Goal: Task Accomplishment & Management: Use online tool/utility

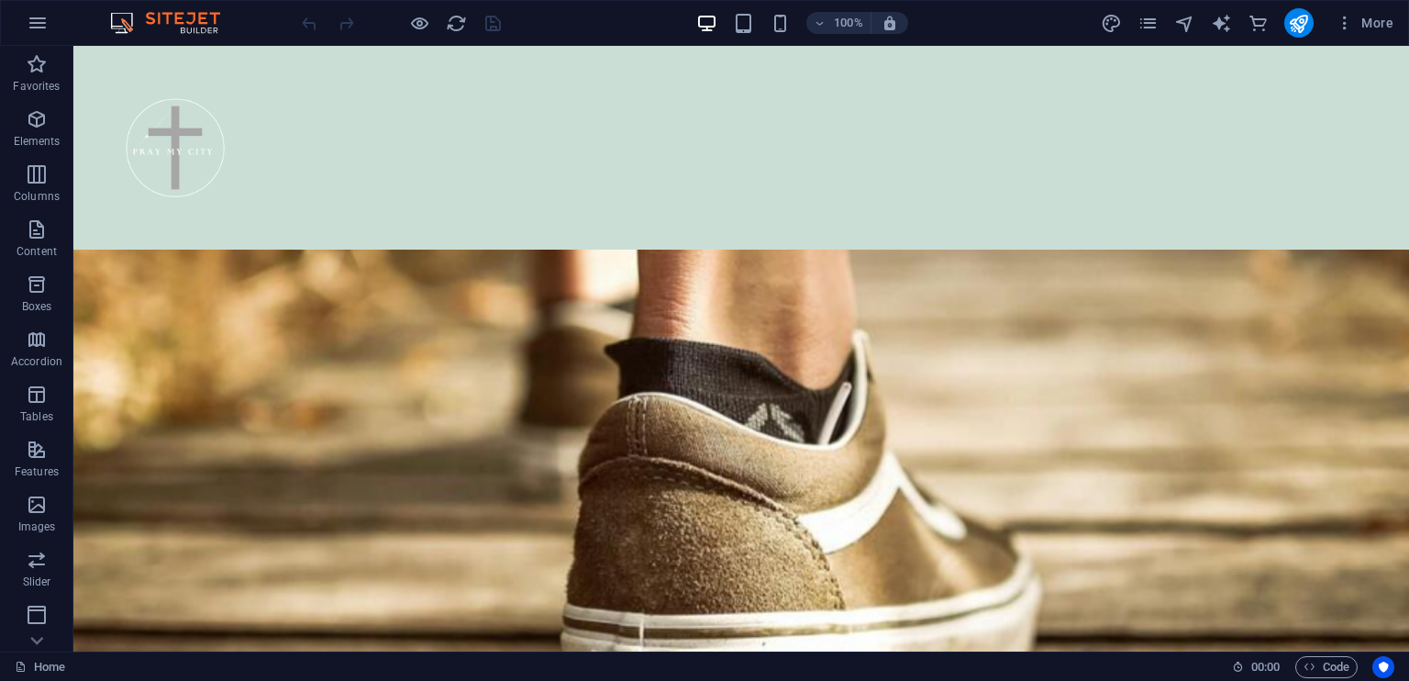
scroll to position [6168, 0]
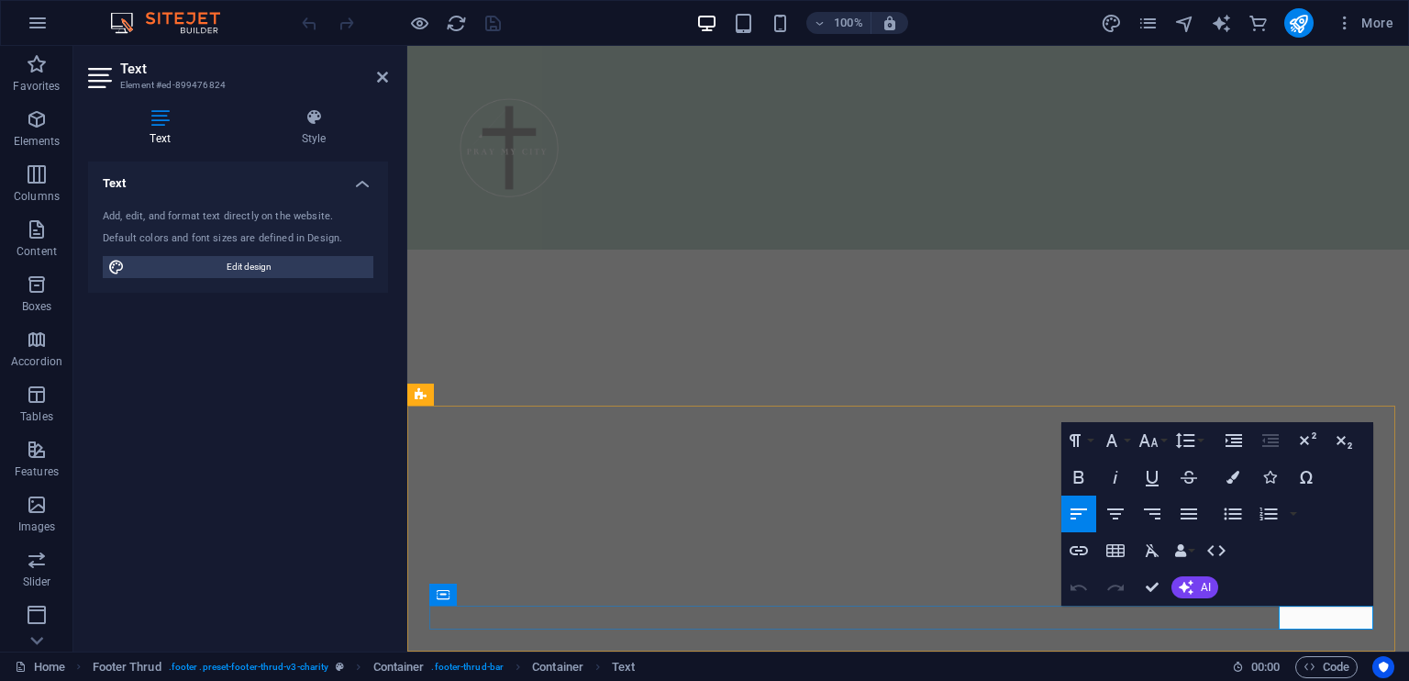
scroll to position [6667, 0]
click at [382, 73] on icon at bounding box center [382, 77] width 11 height 15
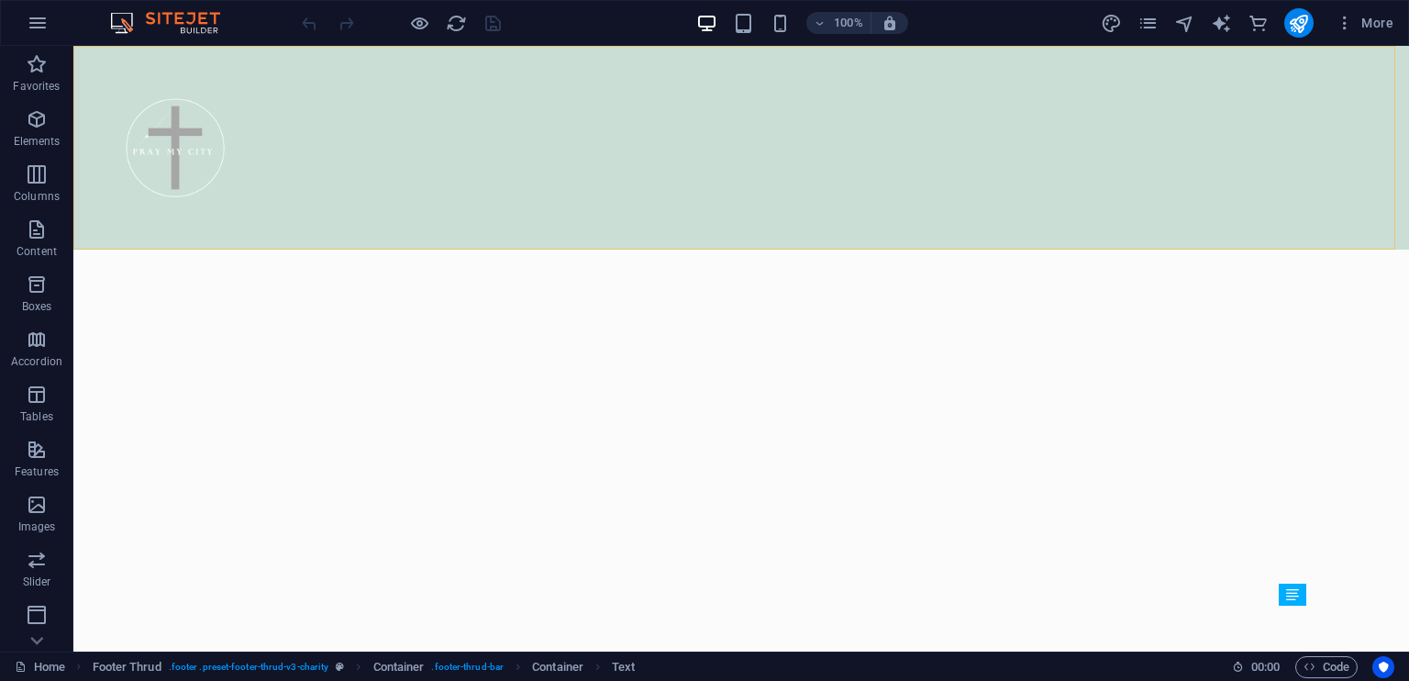
scroll to position [6168, 0]
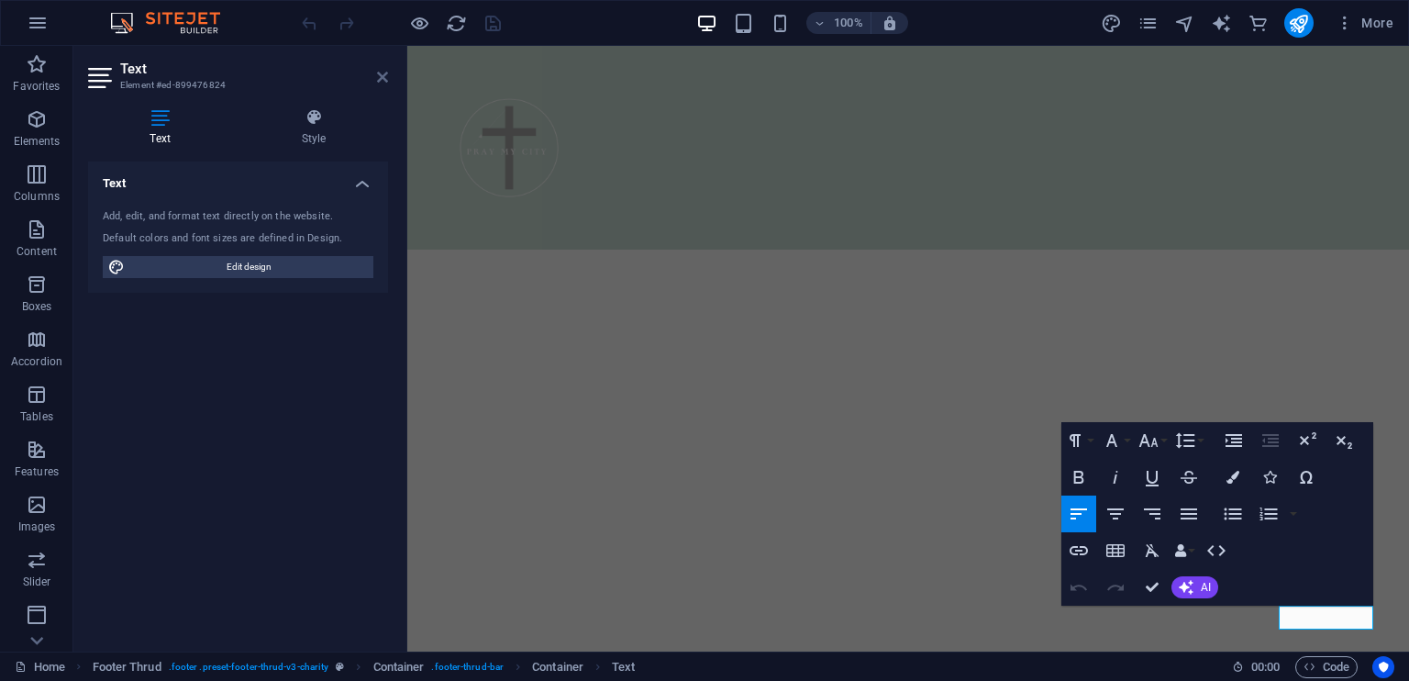
click at [378, 74] on icon at bounding box center [382, 77] width 11 height 15
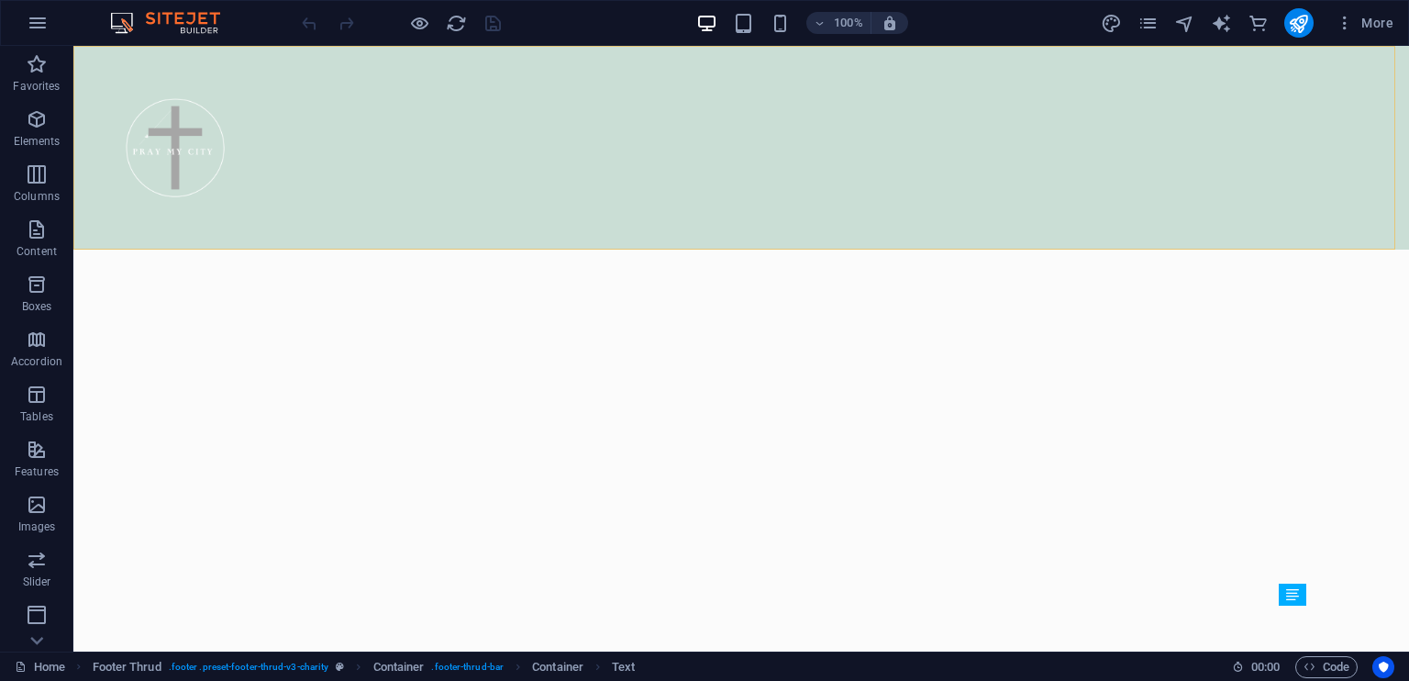
scroll to position [6168, 0]
click at [1347, 23] on icon "button" at bounding box center [1345, 23] width 18 height 18
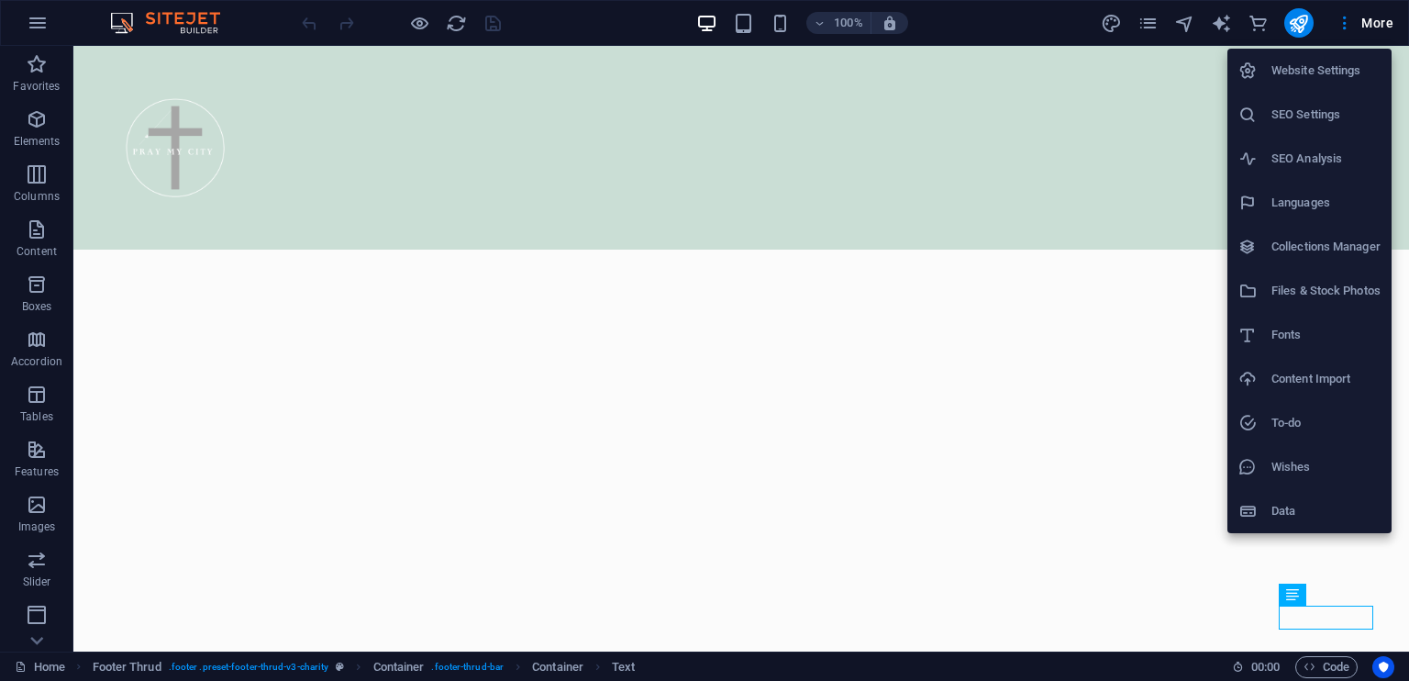
click at [1149, 21] on div at bounding box center [704, 340] width 1409 height 681
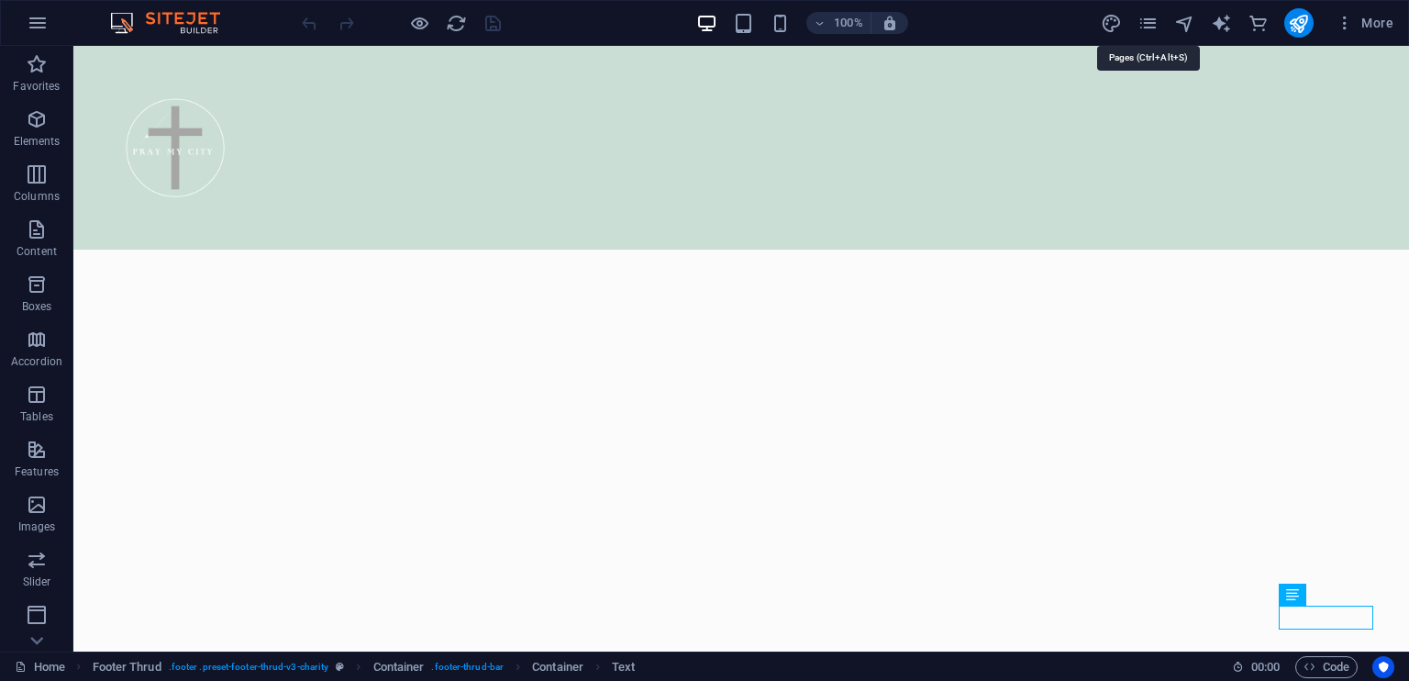
click at [1149, 21] on icon "pages" at bounding box center [1148, 23] width 21 height 21
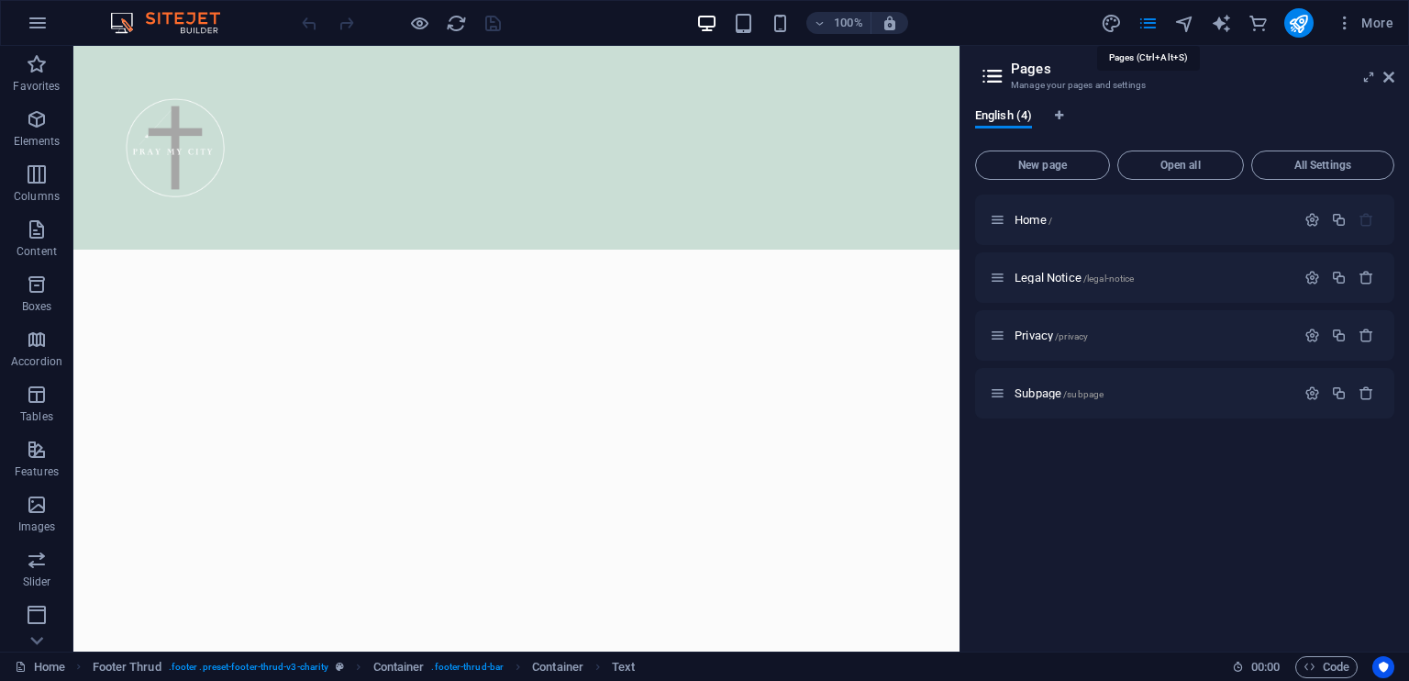
scroll to position [6370, 0]
click at [1107, 278] on span "/legal-notice" at bounding box center [1109, 278] width 51 height 10
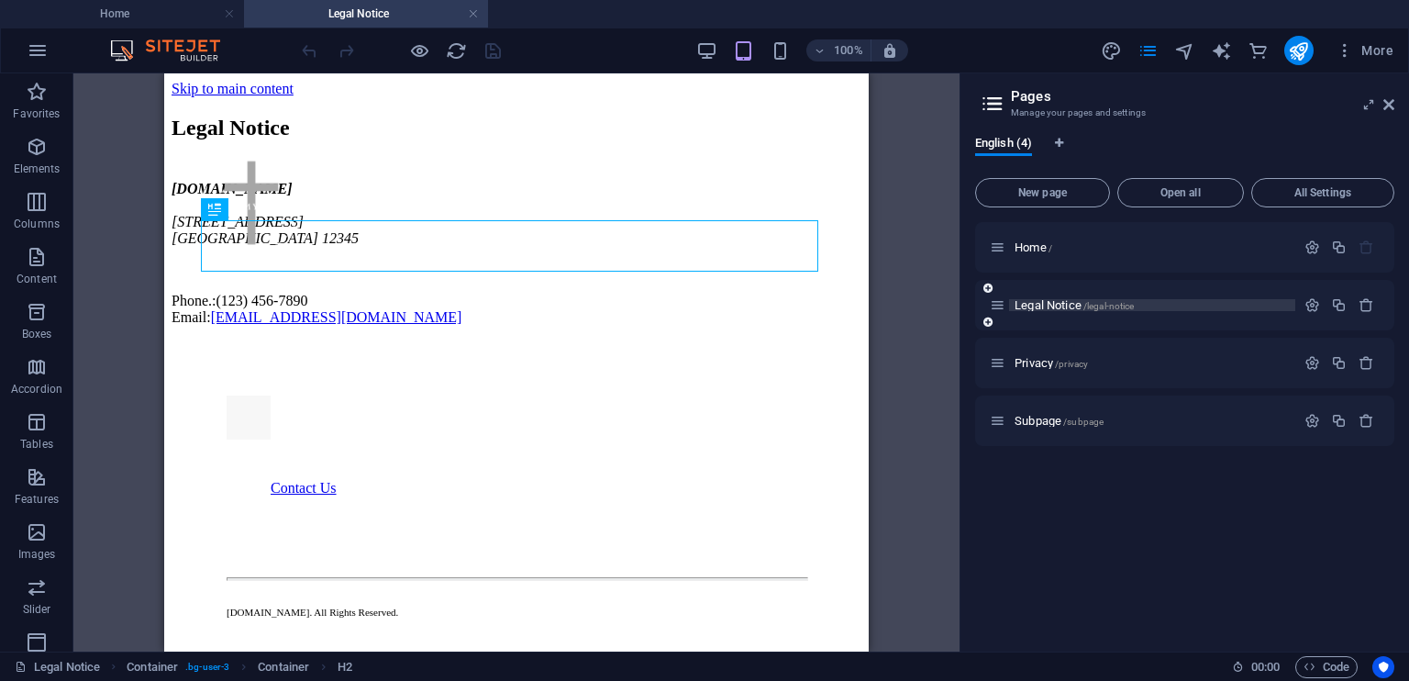
scroll to position [0, 0]
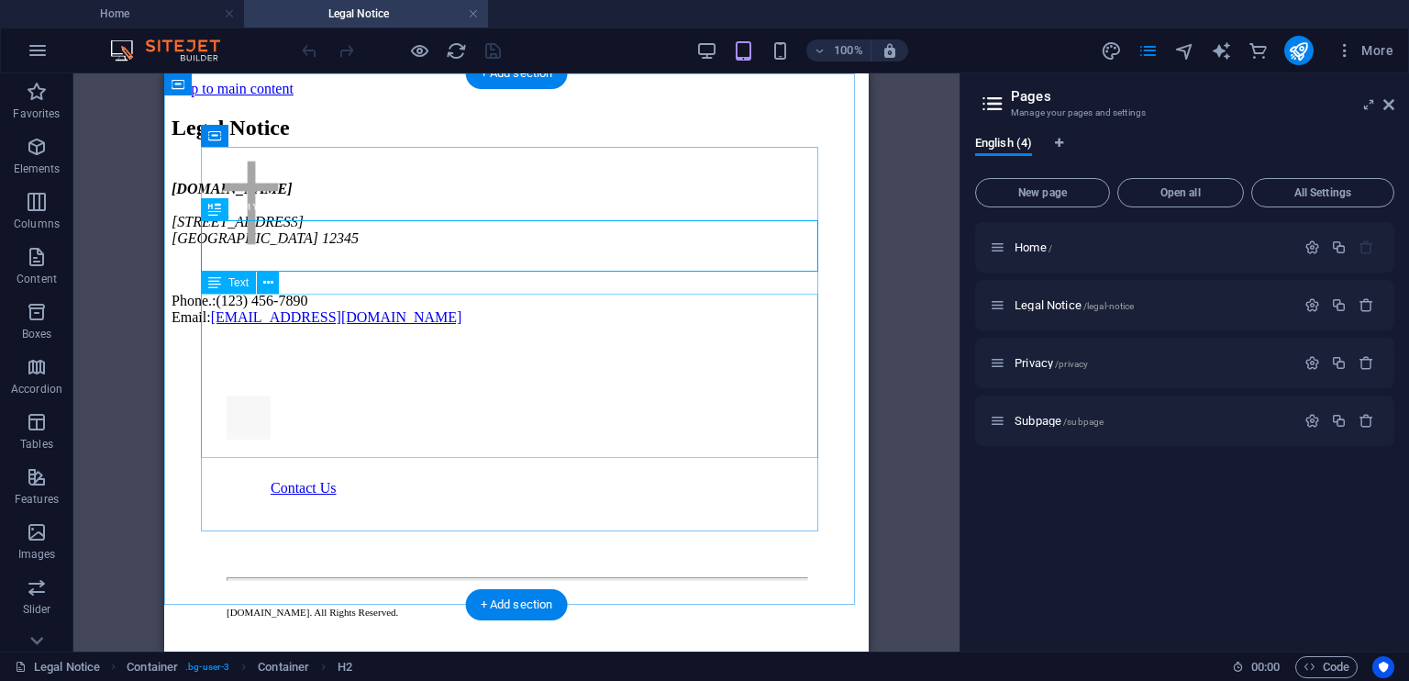
click at [368, 326] on div "[DOMAIN_NAME] [STREET_ADDRESS] Phone.: [PHONE_NUMBER] Email: [EMAIL_ADDRESS][DO…" at bounding box center [517, 253] width 690 height 145
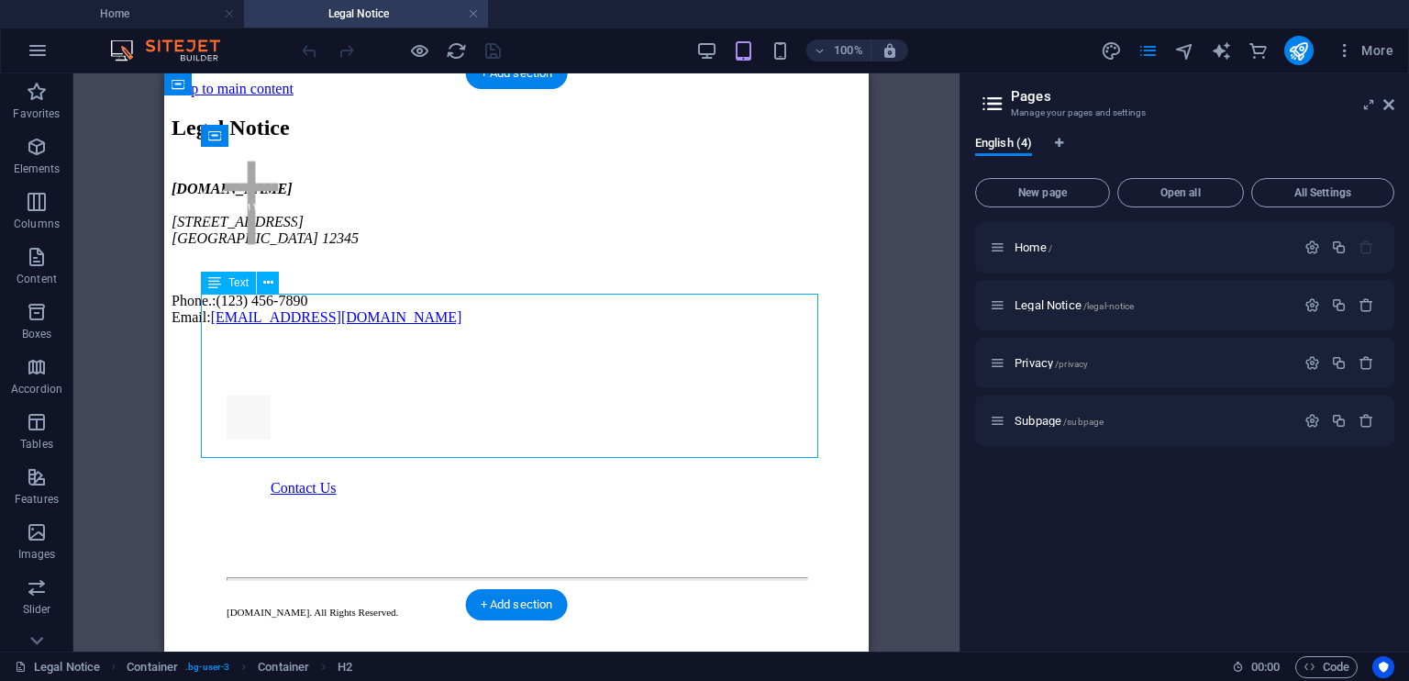
click at [368, 326] on div "[DOMAIN_NAME] [STREET_ADDRESS] Phone.: [PHONE_NUMBER] Email: [EMAIL_ADDRESS][DO…" at bounding box center [517, 253] width 690 height 145
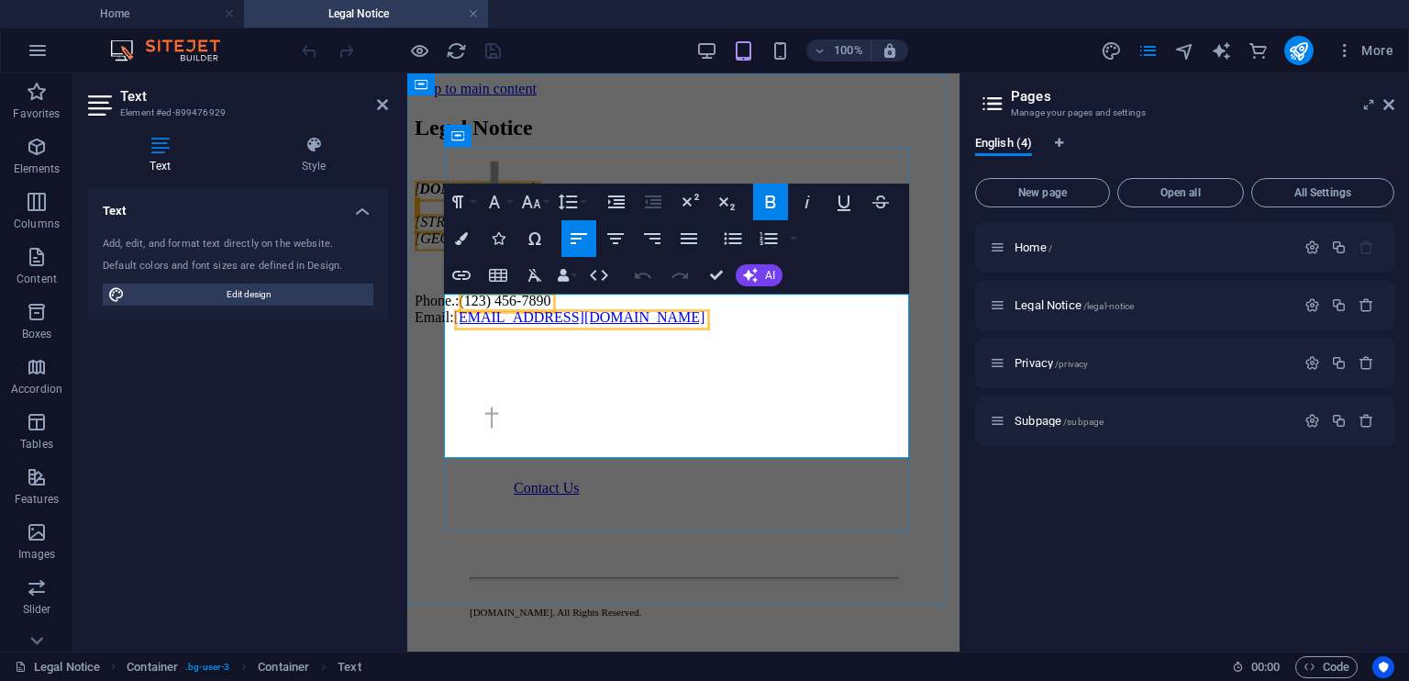
click at [562, 247] on address "[DOMAIN_NAME] [STREET_ADDRESS]" at bounding box center [684, 214] width 538 height 66
click at [608, 326] on p "Phone.: [PHONE_NUMBER] Email: [EMAIL_ADDRESS][DOMAIN_NAME]" at bounding box center [684, 309] width 538 height 33
drag, startPoint x: 608, startPoint y: 426, endPoint x: 451, endPoint y: 329, distance: 184.9
click at [451, 326] on div "[DOMAIN_NAME] [STREET_ADDRESS] Phone.: [PHONE_NUMBER] Email: [EMAIL_ADDRESS][DO…" at bounding box center [684, 253] width 538 height 145
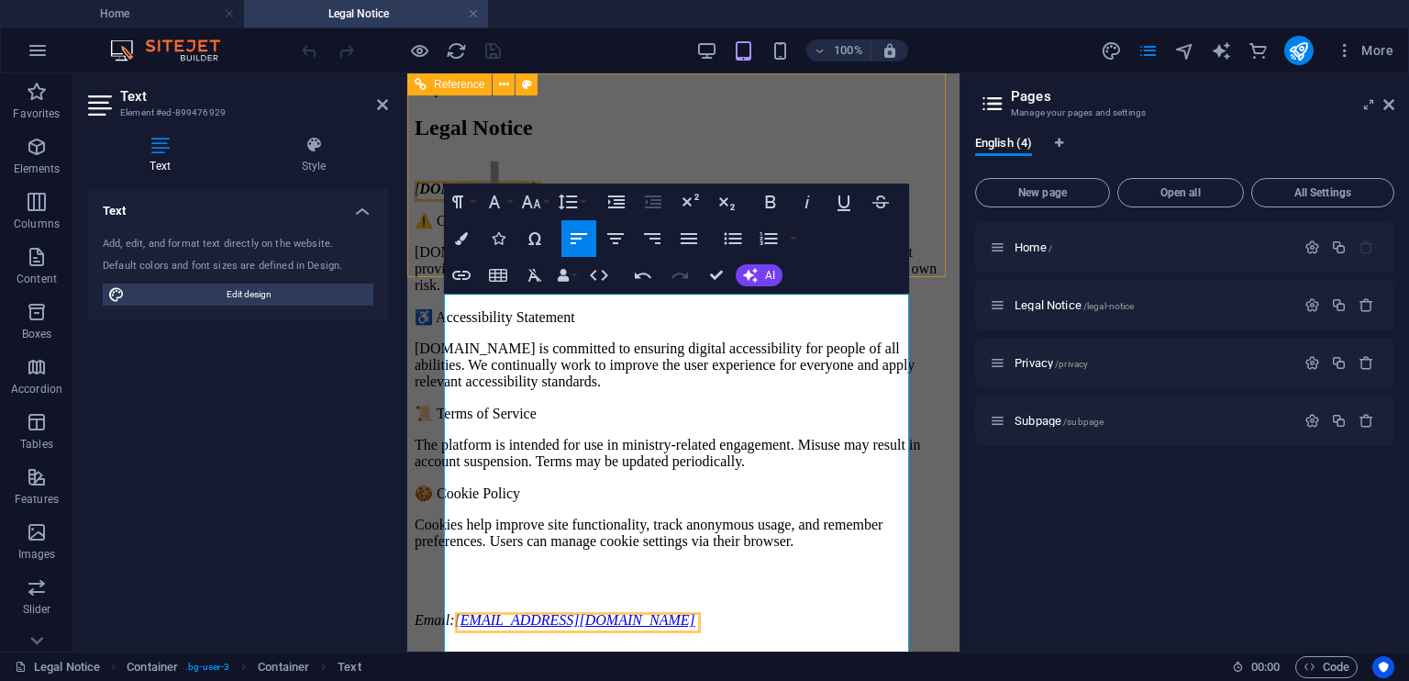
scroll to position [12471, 0]
click at [526, 196] on span "[DOMAIN_NAME]" at bounding box center [475, 189] width 121 height 16
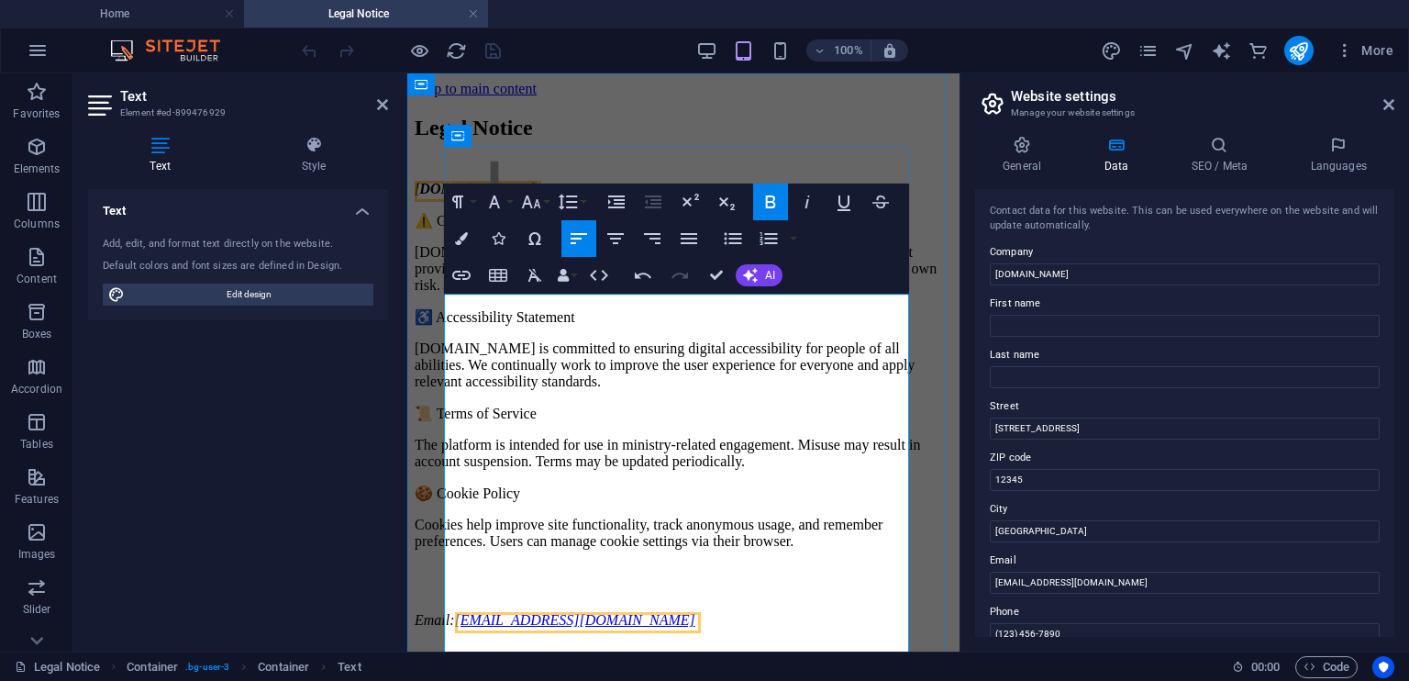
click at [657, 294] on p "[DOMAIN_NAME] is a faith-based initiative focused on prayer walking. It does no…" at bounding box center [684, 269] width 538 height 50
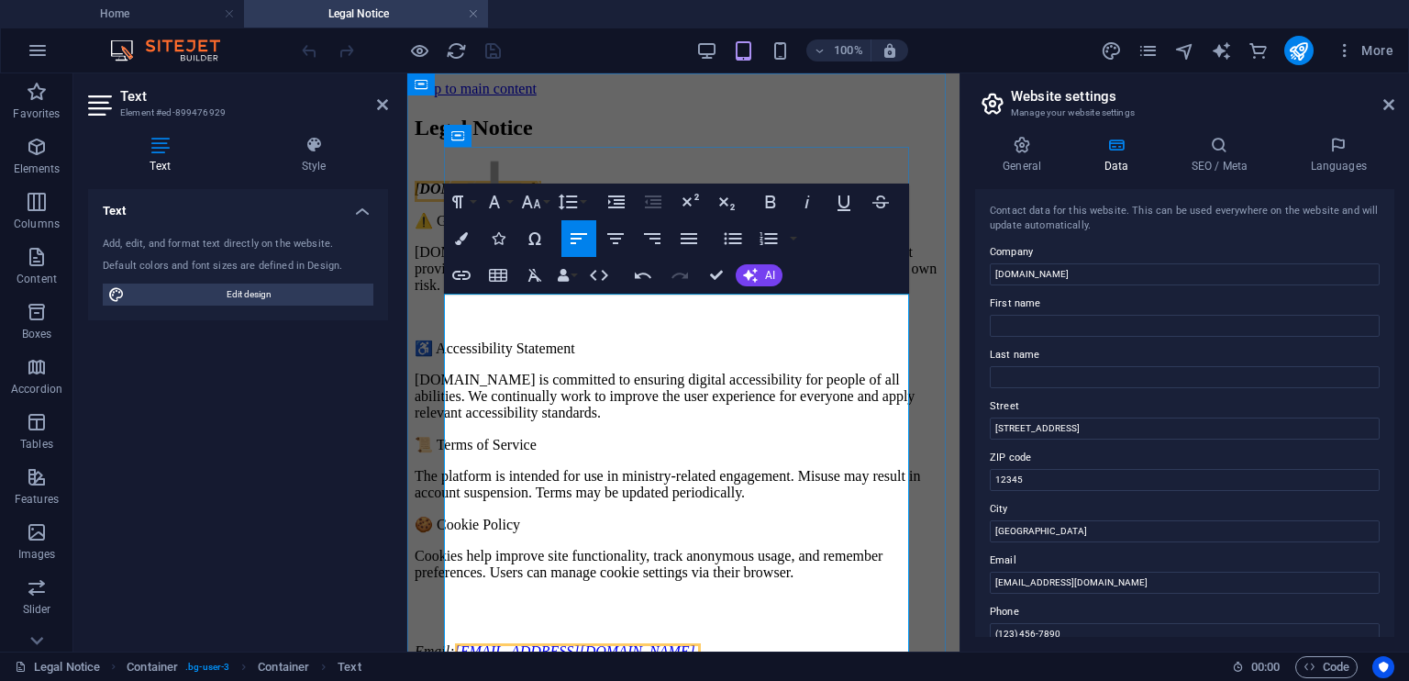
click at [560, 197] on address "[DOMAIN_NAME]" at bounding box center [684, 189] width 538 height 17
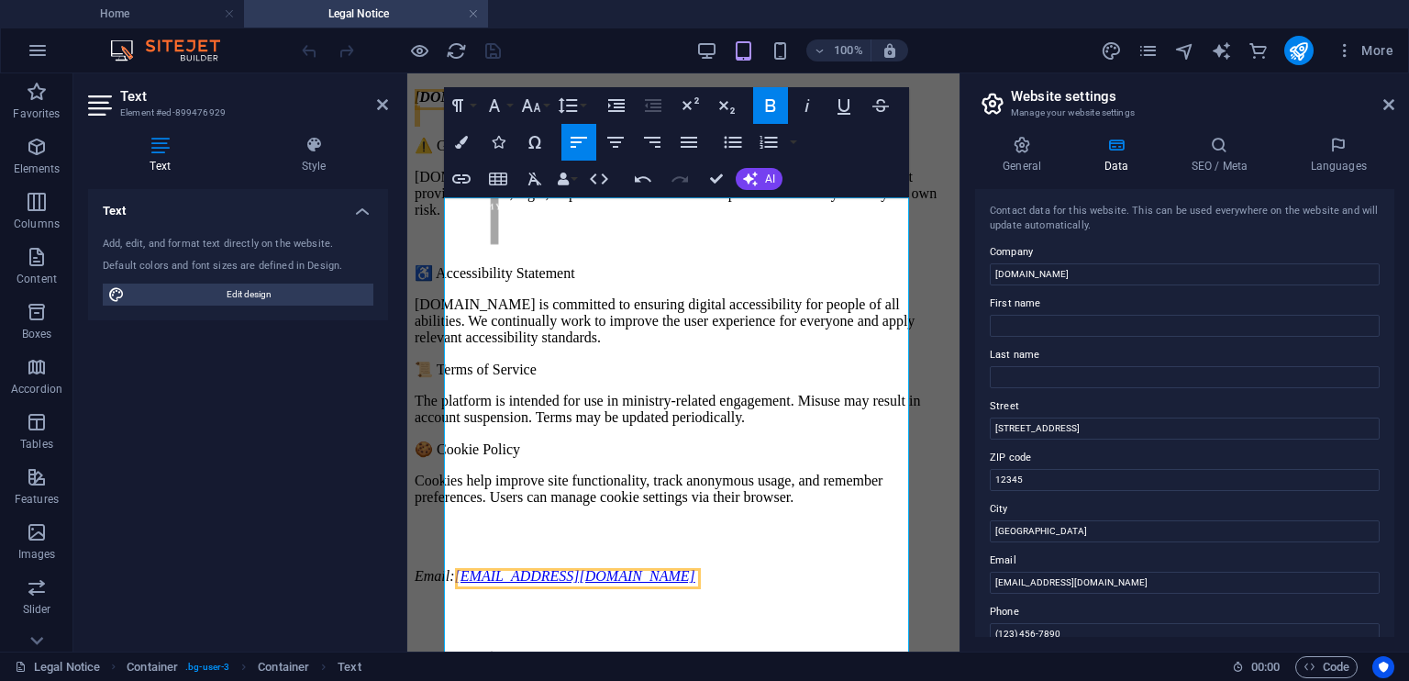
scroll to position [95, 0]
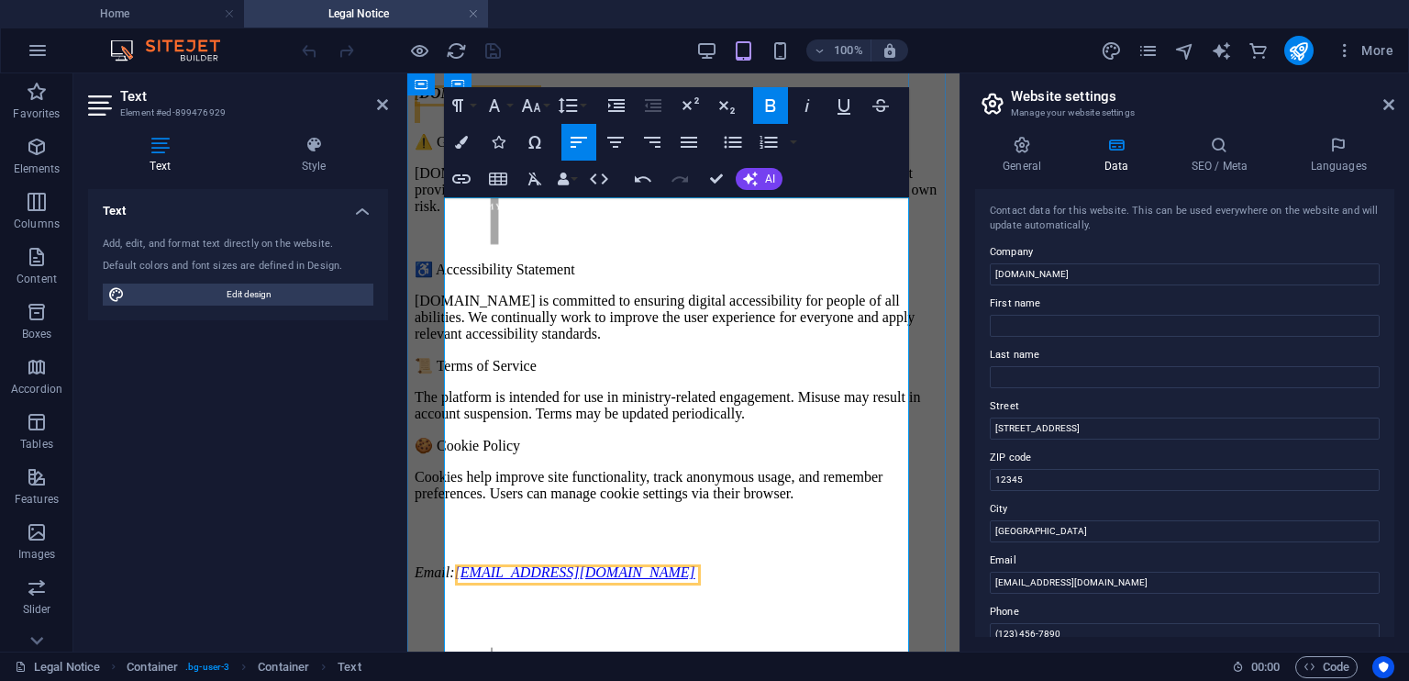
click at [793, 342] on p "[DOMAIN_NAME] is committed to ensuring digital accessibility for people of all …" at bounding box center [684, 318] width 538 height 50
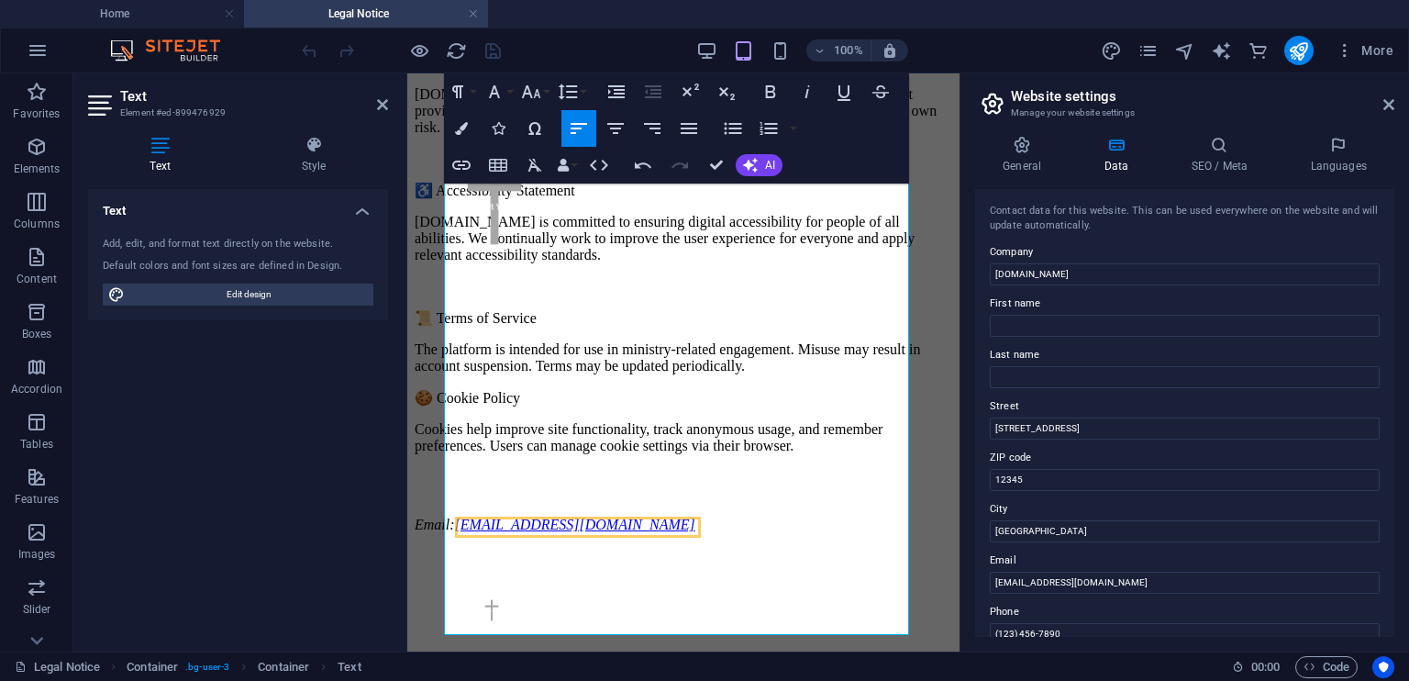
scroll to position [175, 0]
click at [900, 373] on p "The platform is intended for use in ministry-related engagement. Misuse may res…" at bounding box center [684, 356] width 538 height 33
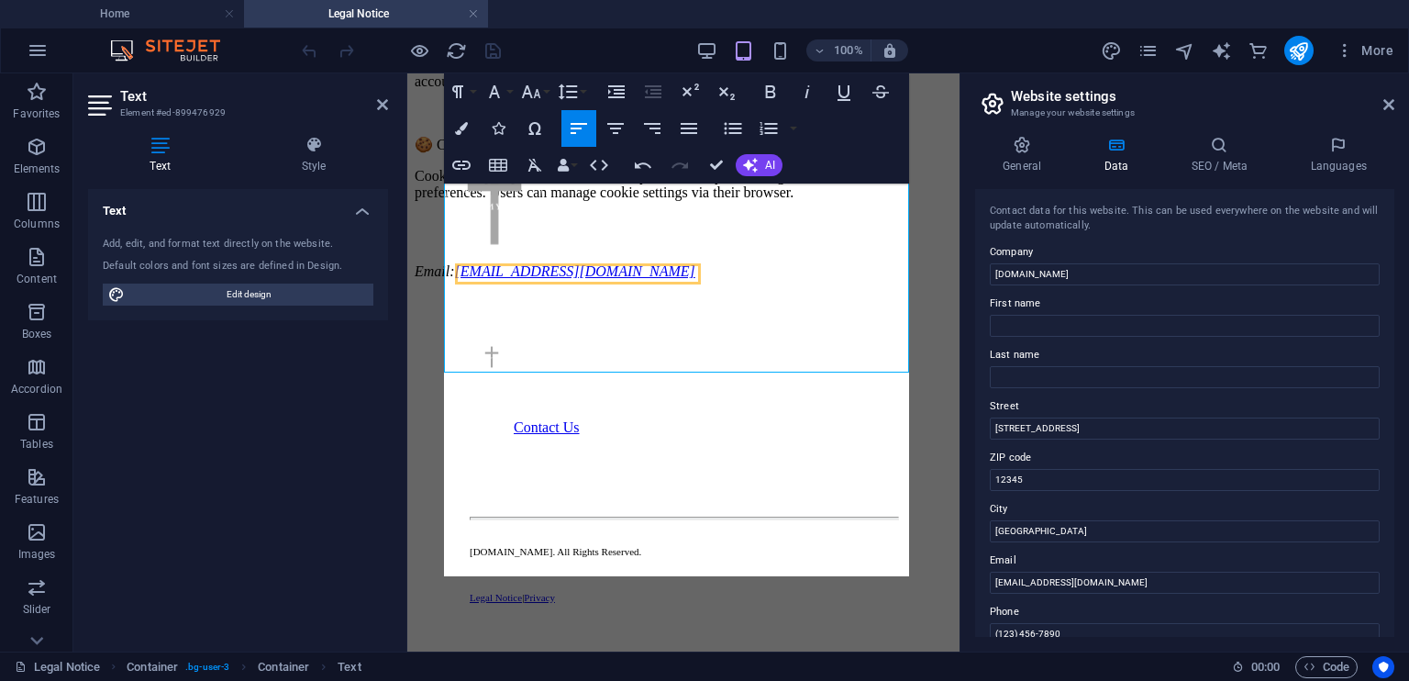
scroll to position [462, 0]
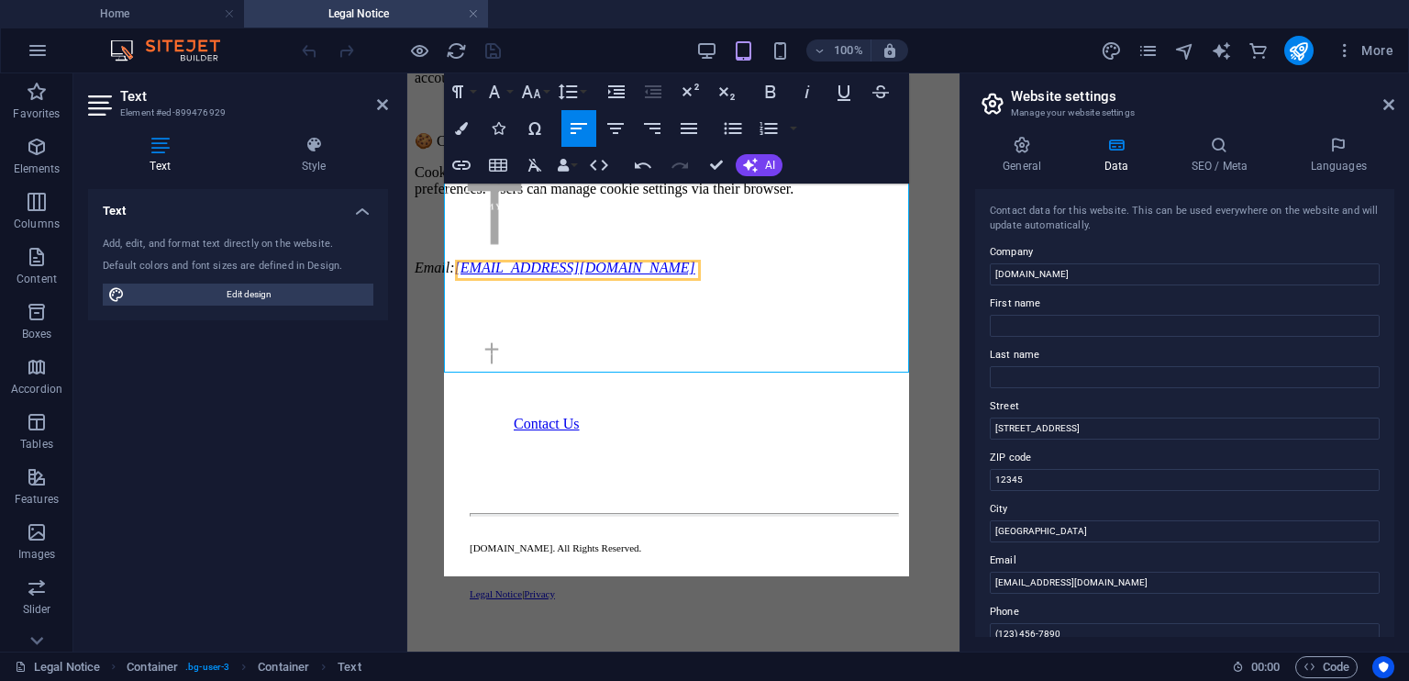
drag, startPoint x: 954, startPoint y: 326, endPoint x: 1366, endPoint y: 434, distance: 426.0
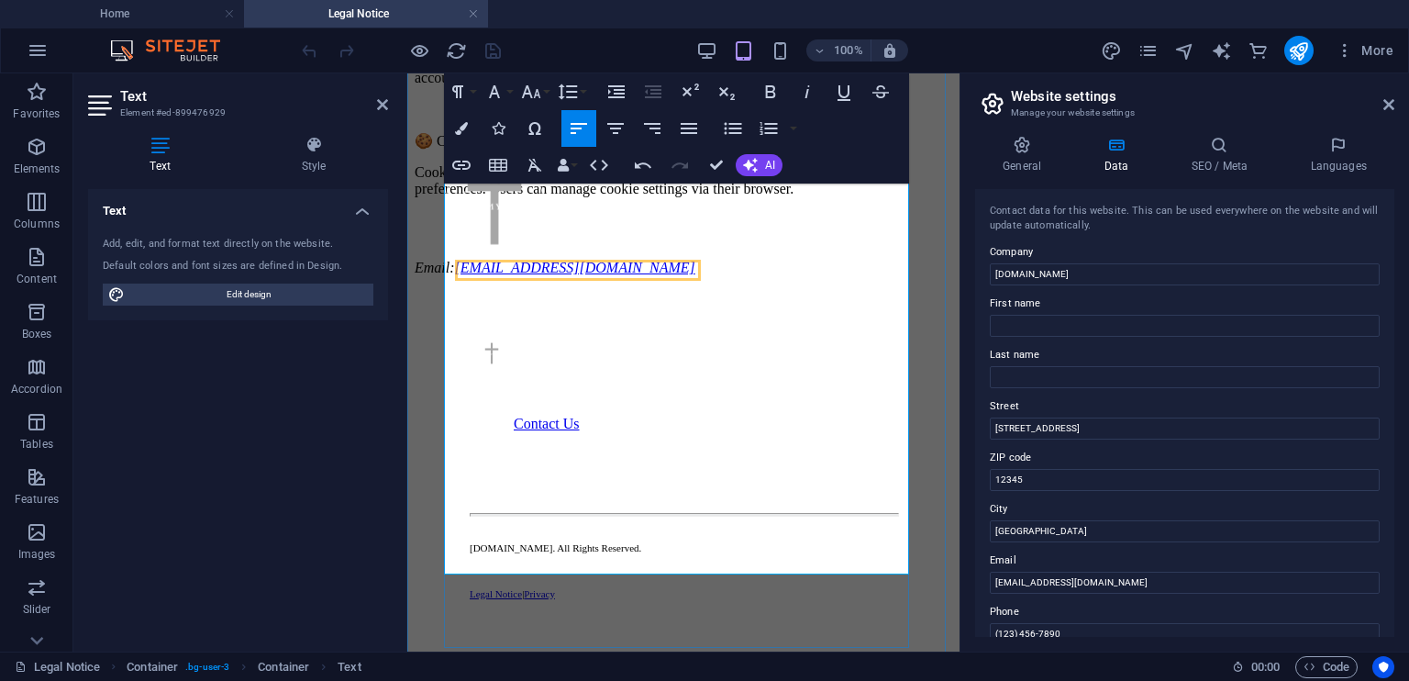
click at [643, 276] on address "Email: [EMAIL_ADDRESS][DOMAIN_NAME]" at bounding box center [684, 259] width 538 height 33
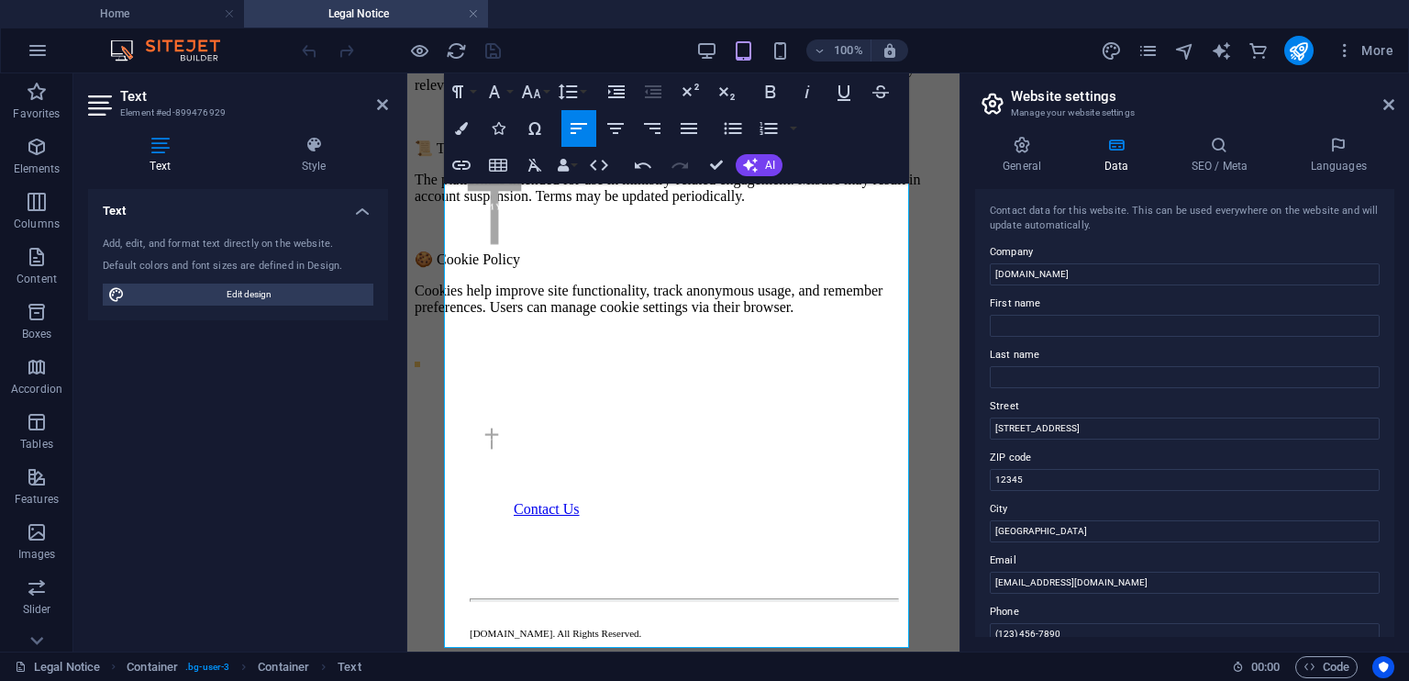
scroll to position [346, 0]
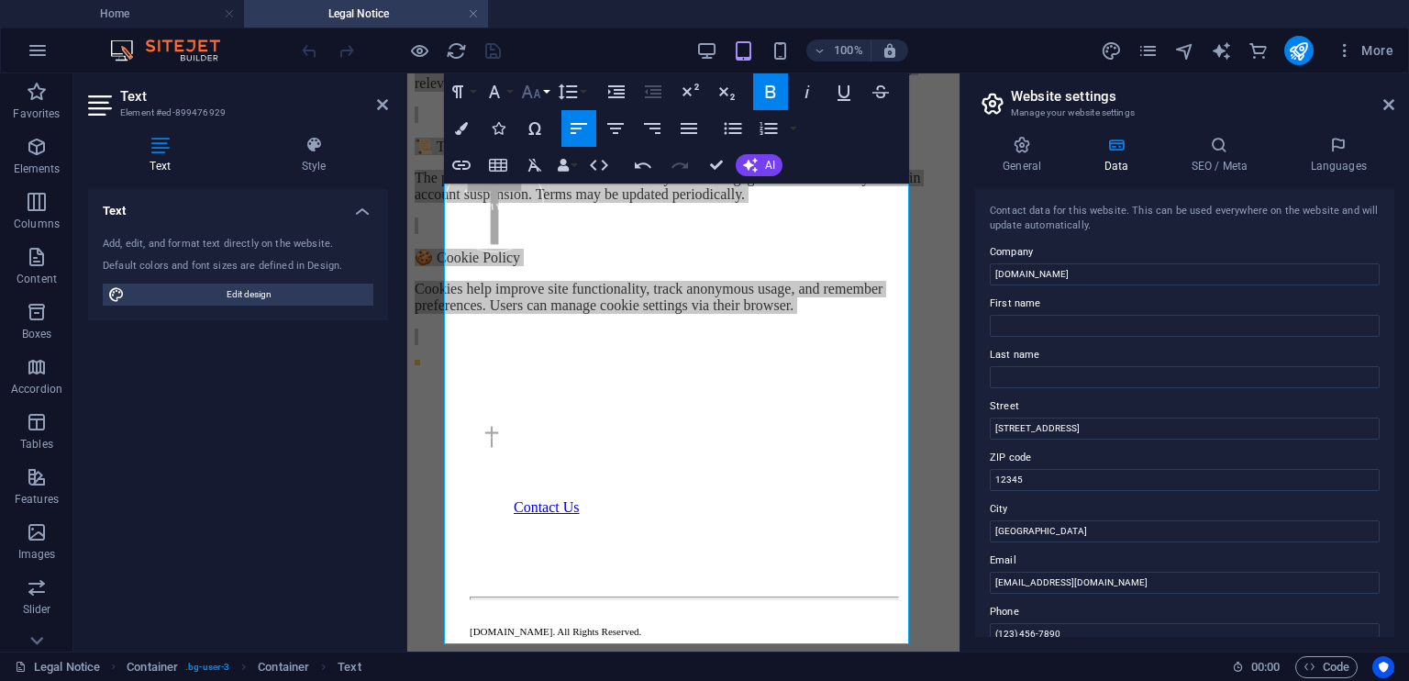
click at [548, 88] on button "Font Size" at bounding box center [535, 91] width 35 height 37
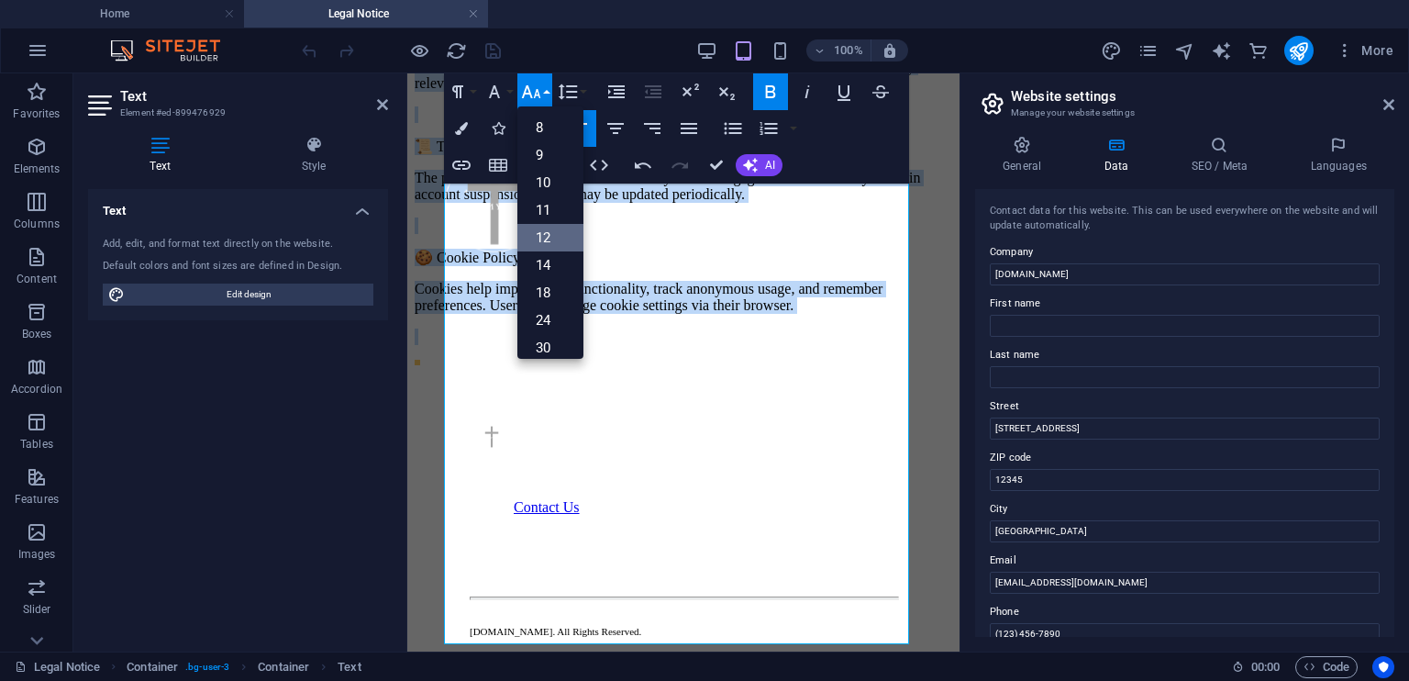
click at [552, 233] on link "12" at bounding box center [551, 238] width 66 height 28
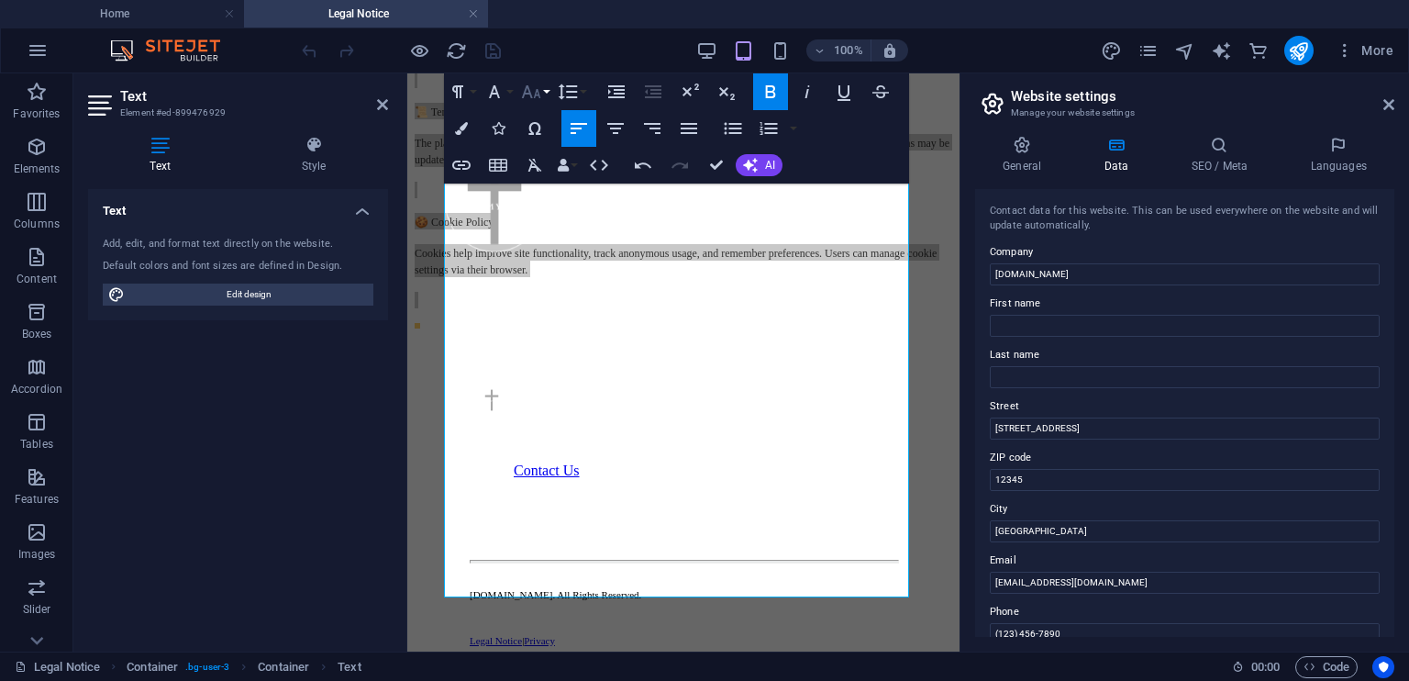
click at [547, 91] on button "Font Size" at bounding box center [535, 91] width 35 height 37
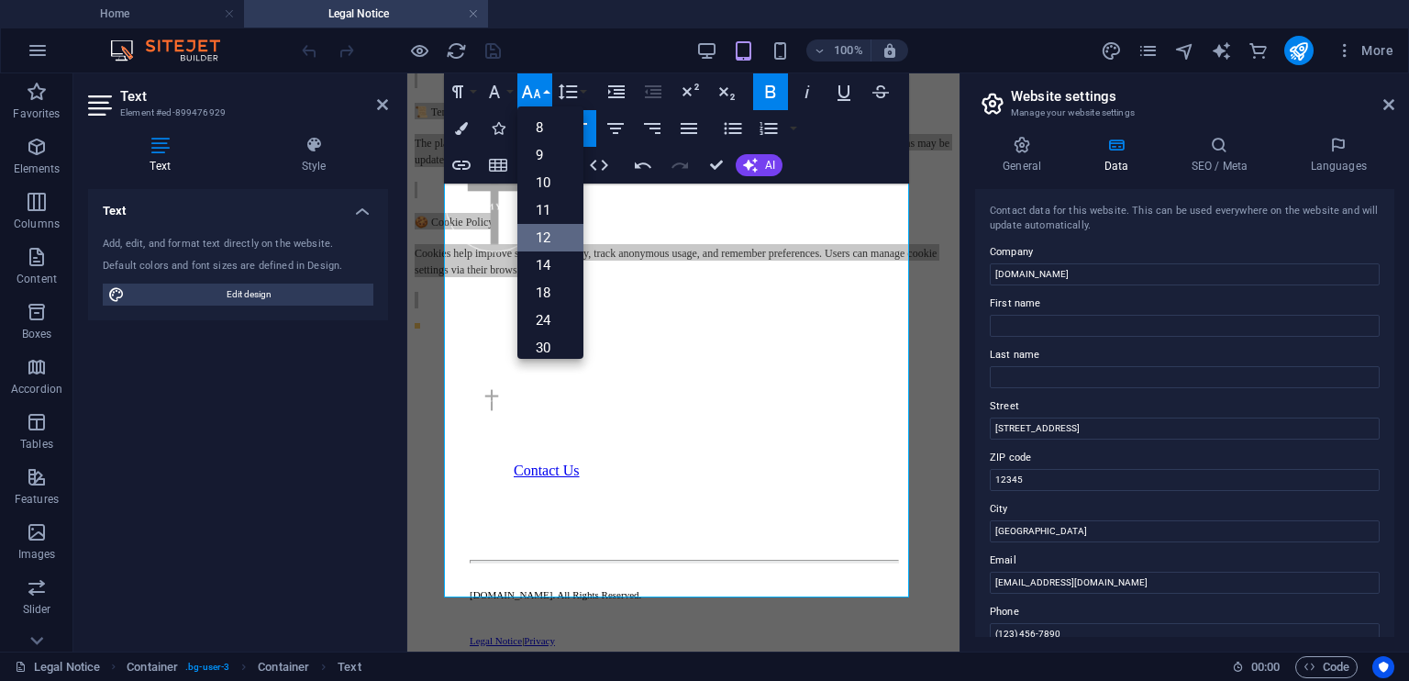
scroll to position [131, 0]
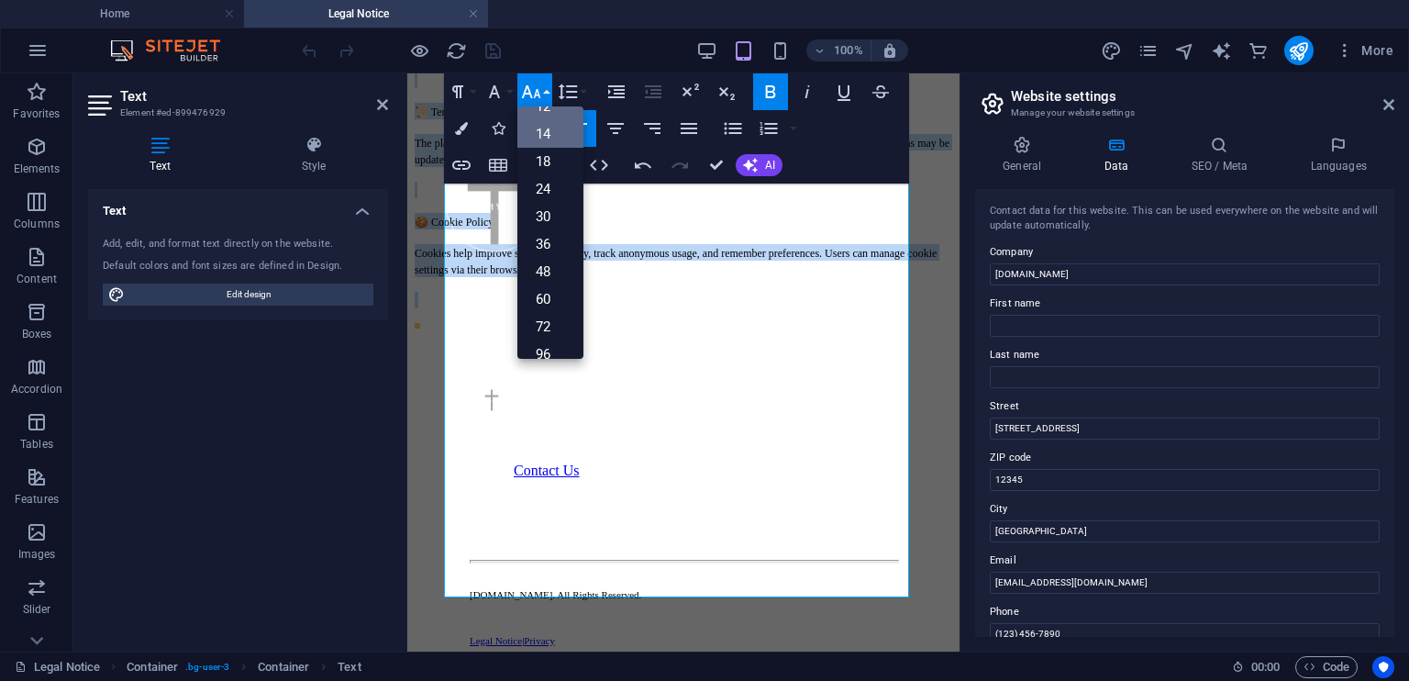
click at [546, 137] on link "14" at bounding box center [551, 134] width 66 height 28
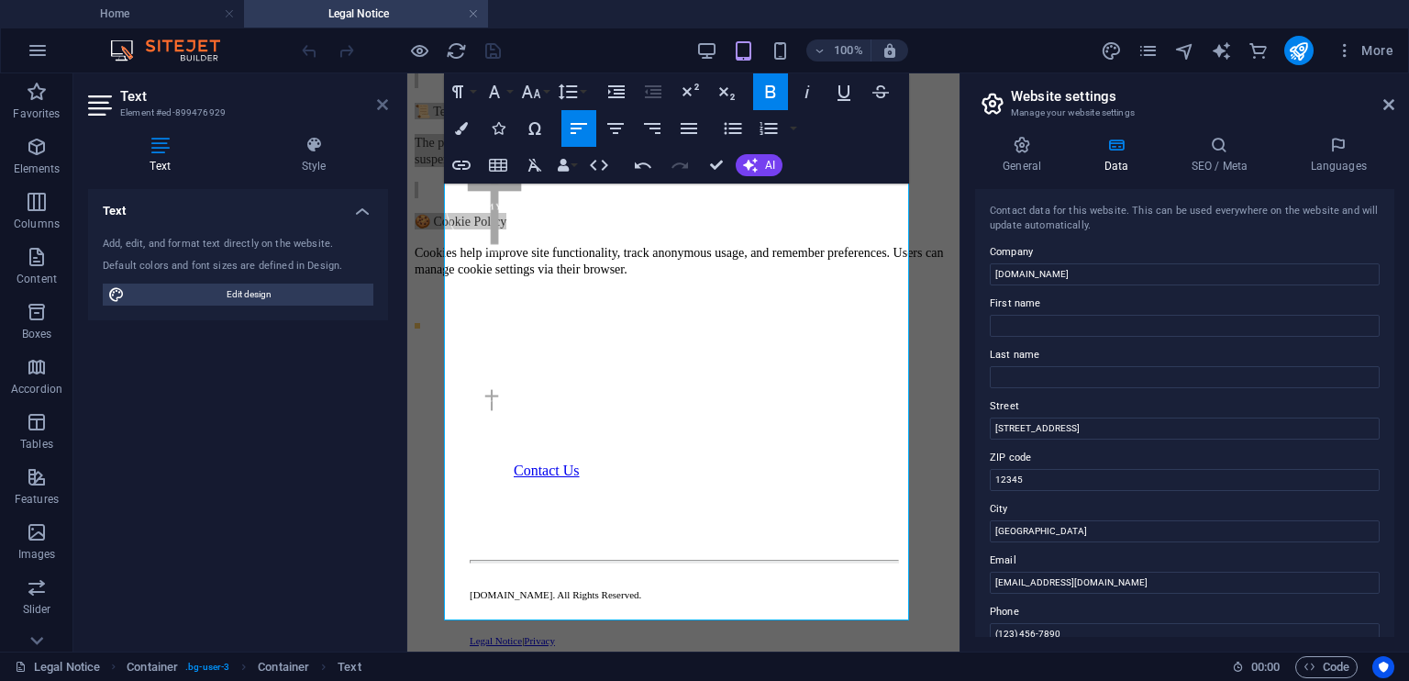
click at [381, 107] on icon at bounding box center [382, 104] width 11 height 15
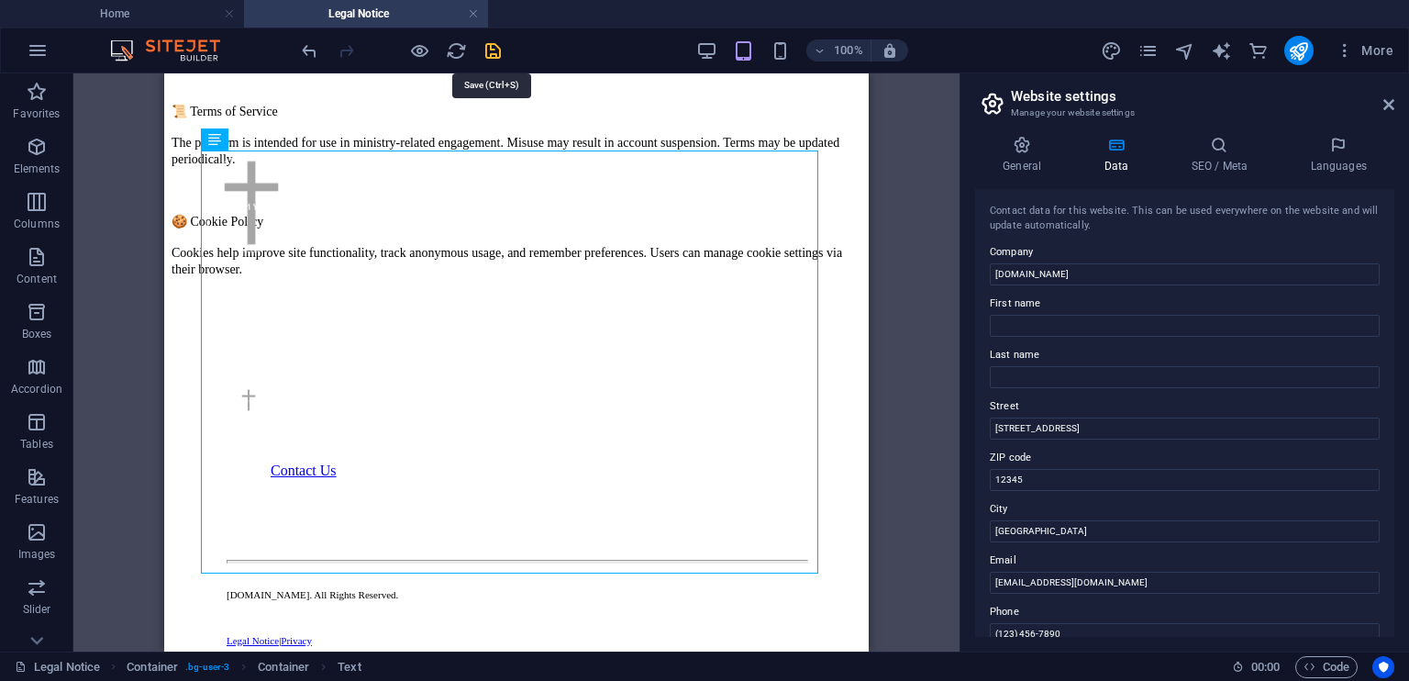
click at [492, 51] on icon "save" at bounding box center [493, 50] width 21 height 21
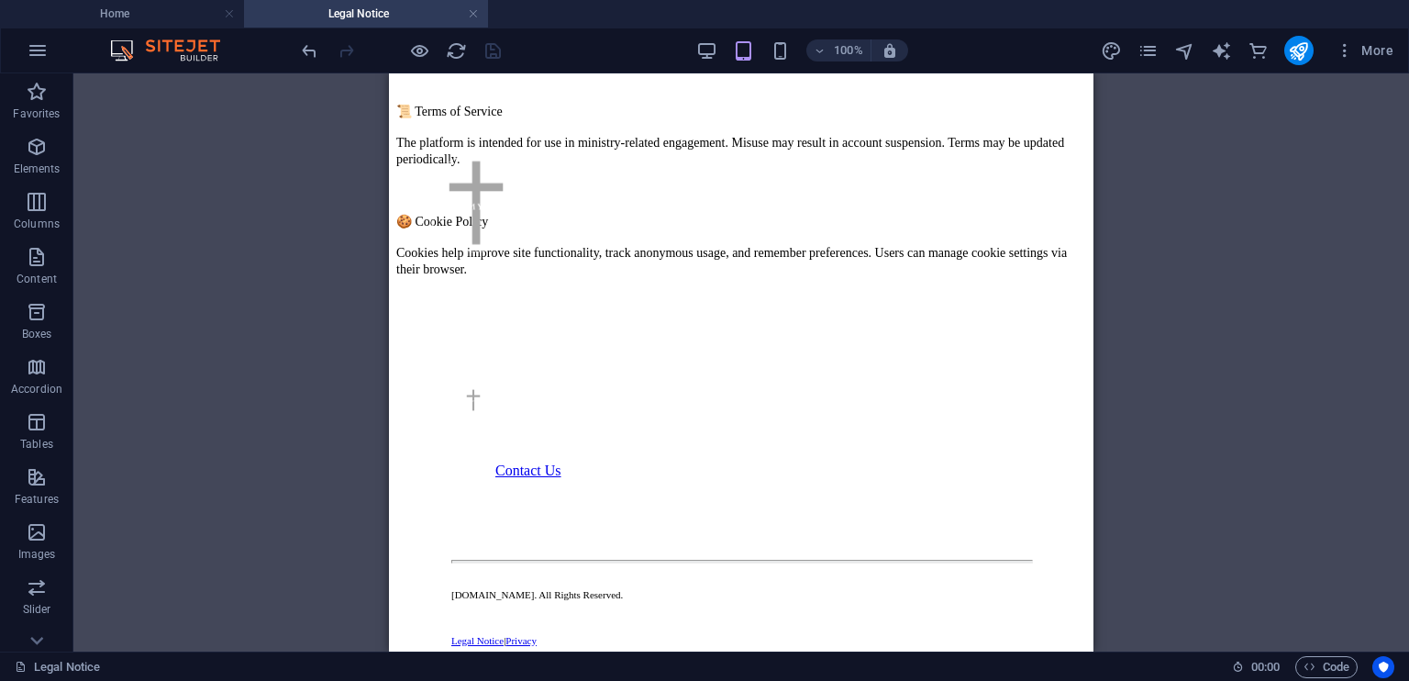
scroll to position [0, 0]
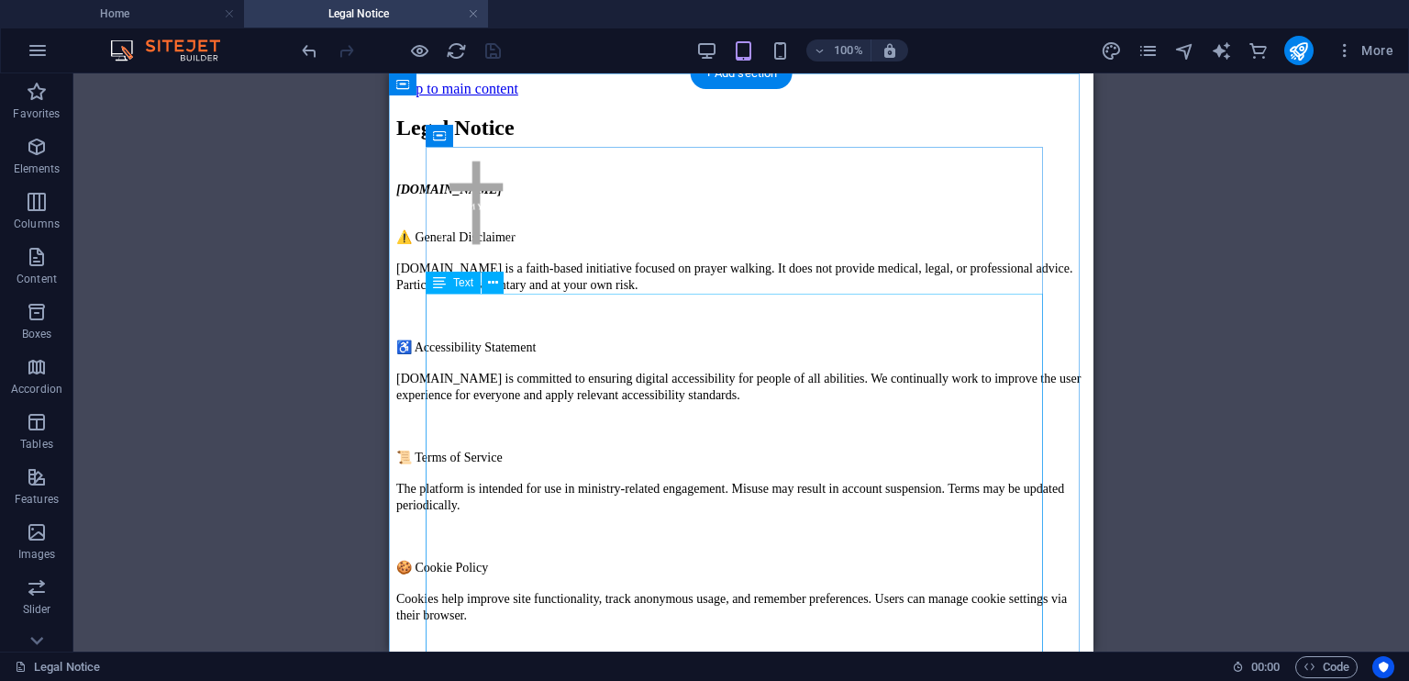
click at [688, 340] on div "[DOMAIN_NAME] ⚠️ General Disclaimer [DOMAIN_NAME] is a faith-based initiative f…" at bounding box center [741, 417] width 690 height 473
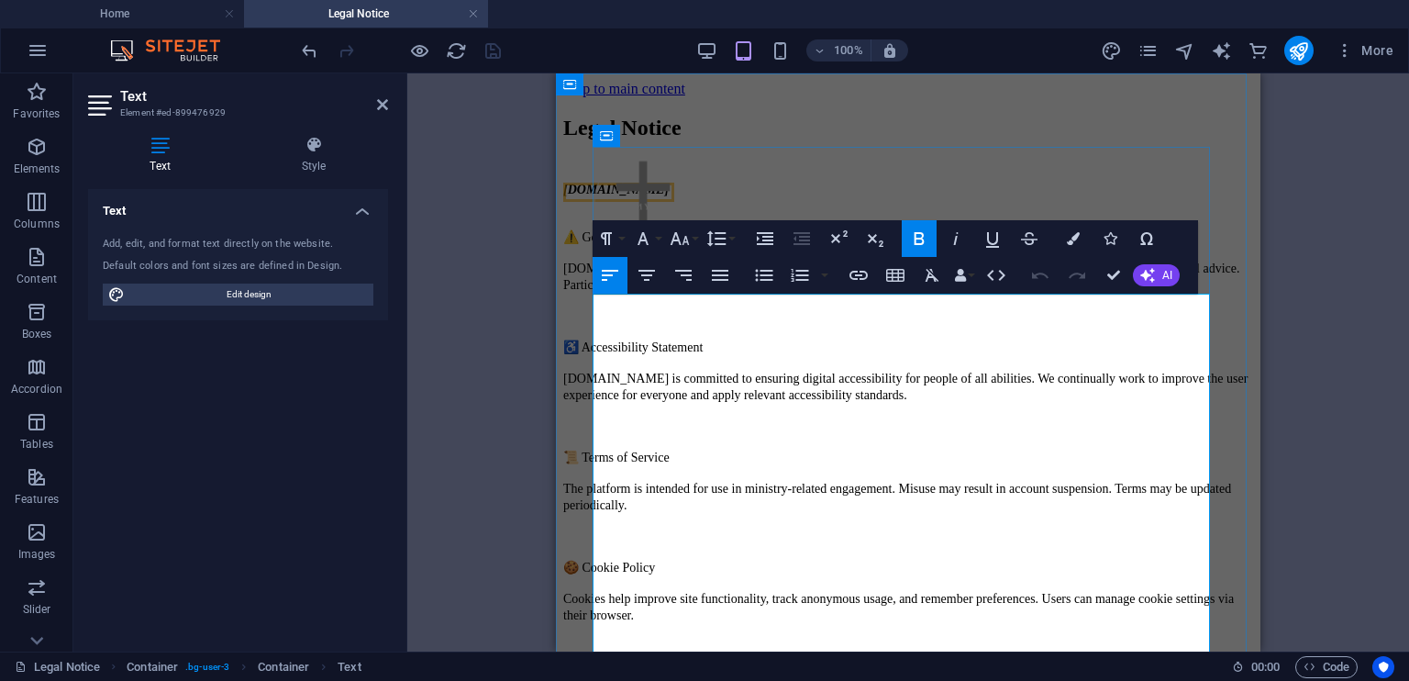
click at [646, 214] on address at bounding box center [908, 205] width 690 height 17
click at [600, 244] on span "⚠️ General Disclaimer" at bounding box center [622, 237] width 119 height 14
click at [675, 197] on address "[DOMAIN_NAME]" at bounding box center [908, 189] width 690 height 17
click at [694, 237] on button "Font Size" at bounding box center [683, 238] width 35 height 37
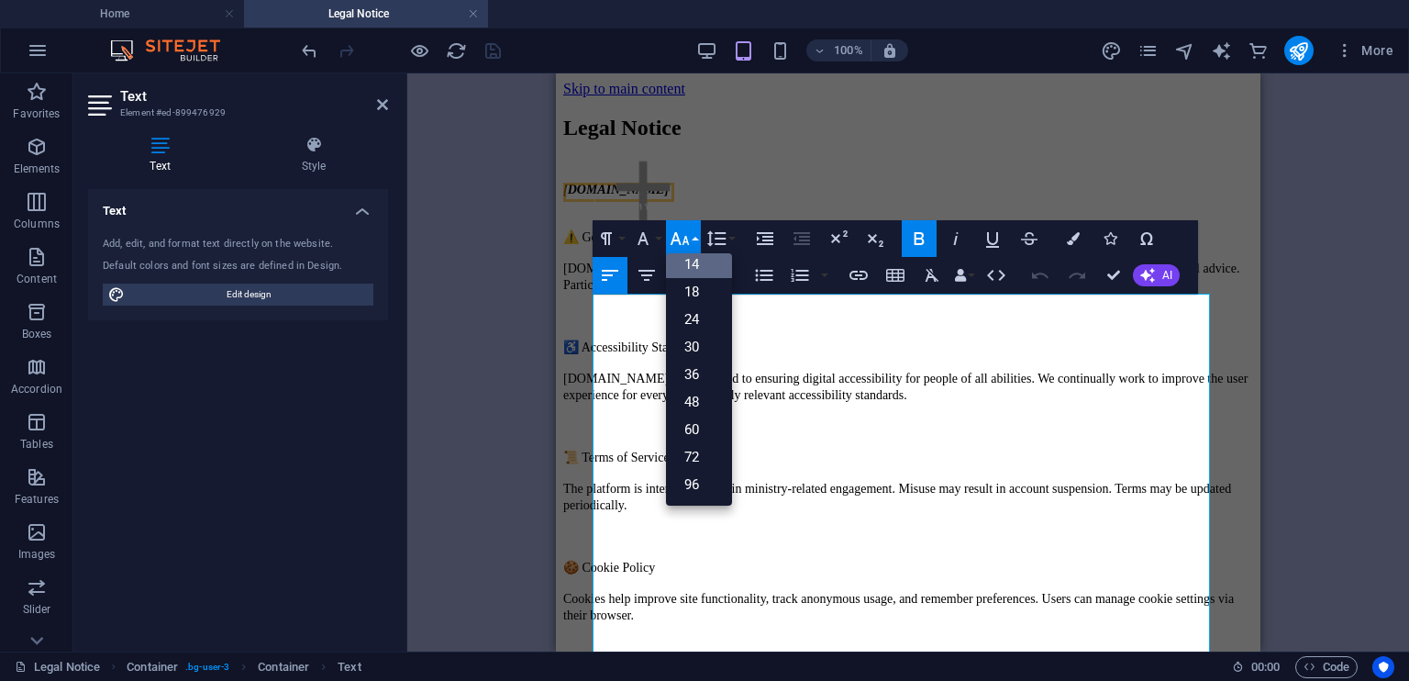
scroll to position [147, 0]
click at [694, 296] on link "18" at bounding box center [699, 293] width 66 height 28
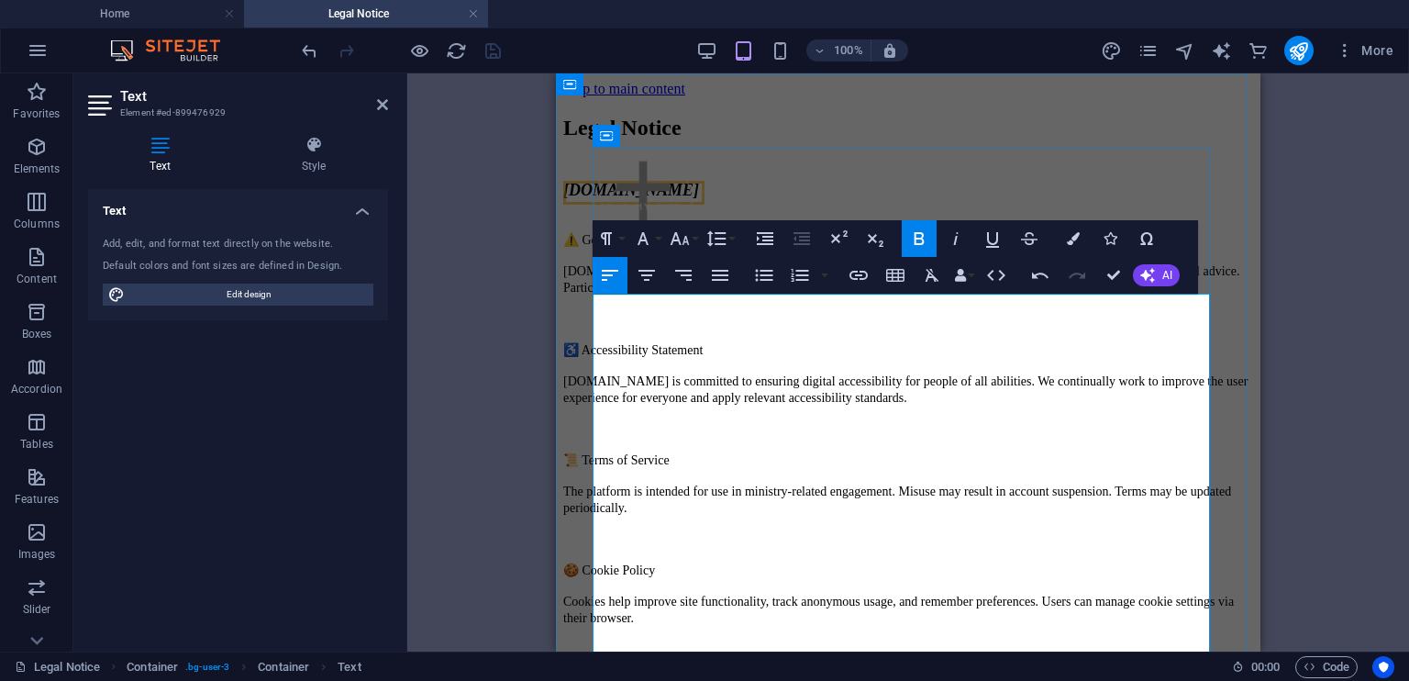
click at [657, 217] on address at bounding box center [908, 208] width 690 height 17
click at [601, 247] on span "⚠️ General Disclaimer" at bounding box center [622, 240] width 119 height 14
click at [610, 247] on span "⚠️ General Disclaimer" at bounding box center [622, 240] width 119 height 14
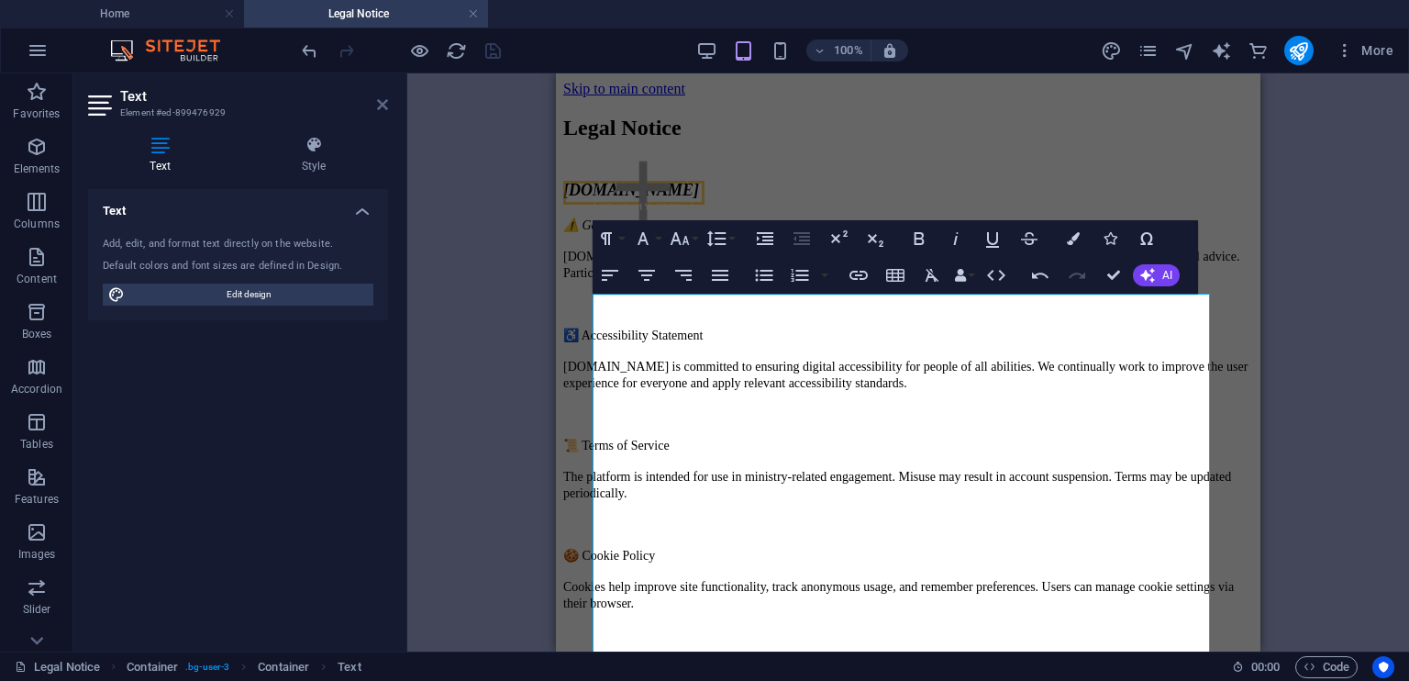
click at [386, 106] on icon at bounding box center [382, 104] width 11 height 15
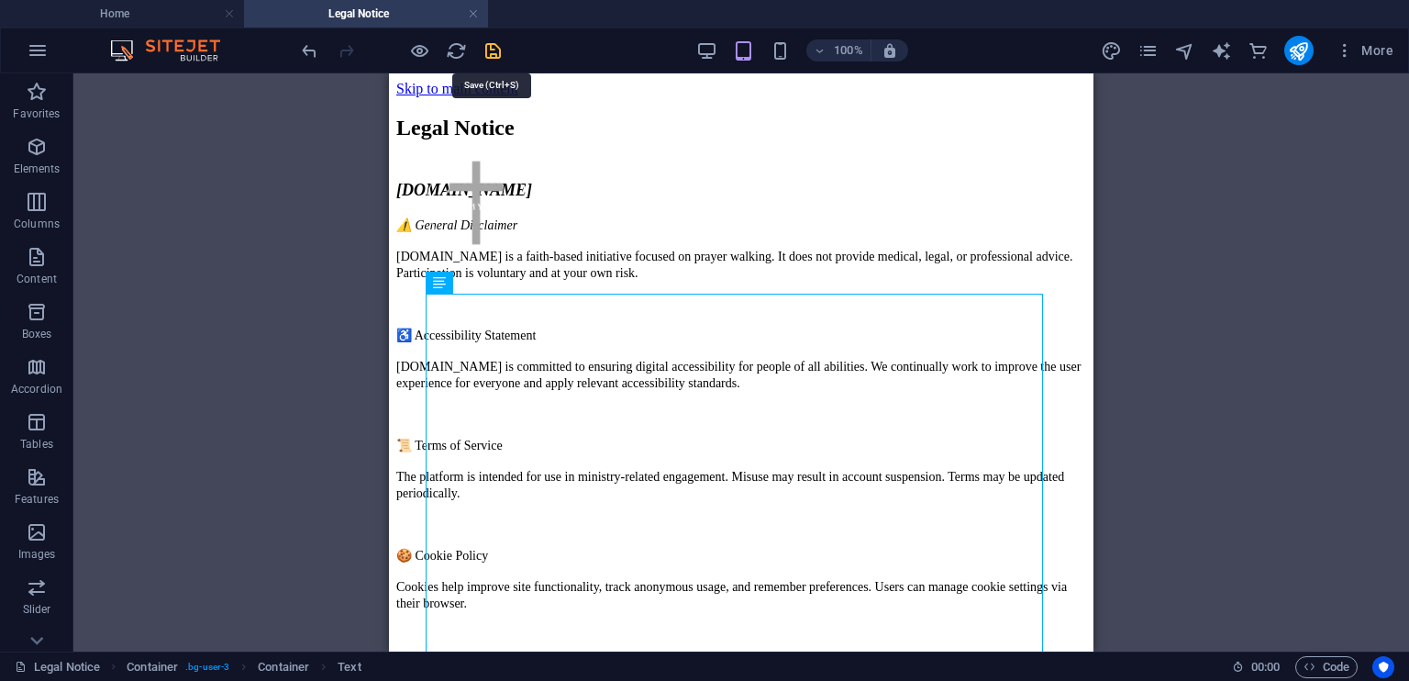
click at [492, 45] on icon "save" at bounding box center [493, 50] width 21 height 21
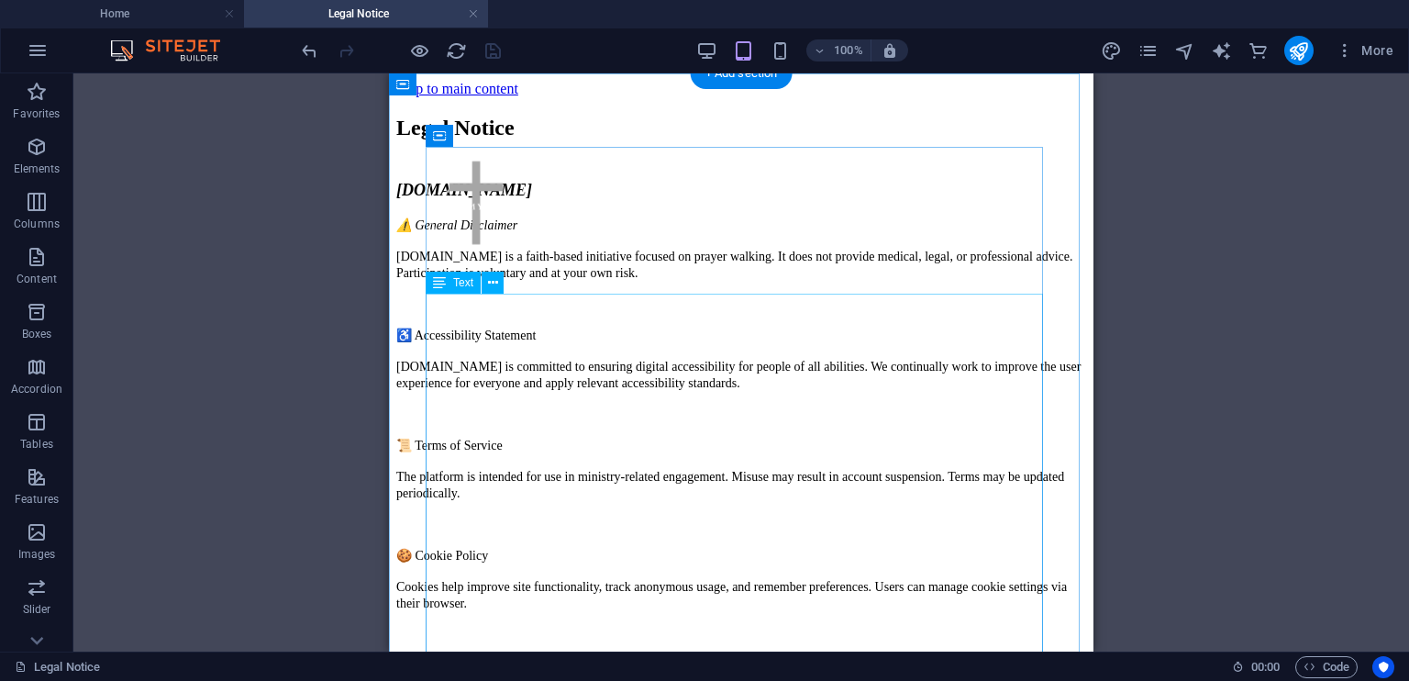
click at [609, 356] on div "[DOMAIN_NAME] ⚠️ General Disclaimer [DOMAIN_NAME] is a faith-based initiative f…" at bounding box center [741, 412] width 690 height 462
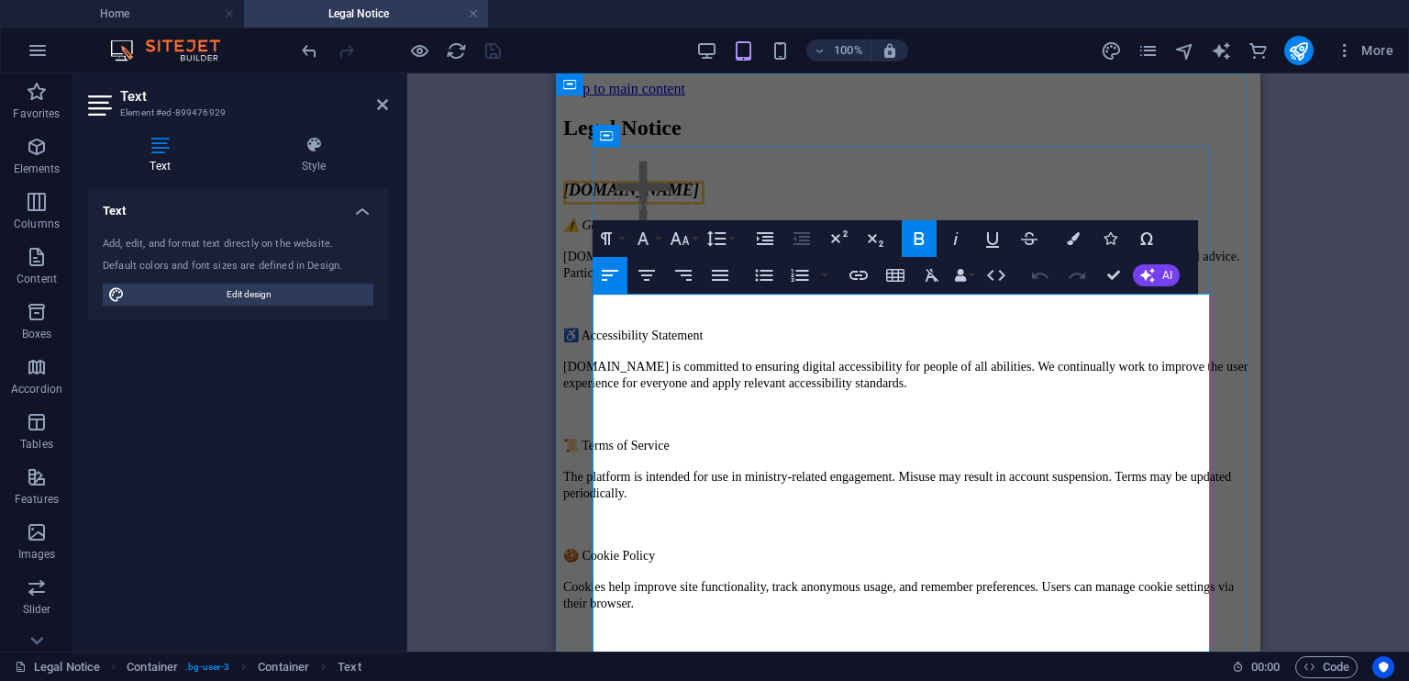
click at [706, 200] on address "[DOMAIN_NAME]" at bounding box center [908, 190] width 690 height 19
drag, startPoint x: 701, startPoint y: 304, endPoint x: 642, endPoint y: 308, distance: 58.9
click at [642, 200] on address "[DOMAIN_NAME]" at bounding box center [908, 190] width 690 height 19
click at [664, 199] on span "[DOMAIN_NAME]" at bounding box center [631, 190] width 136 height 18
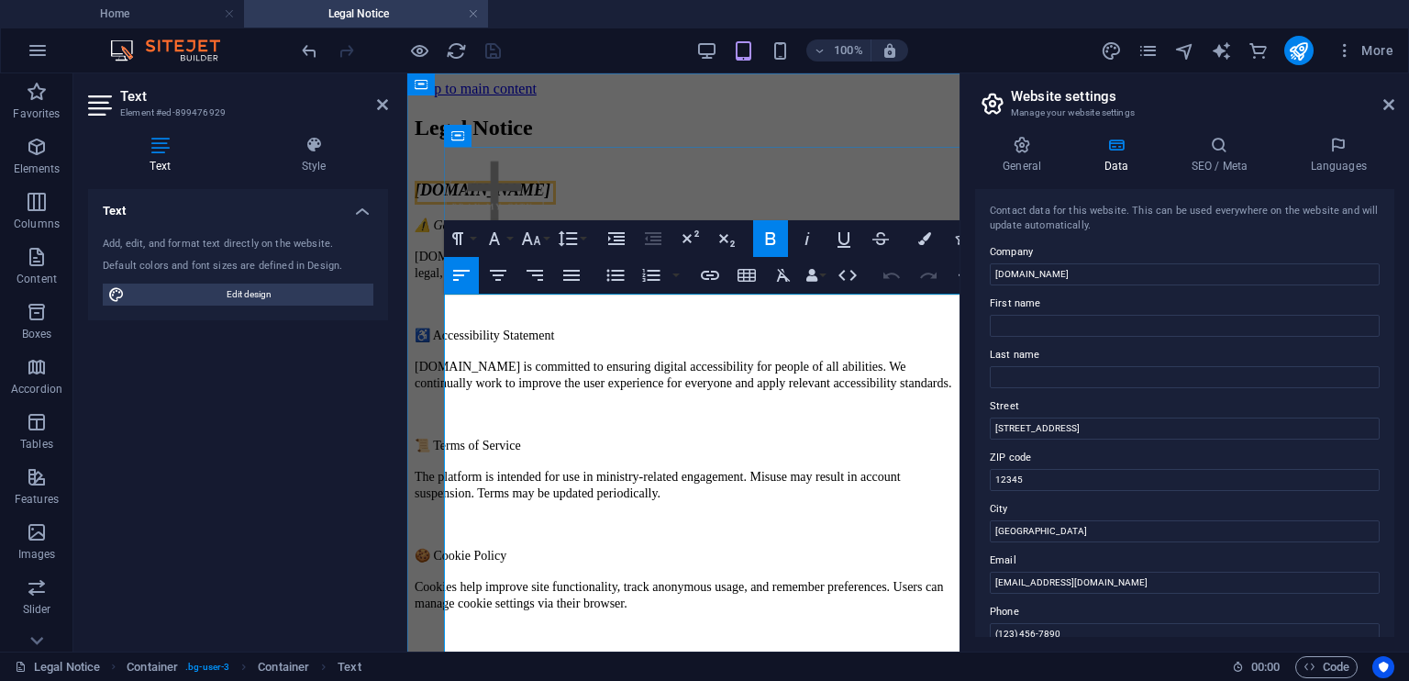
click at [664, 200] on address "[DOMAIN_NAME]" at bounding box center [684, 190] width 538 height 19
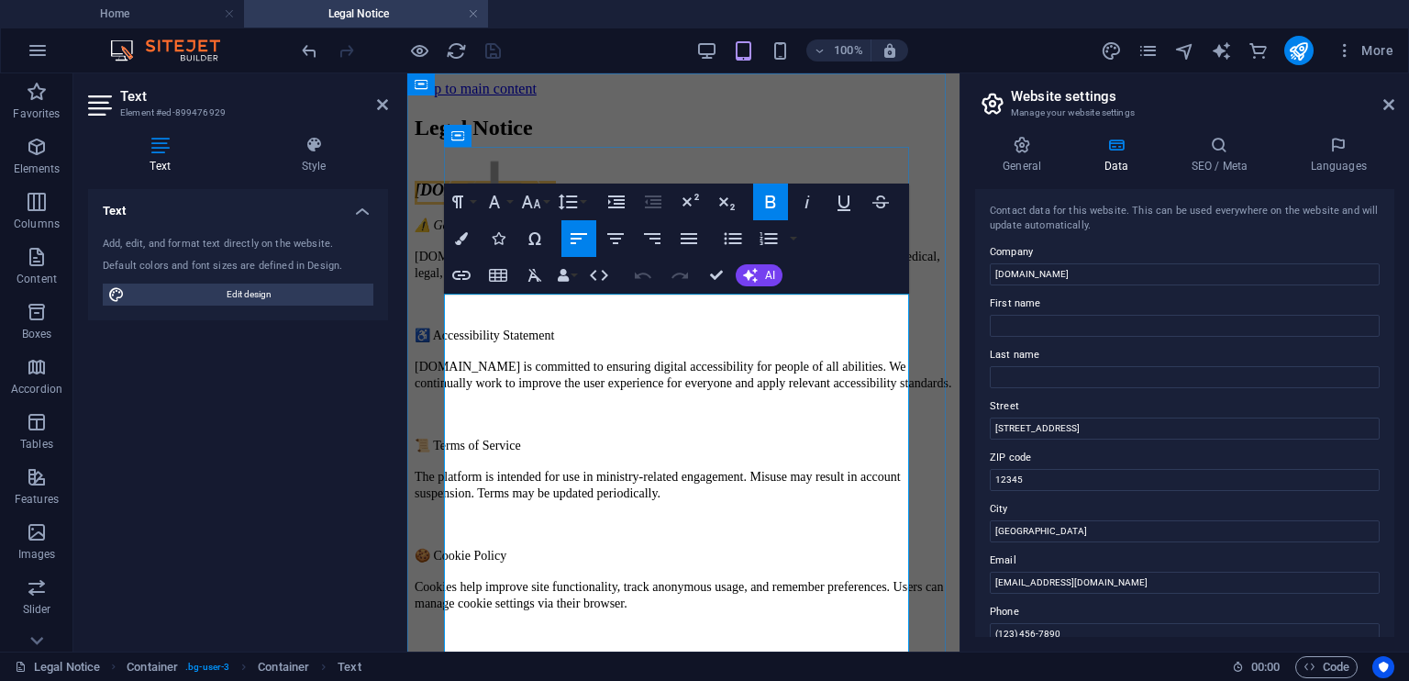
click at [551, 233] on address "⚠️ General Disclaimer" at bounding box center [684, 216] width 538 height 33
click at [382, 103] on icon at bounding box center [382, 104] width 11 height 15
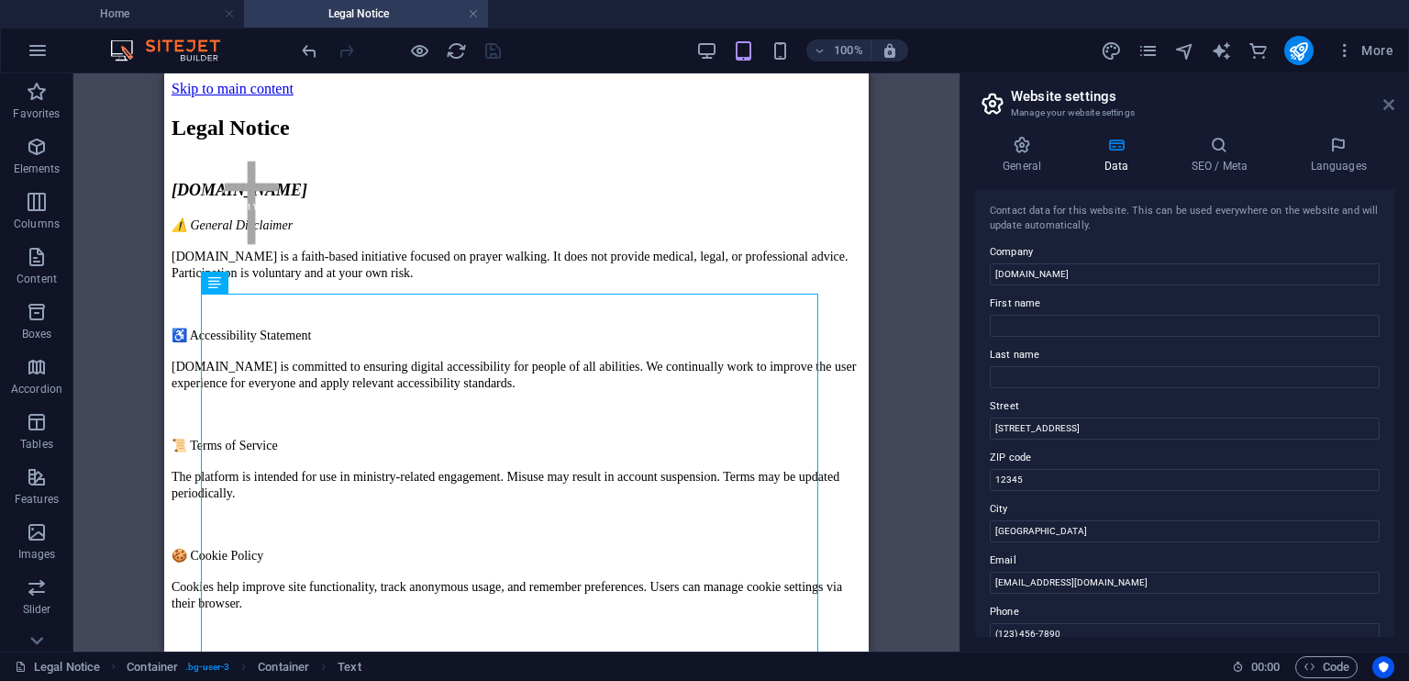
click at [1394, 104] on icon at bounding box center [1389, 104] width 11 height 15
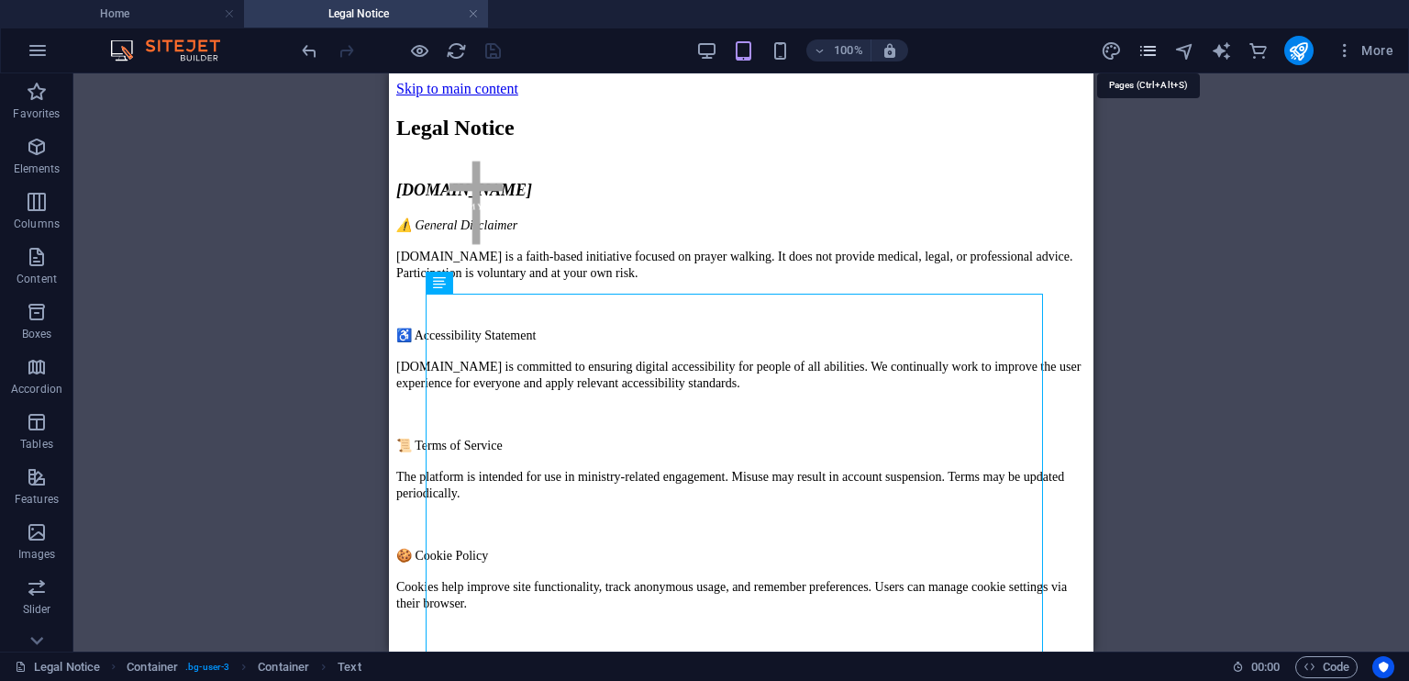
click at [1151, 50] on icon "pages" at bounding box center [1148, 50] width 21 height 21
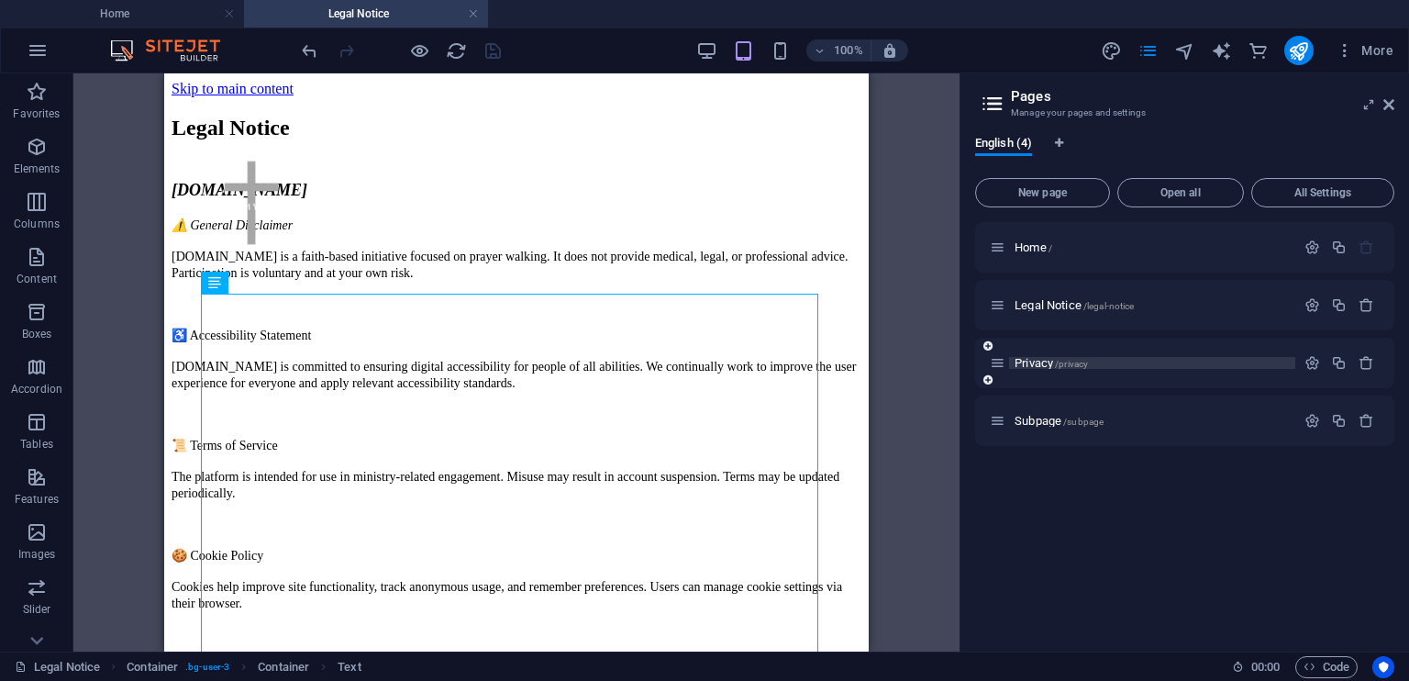
click at [1101, 360] on p "Privacy /privacy" at bounding box center [1152, 363] width 275 height 12
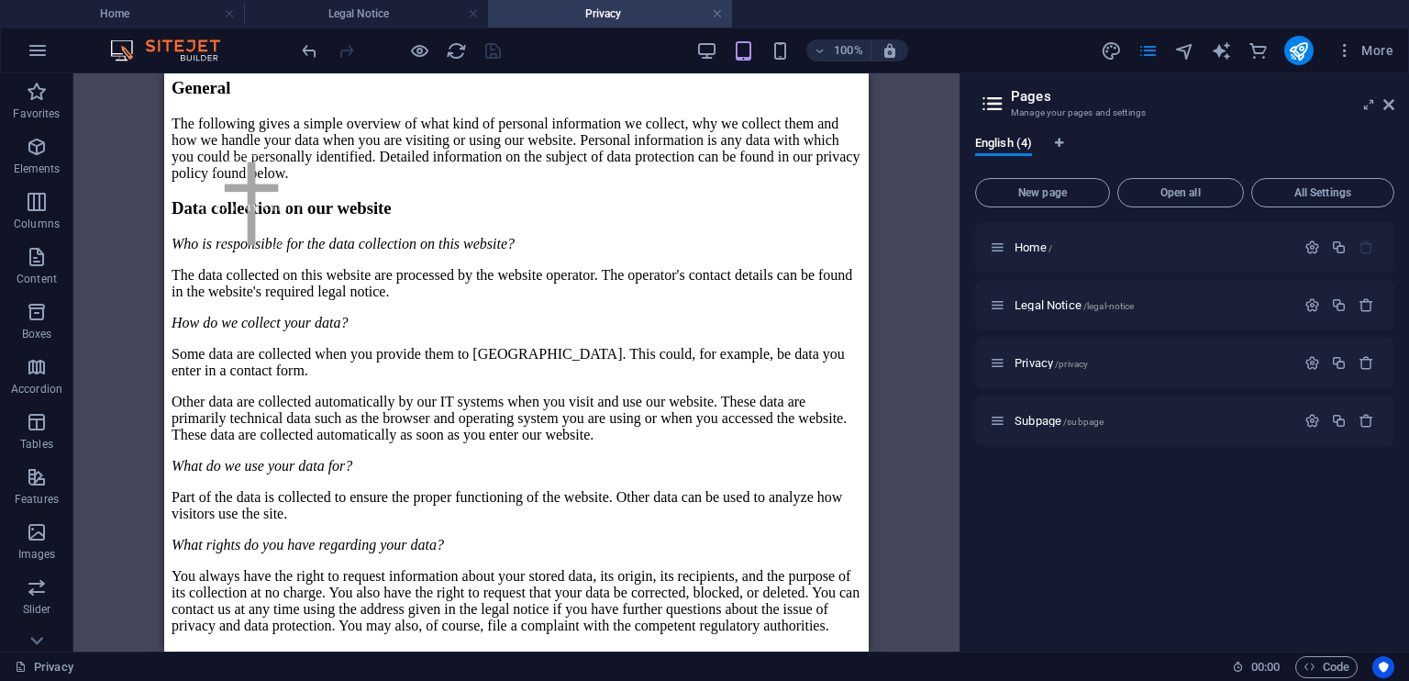
scroll to position [0, 0]
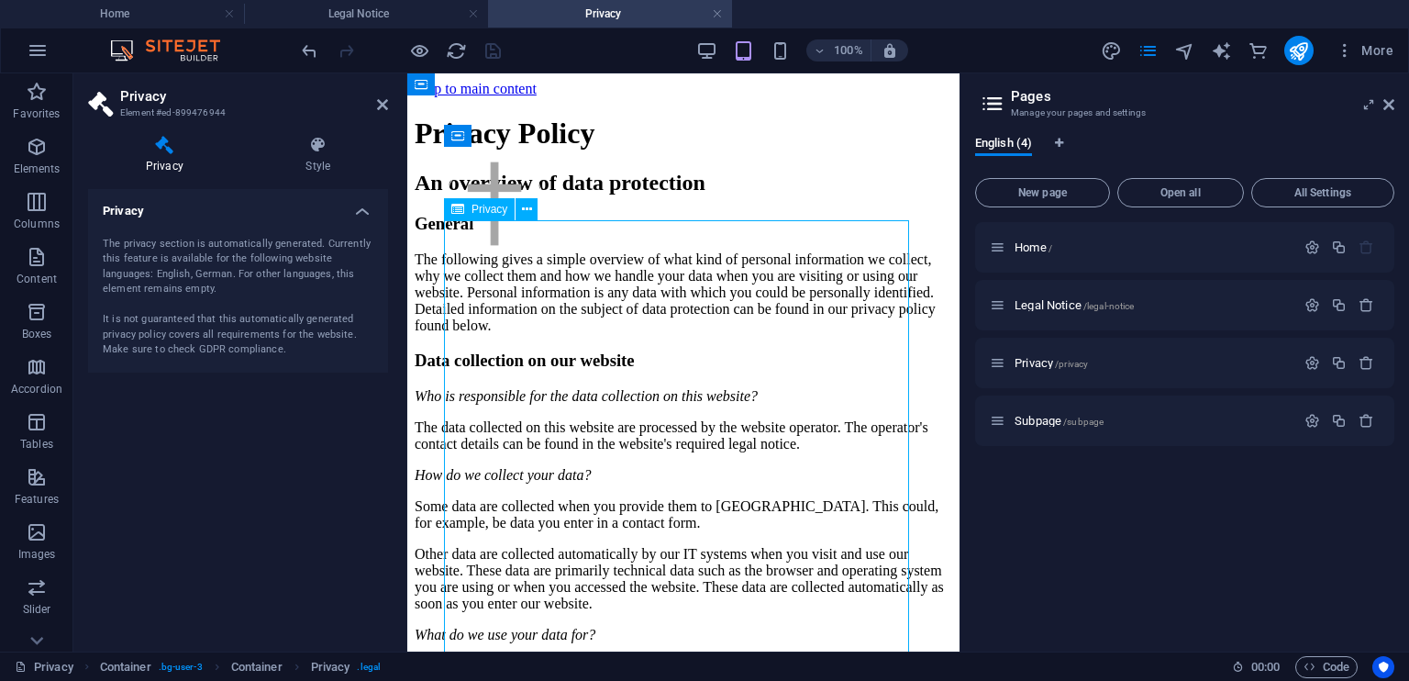
drag, startPoint x: 453, startPoint y: 346, endPoint x: 473, endPoint y: 380, distance: 39.5
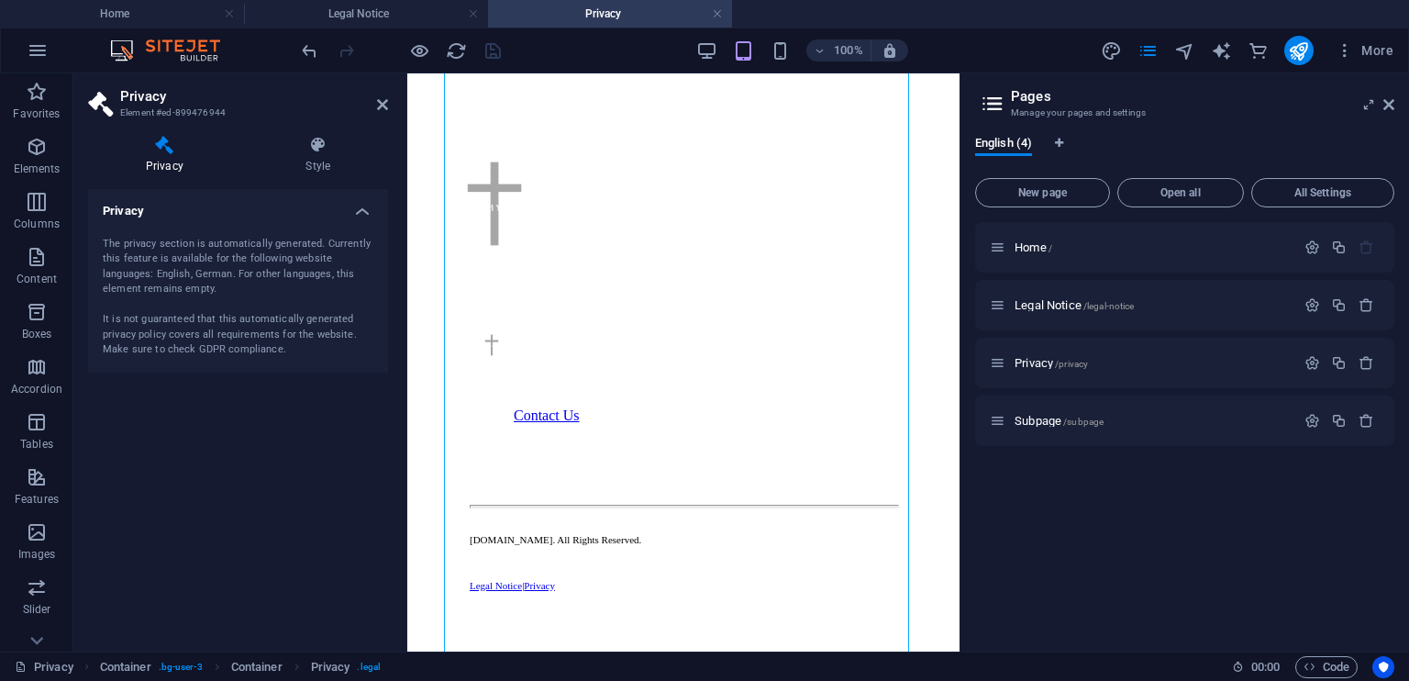
scroll to position [6616, 0]
drag, startPoint x: 952, startPoint y: 106, endPoint x: 1367, endPoint y: 643, distance: 679.6
click at [1097, 302] on span "/legal-notice" at bounding box center [1109, 306] width 51 height 10
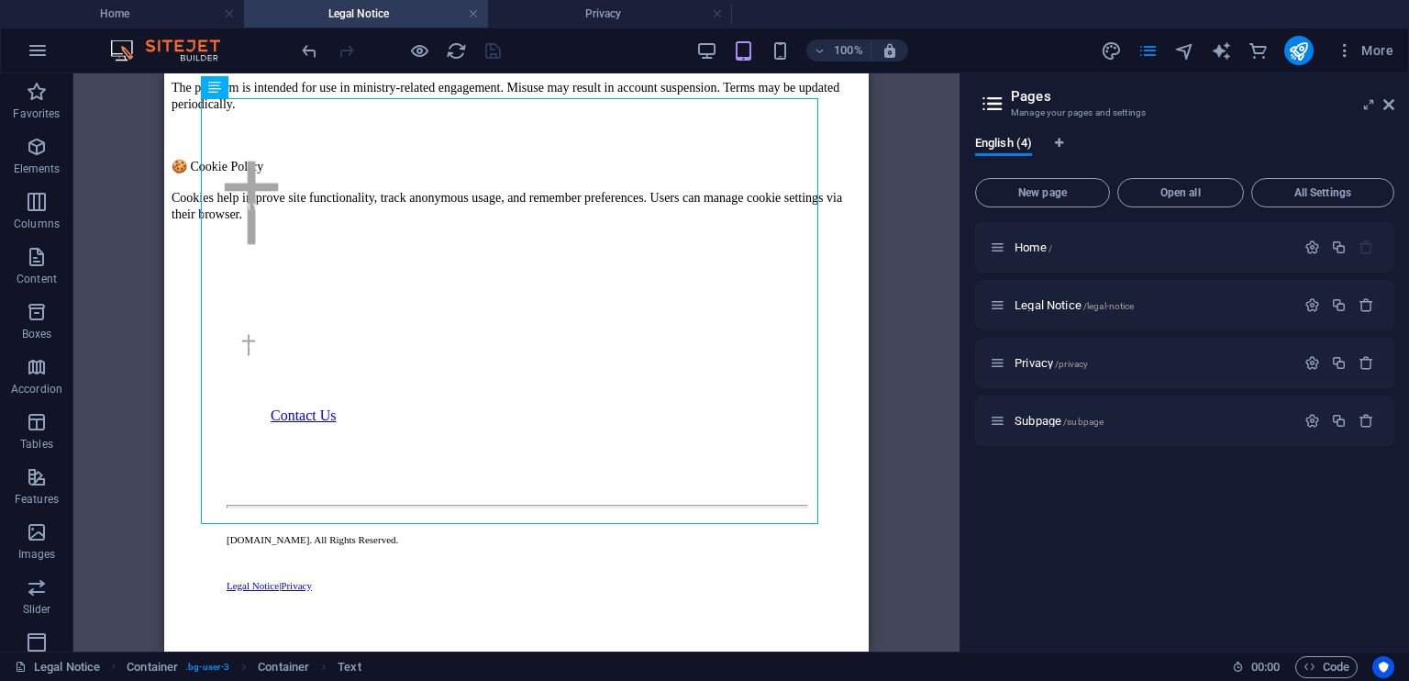
scroll to position [399, 0]
click at [473, 253] on div "[DOMAIN_NAME] ⚠️ General Disclaimer [DOMAIN_NAME] is a faith-based initiative f…" at bounding box center [517, 23] width 690 height 462
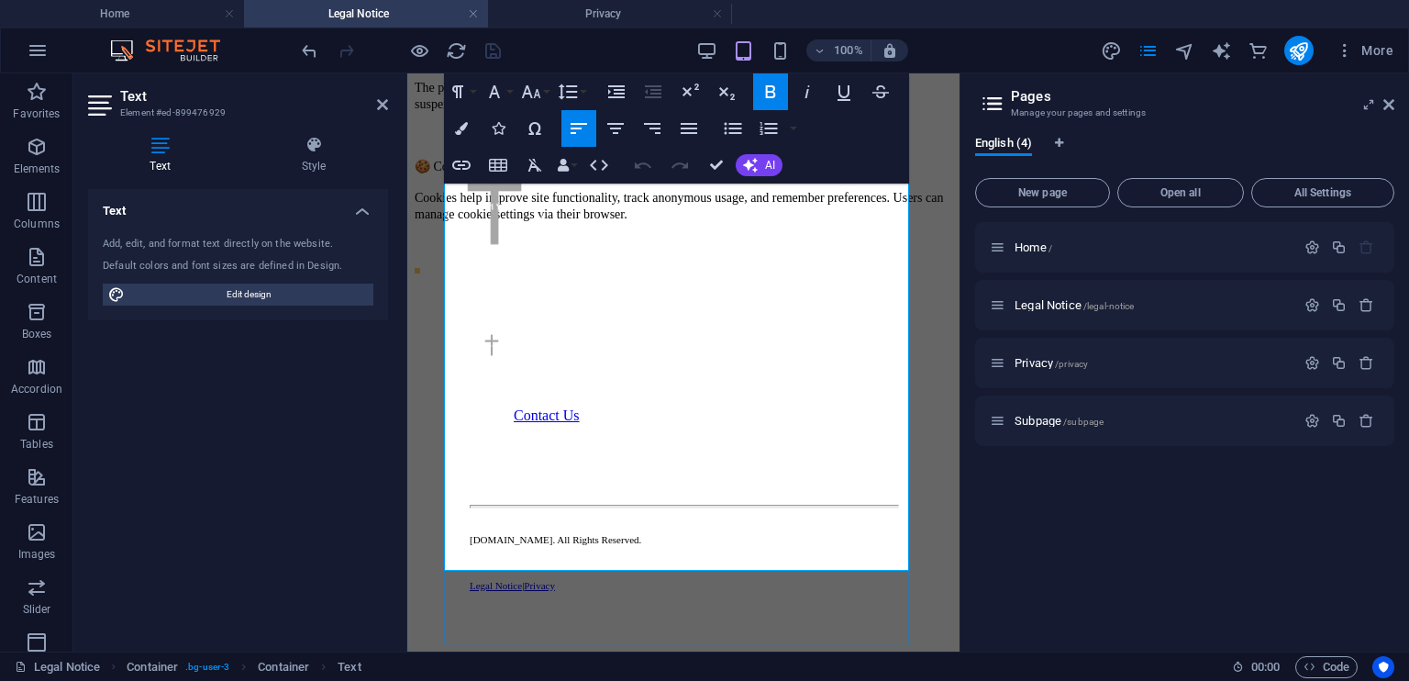
click at [837, 222] on p "Cookies help improve site functionality, track anonymous usage, and remember pr…" at bounding box center [684, 205] width 538 height 33
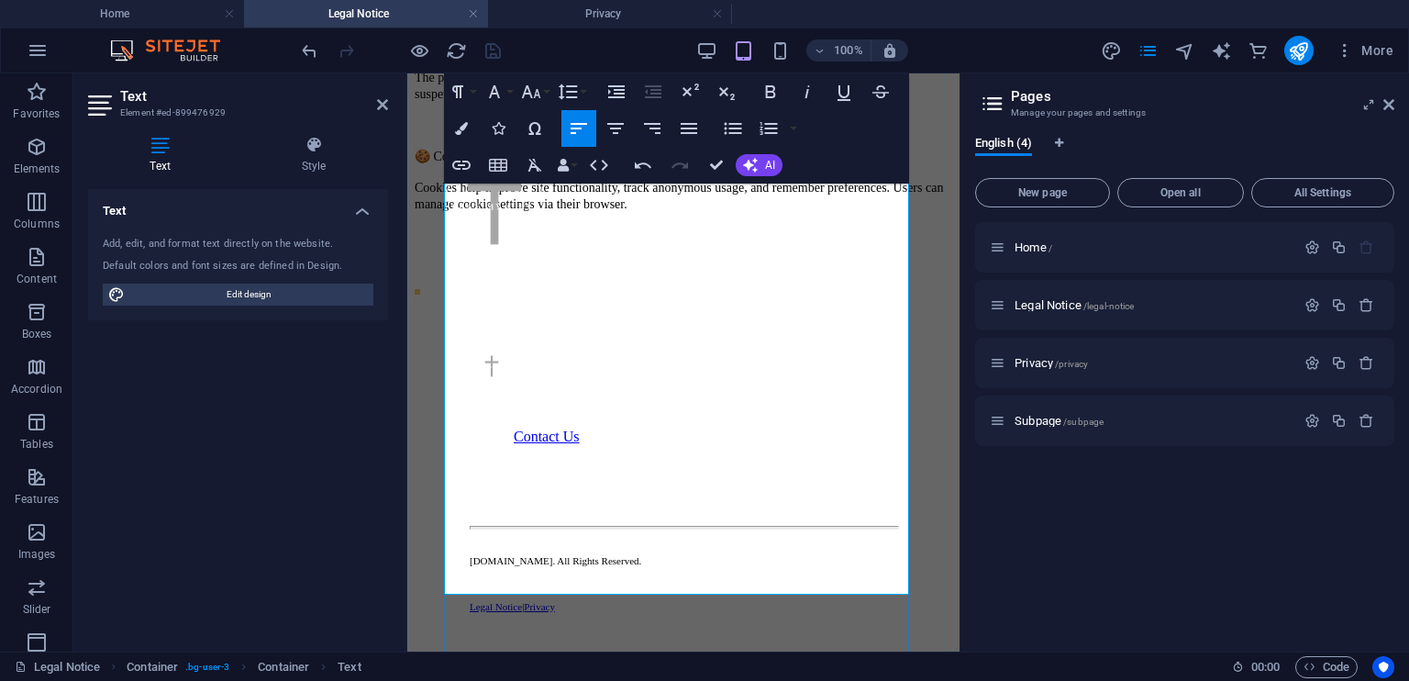
click at [818, 212] on p "Cookies help improve site functionality, track anonymous usage, and remember pr…" at bounding box center [684, 195] width 538 height 33
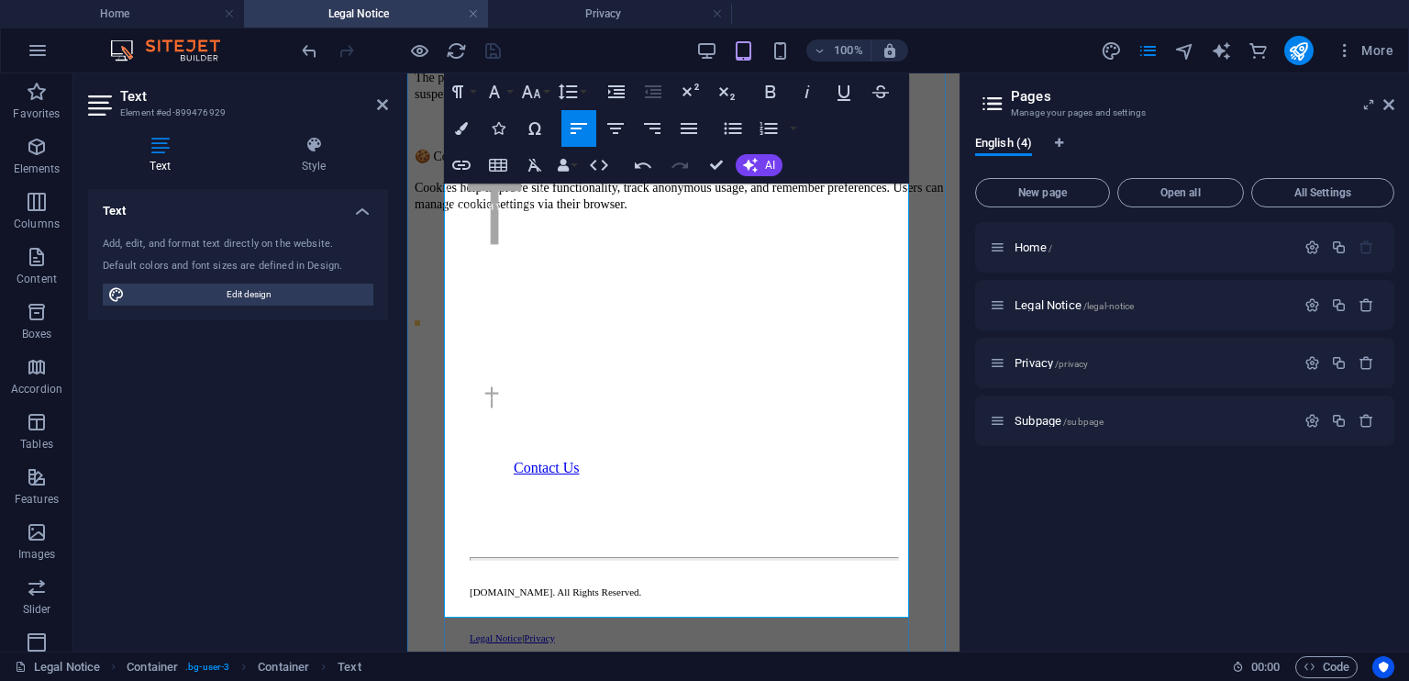
click at [457, 274] on p "​" at bounding box center [684, 266] width 538 height 17
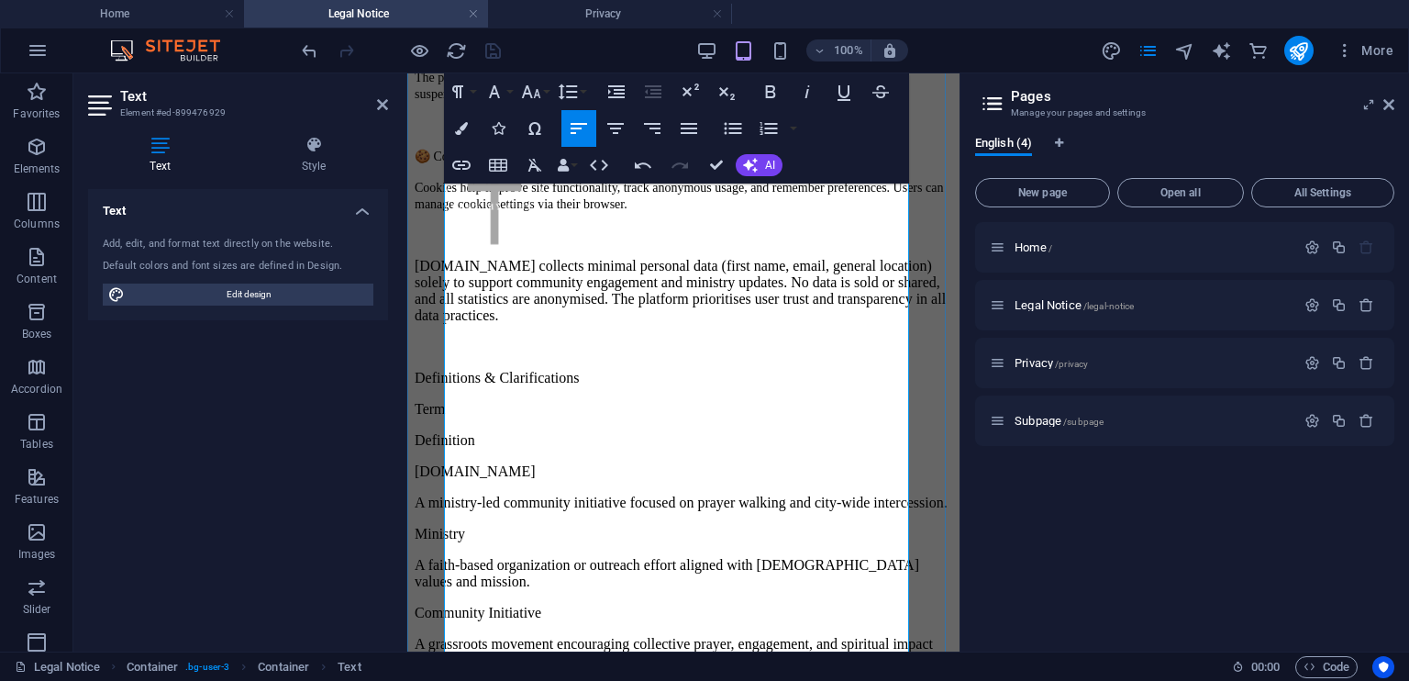
scroll to position [22708, 0]
click at [316, 52] on icon "undo" at bounding box center [309, 50] width 21 height 21
click at [306, 50] on icon "undo" at bounding box center [309, 50] width 21 height 21
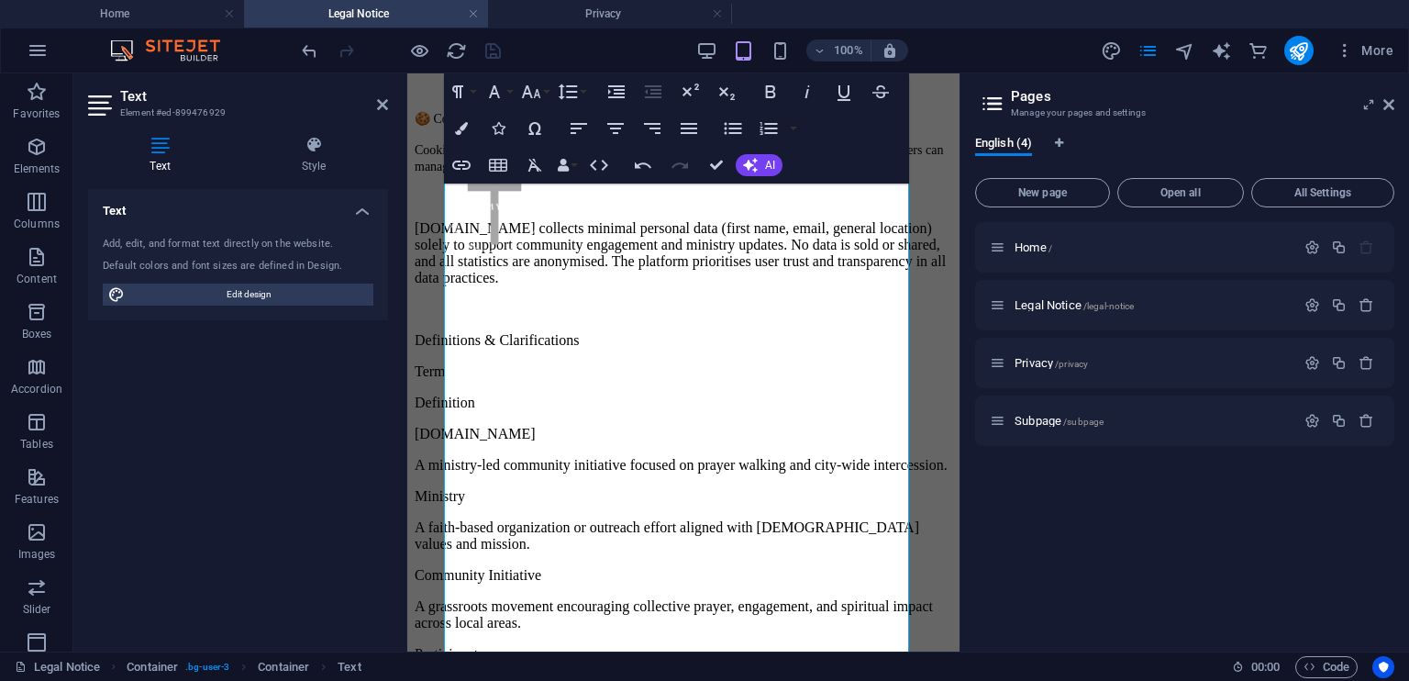
scroll to position [417, 0]
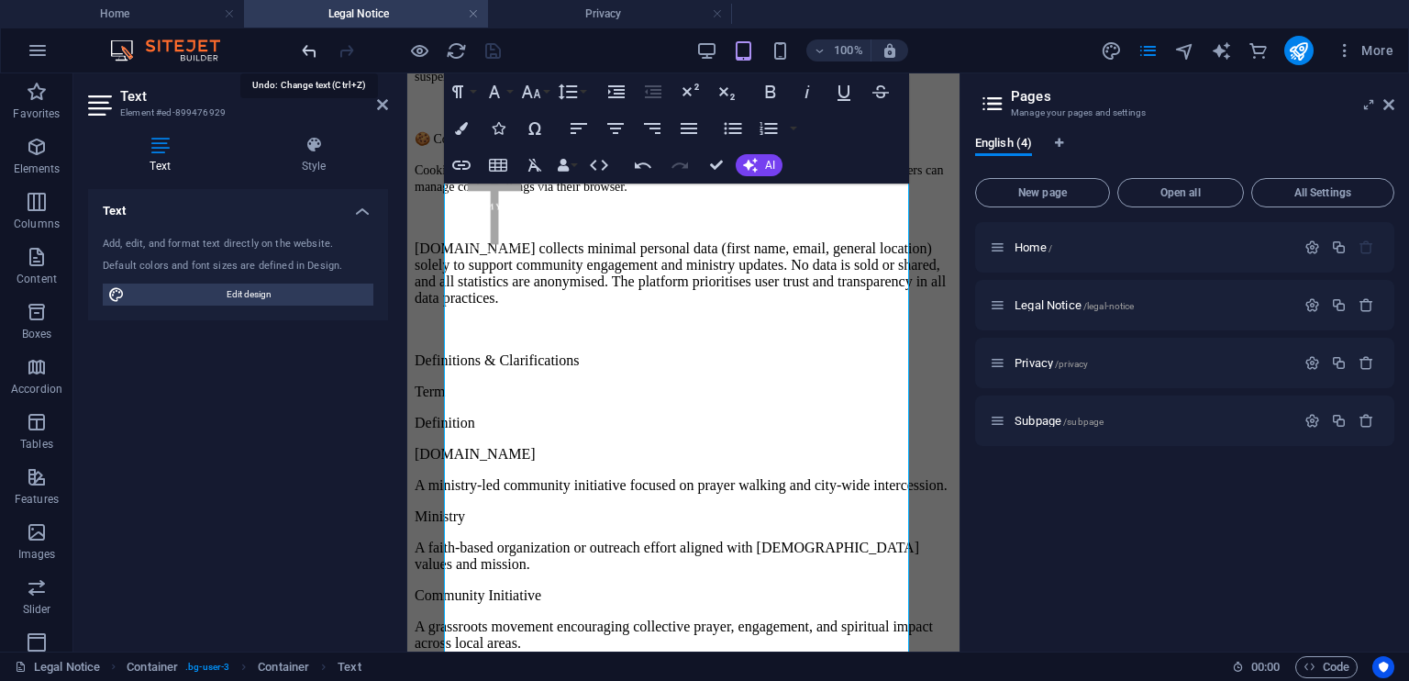
click at [308, 48] on icon "undo" at bounding box center [309, 50] width 21 height 21
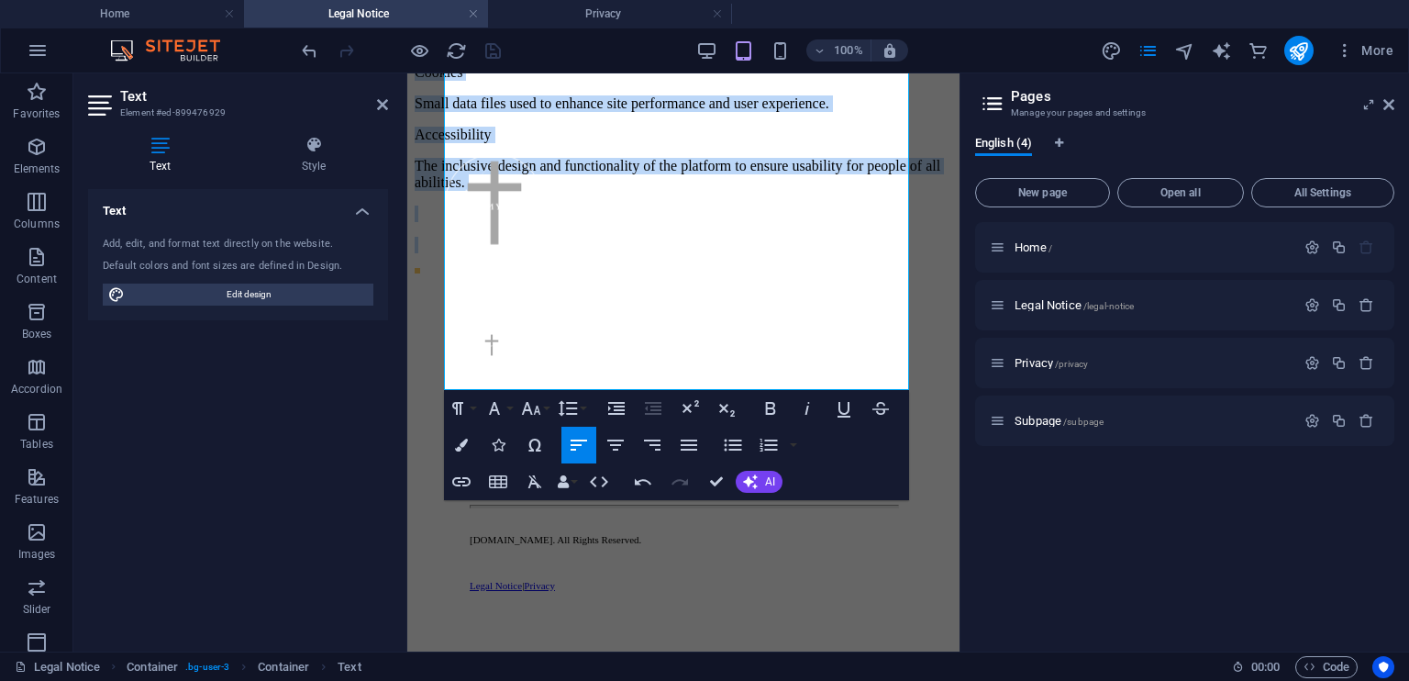
scroll to position [1582, 0]
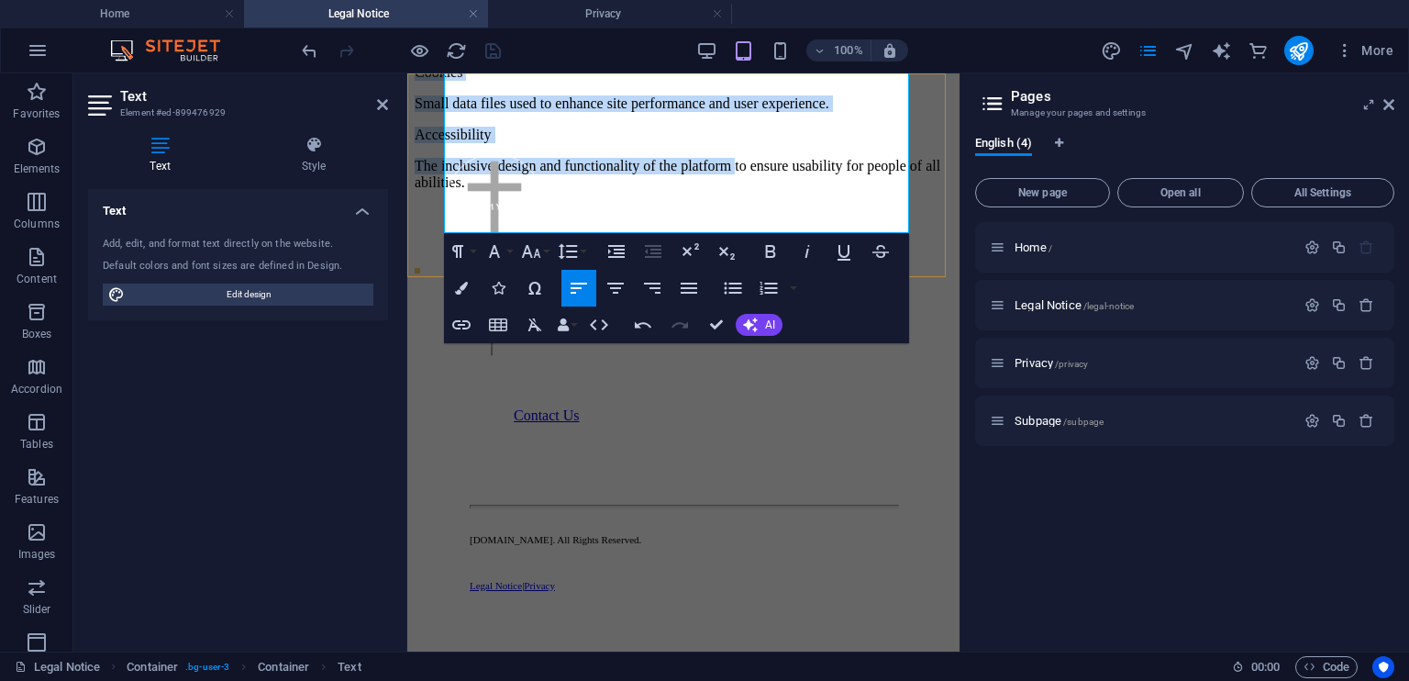
drag, startPoint x: 451, startPoint y: 400, endPoint x: 785, endPoint y: 149, distance: 418.8
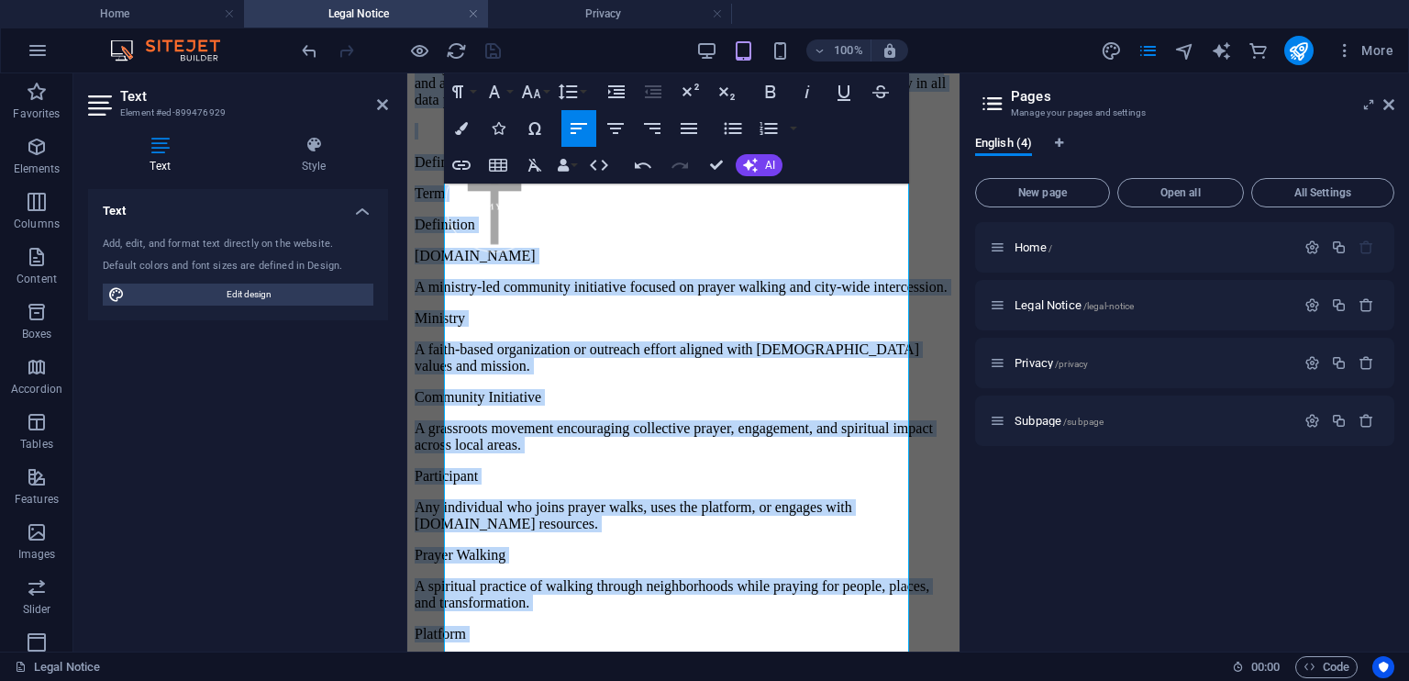
scroll to position [629, 0]
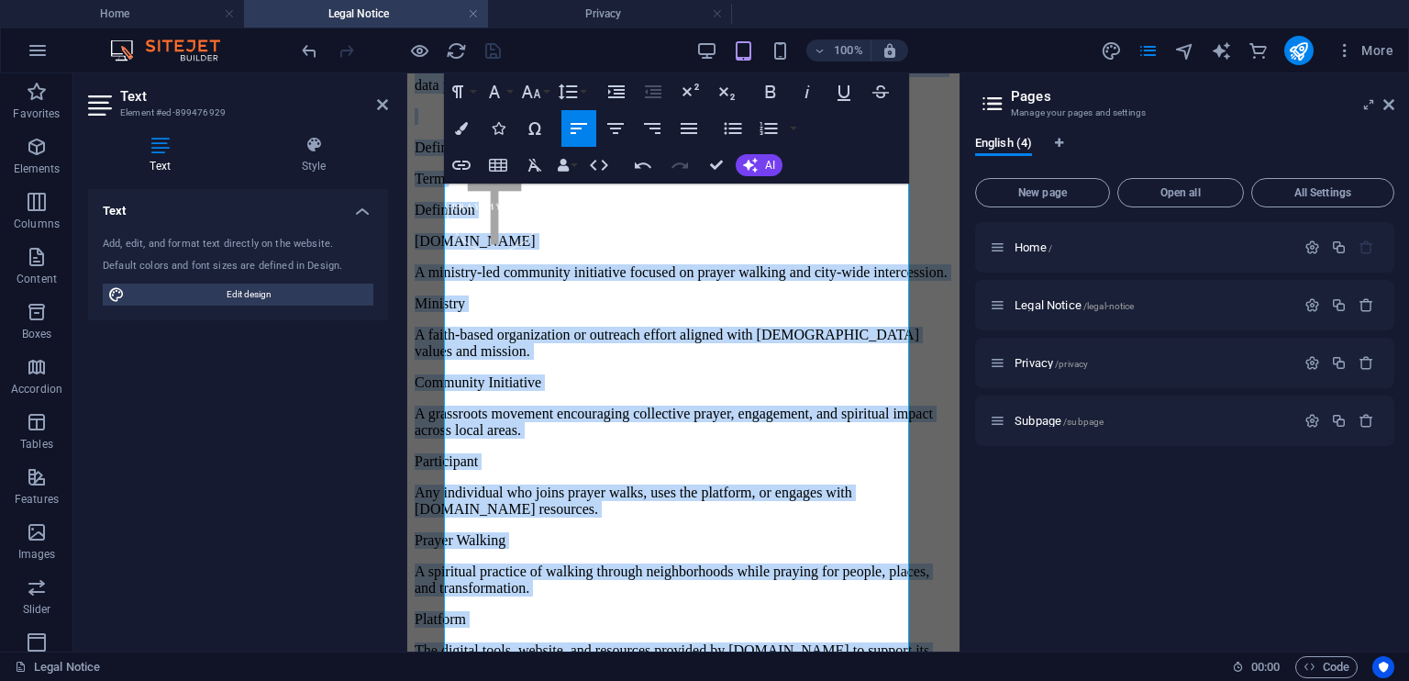
drag, startPoint x: 954, startPoint y: 579, endPoint x: 1395, endPoint y: 412, distance: 471.0
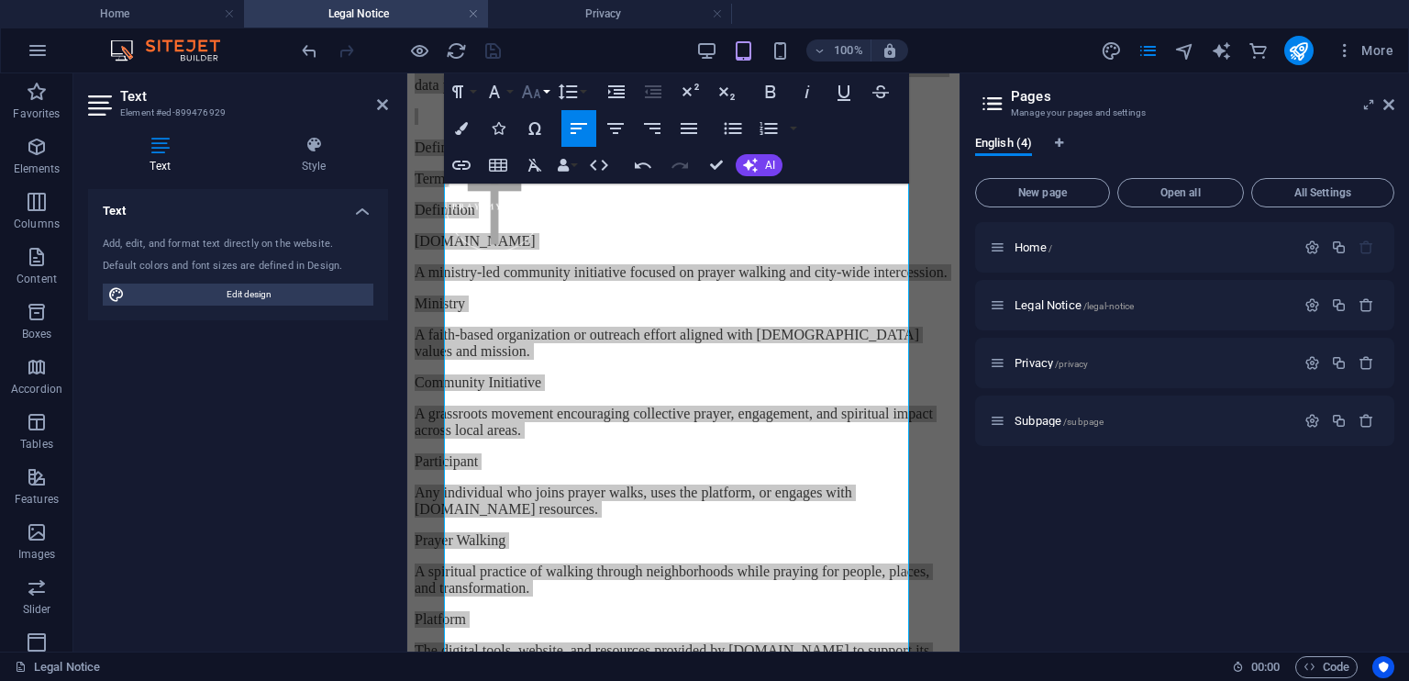
click at [547, 89] on button "Font Size" at bounding box center [535, 91] width 35 height 37
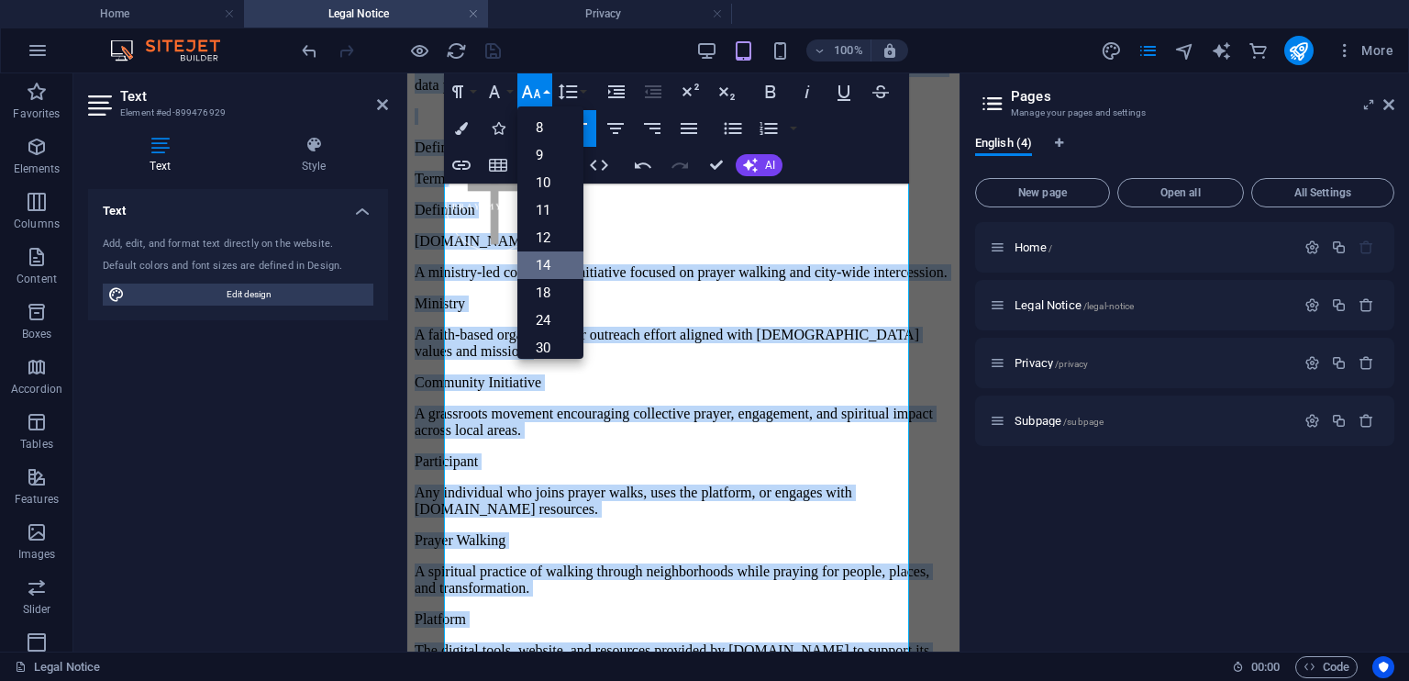
click at [554, 258] on link "14" at bounding box center [551, 265] width 66 height 28
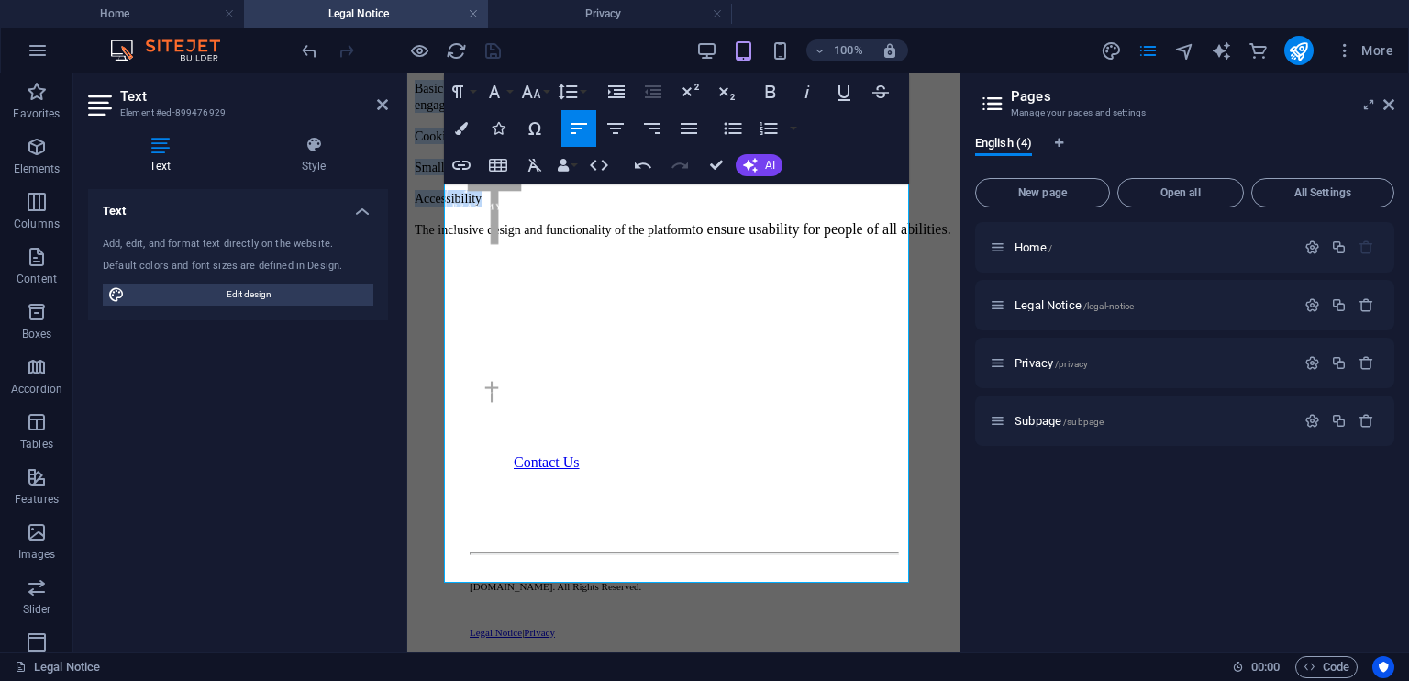
scroll to position [1241, 0]
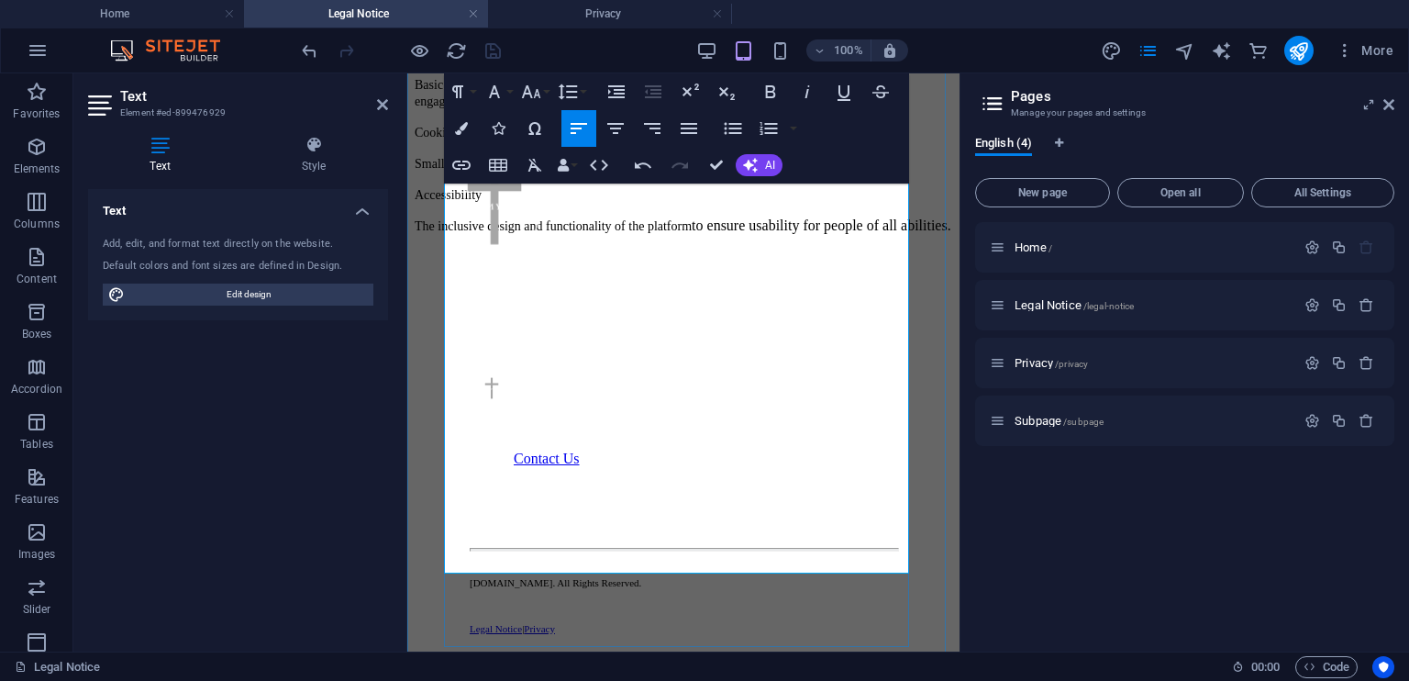
click at [609, 234] on p "The inclusive design and functionality of the platform to ensure usability for …" at bounding box center [684, 225] width 538 height 17
click at [597, 234] on p "The inclusive design and functionality of the platform to ensure usability for …" at bounding box center [684, 225] width 538 height 17
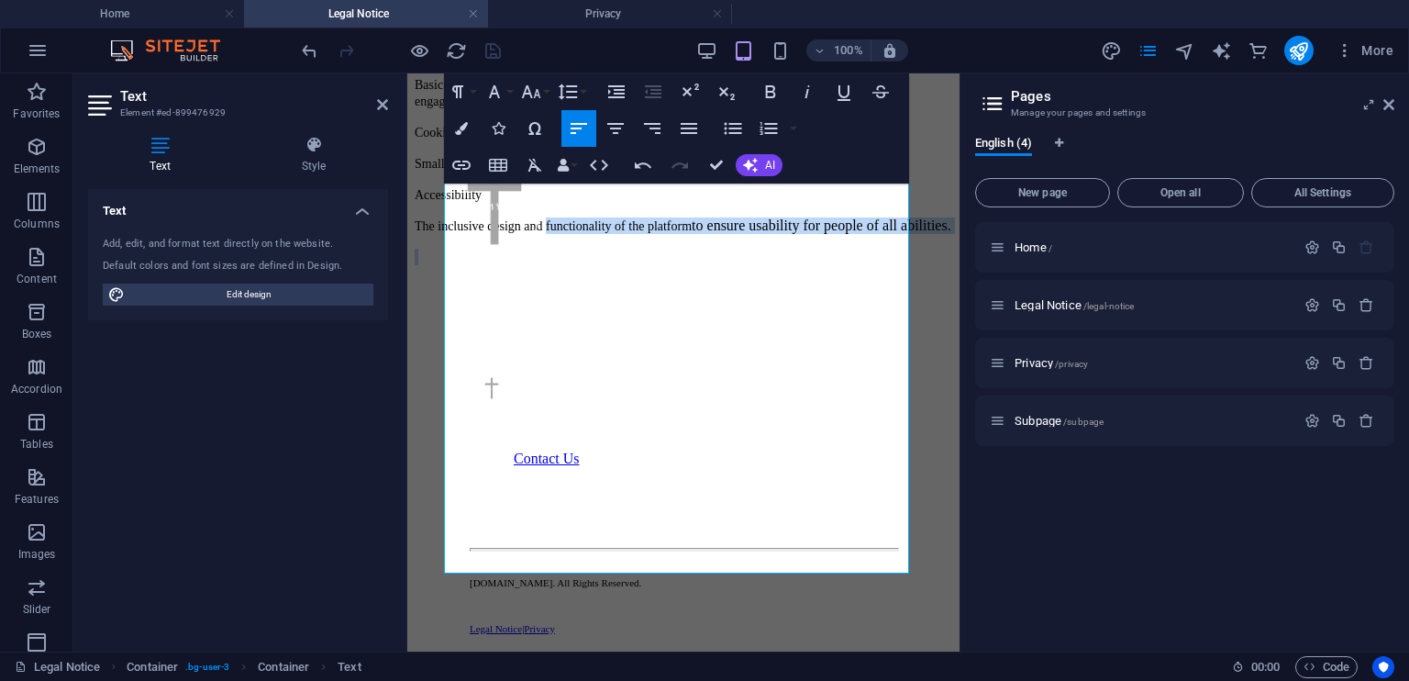
drag, startPoint x: 597, startPoint y: 521, endPoint x: 589, endPoint y: 492, distance: 30.5
click at [589, 234] on p "The inclusive design and functionality of the platform to ensure usability for …" at bounding box center [684, 225] width 538 height 17
click at [586, 86] on button "Line Height" at bounding box center [571, 91] width 35 height 37
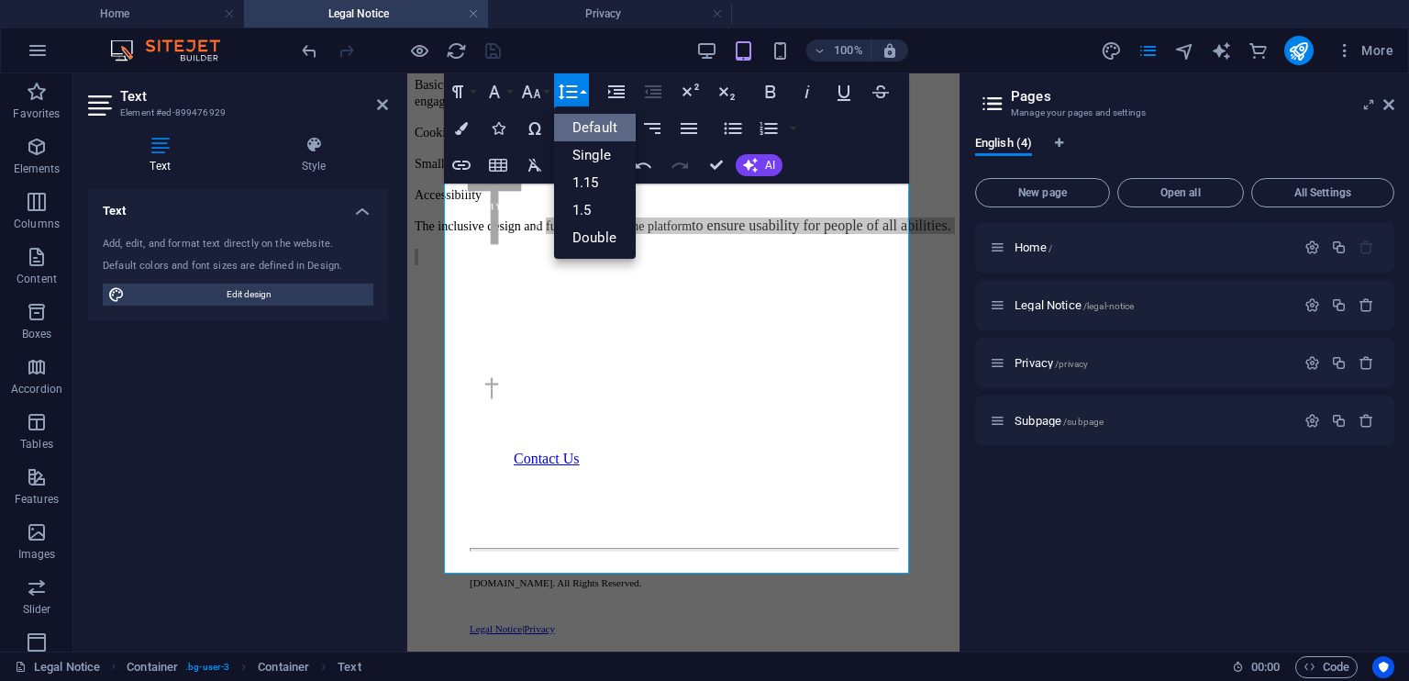
scroll to position [0, 0]
click at [547, 92] on button "Font Size" at bounding box center [535, 91] width 35 height 37
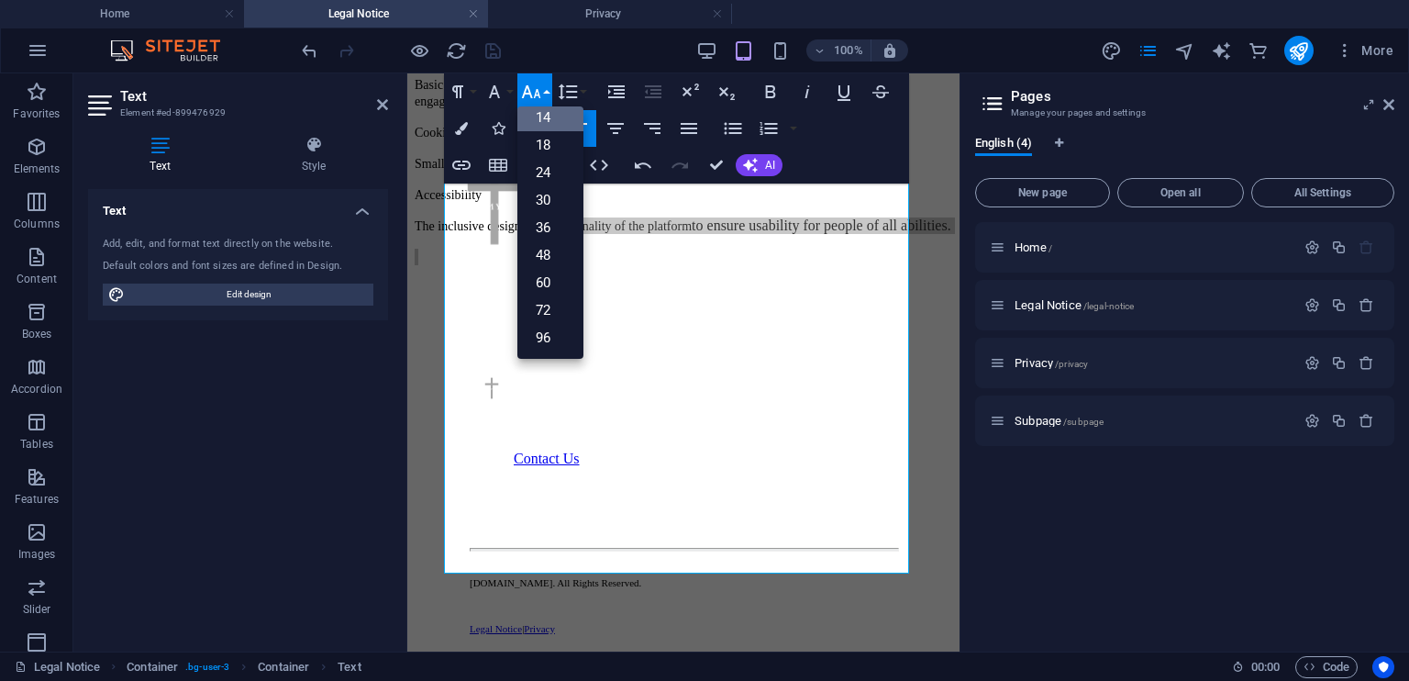
scroll to position [147, 0]
click at [546, 119] on link "14" at bounding box center [551, 119] width 66 height 28
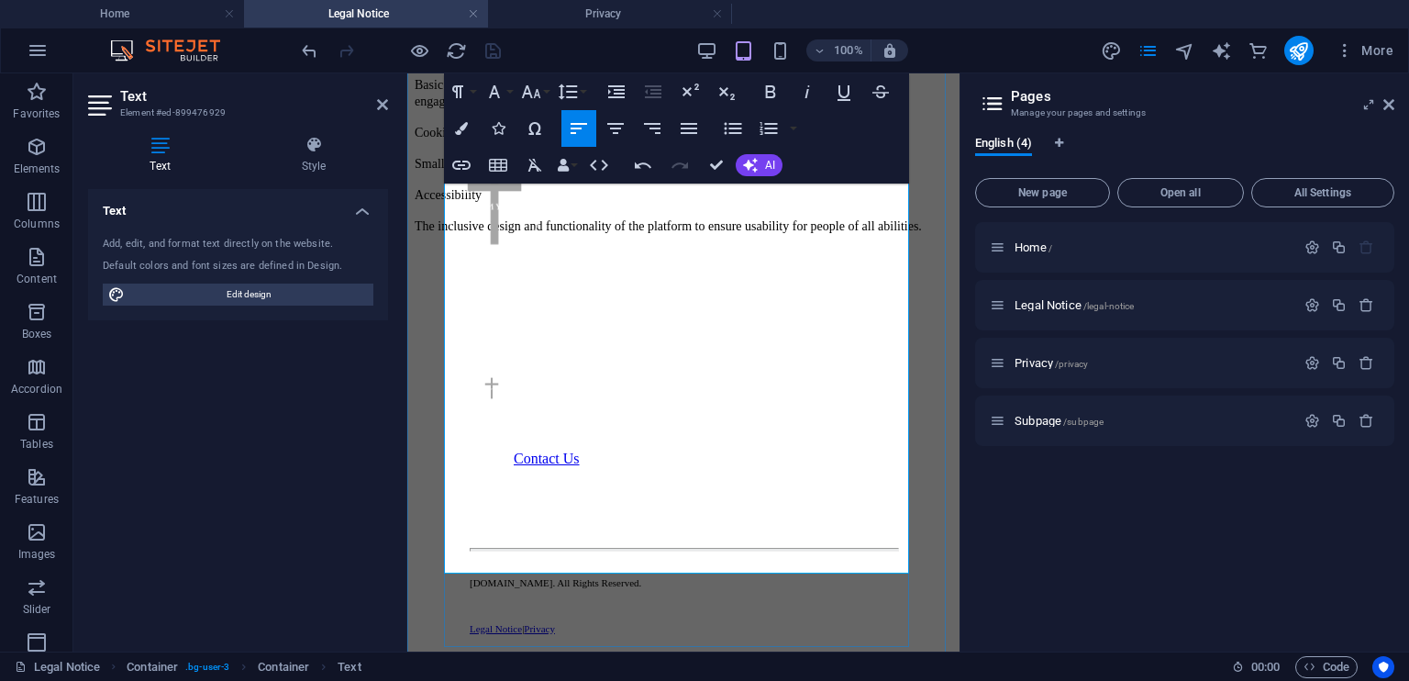
click at [601, 265] on p at bounding box center [684, 257] width 538 height 17
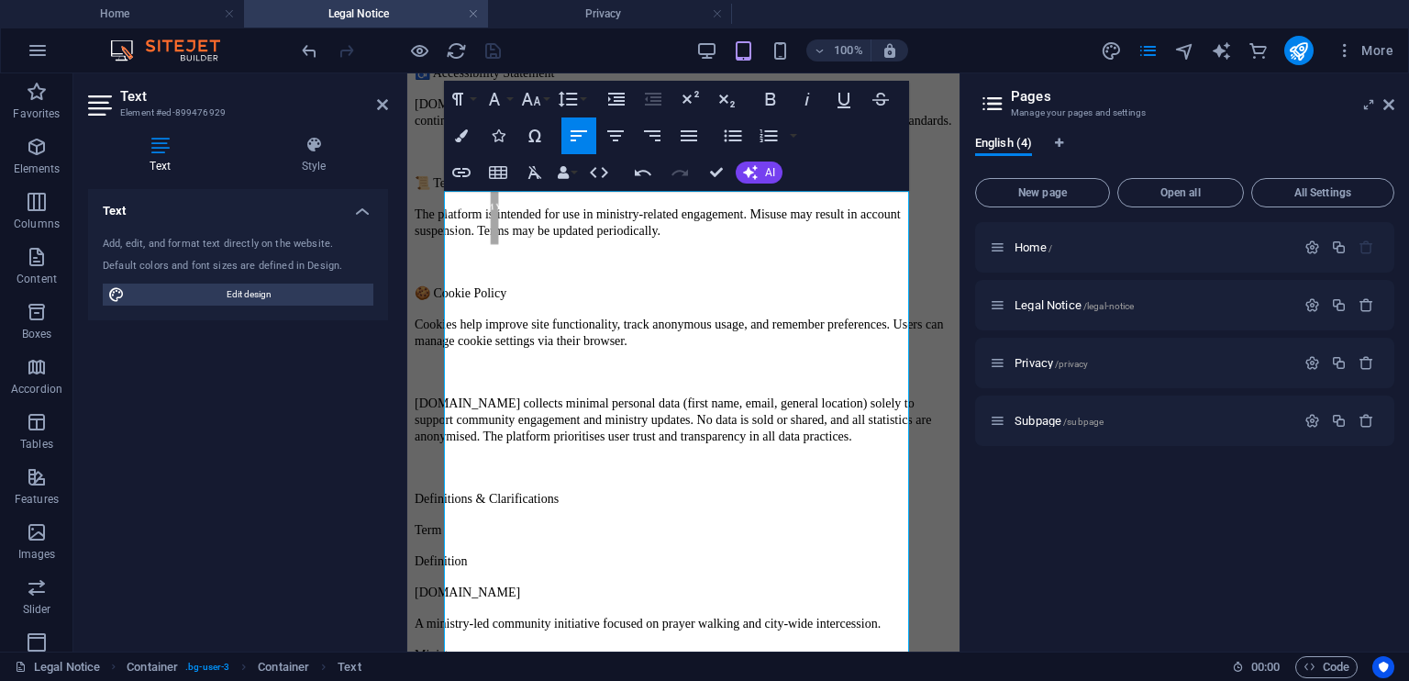
scroll to position [0, 0]
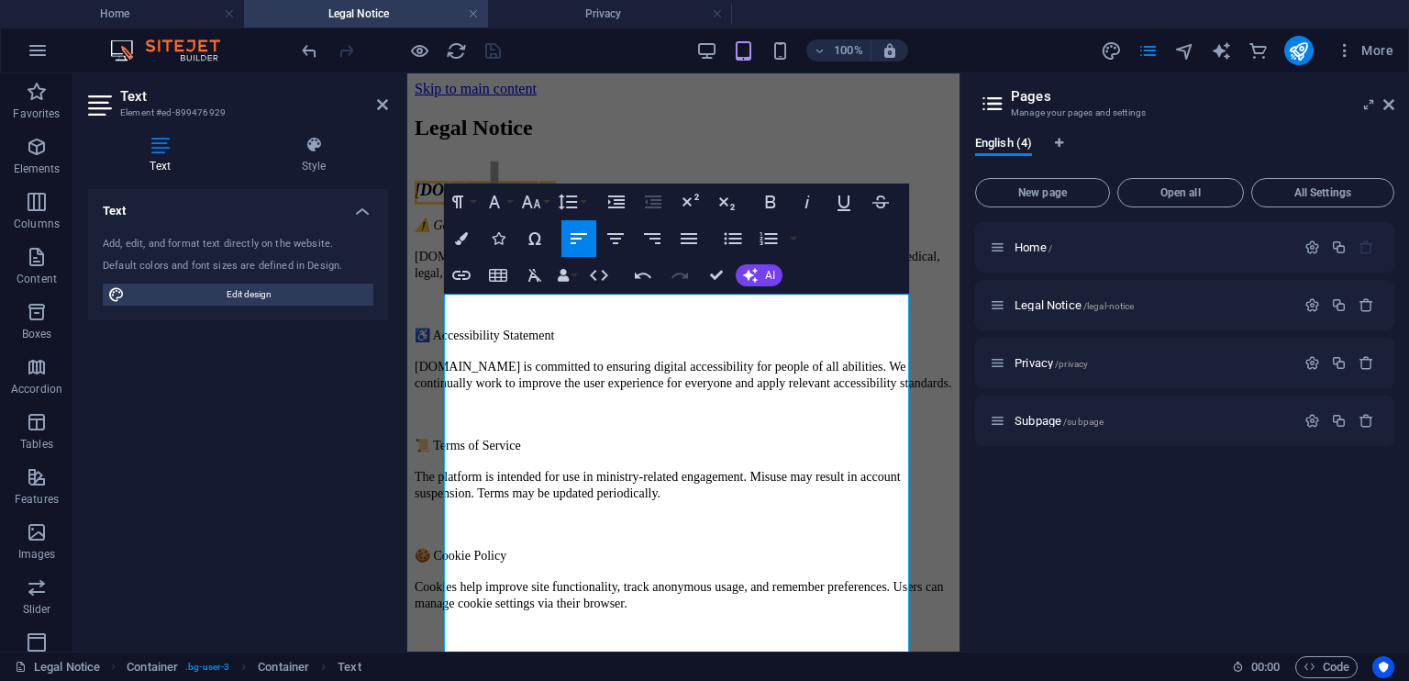
drag, startPoint x: 951, startPoint y: 496, endPoint x: 1369, endPoint y: 305, distance: 460.3
click at [468, 233] on address "⚠️ General Disclaimer" at bounding box center [684, 216] width 538 height 33
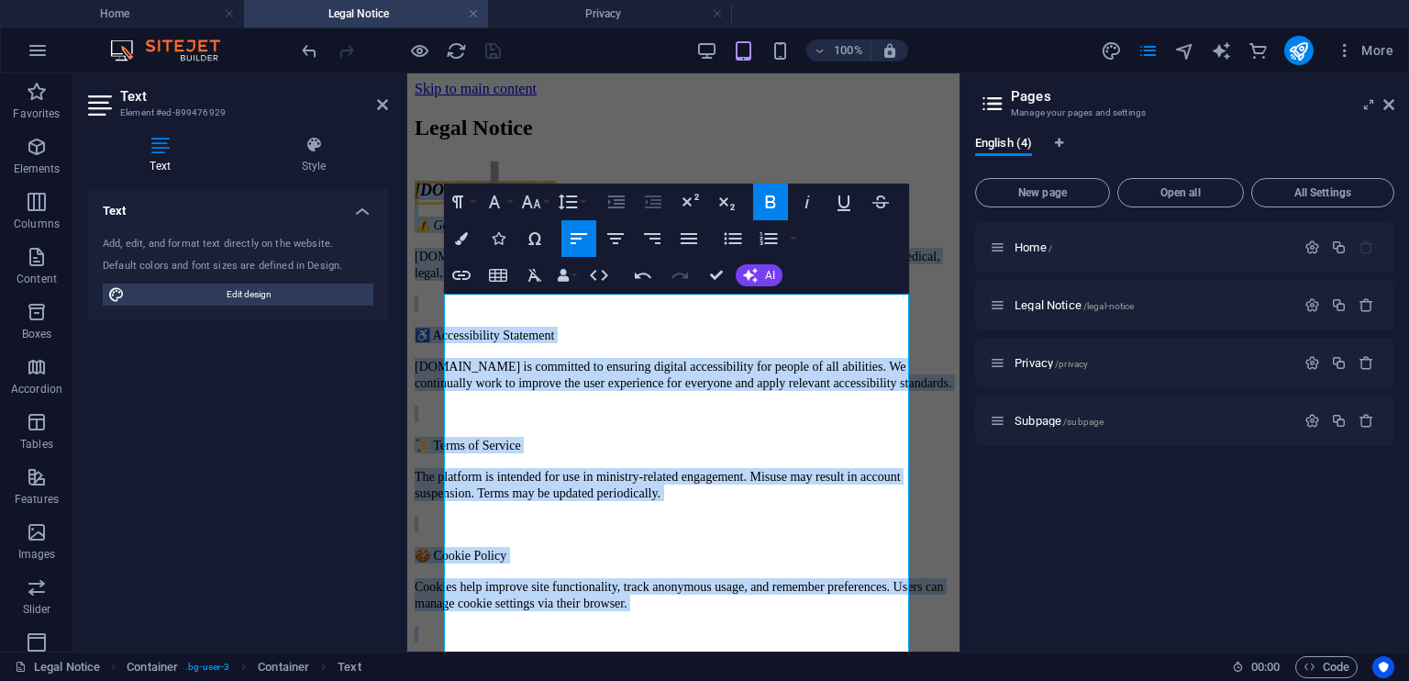
click at [617, 201] on icon "button" at bounding box center [617, 202] width 22 height 22
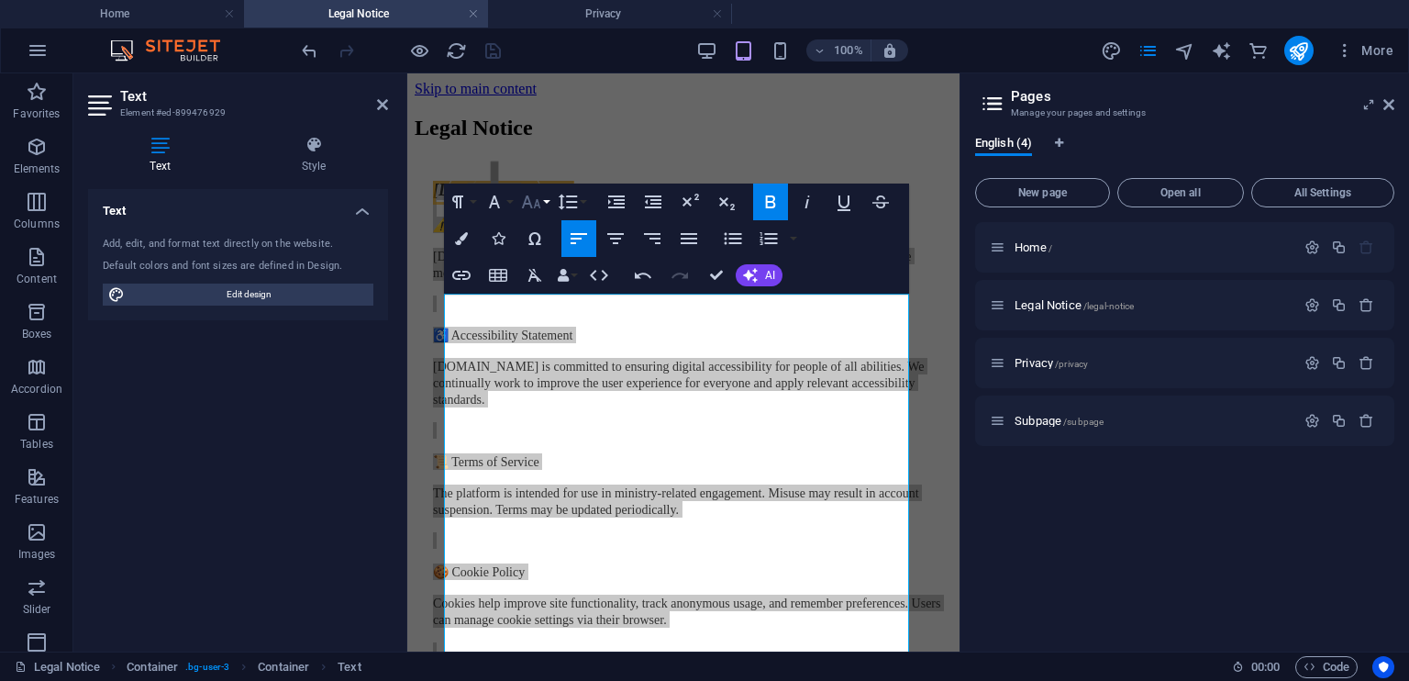
click at [548, 200] on button "Font Size" at bounding box center [535, 202] width 35 height 37
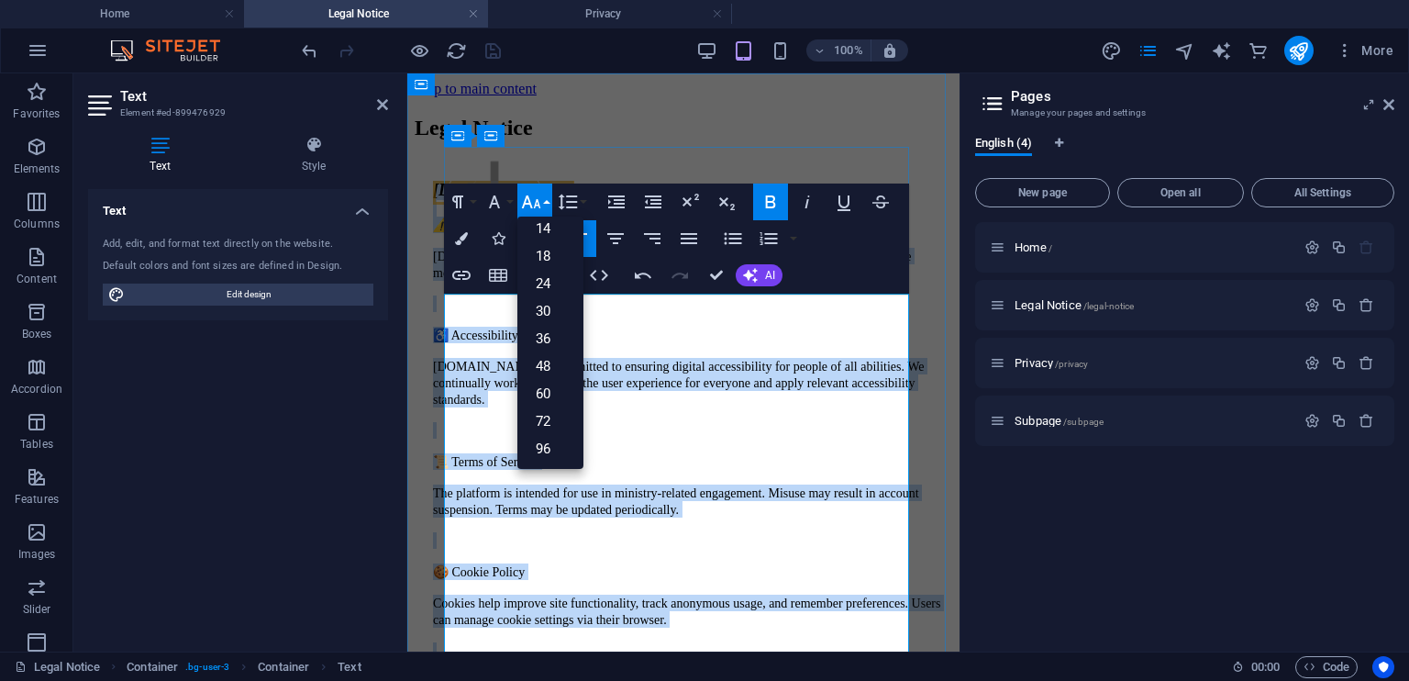
click at [701, 233] on address "⚠️ General Disclaimer" at bounding box center [692, 216] width 519 height 33
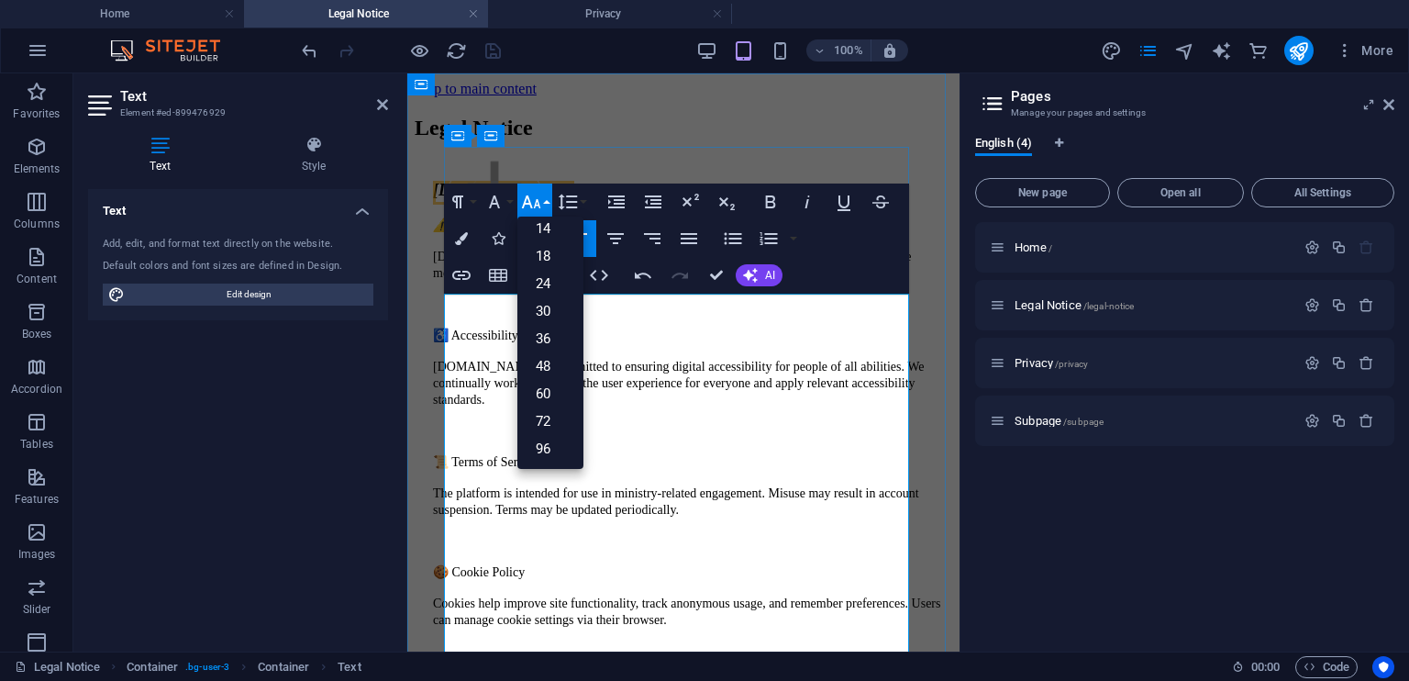
click at [757, 233] on address "⚠️ General Disclaimer" at bounding box center [692, 216] width 519 height 33
click at [742, 312] on p at bounding box center [692, 303] width 519 height 17
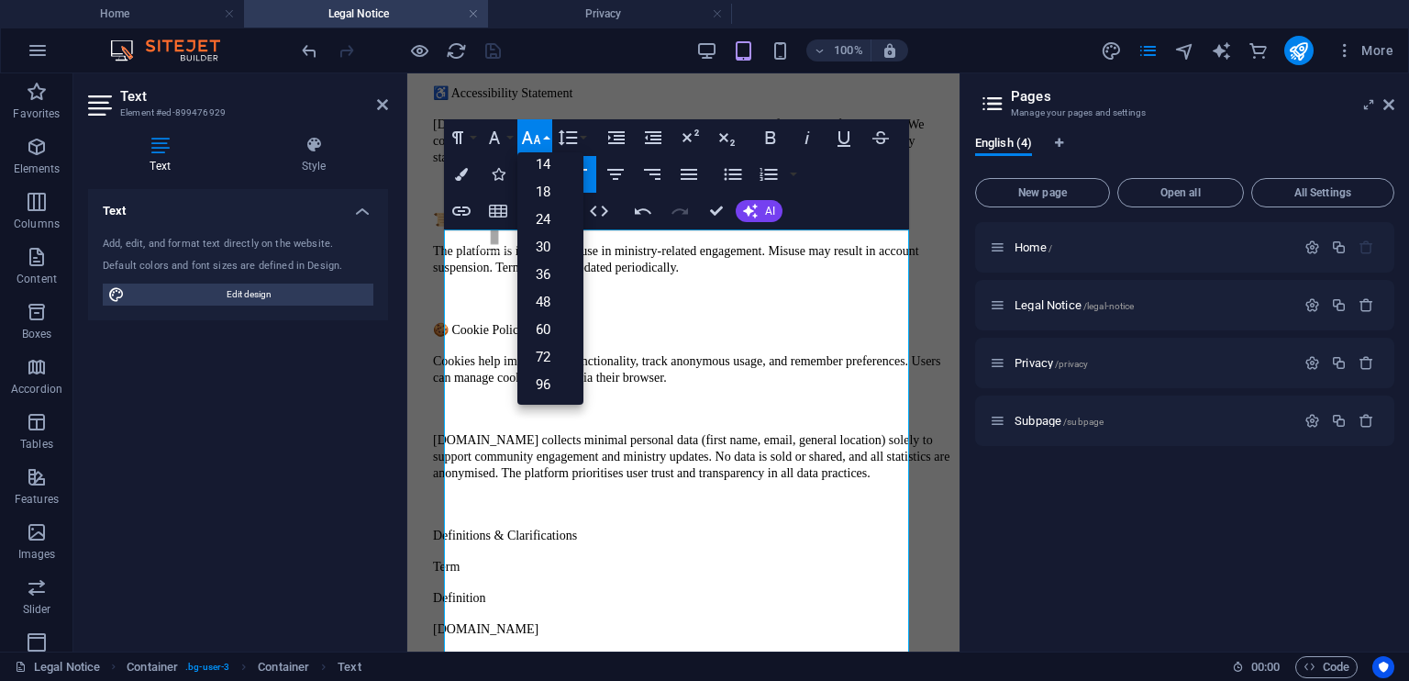
scroll to position [221, 0]
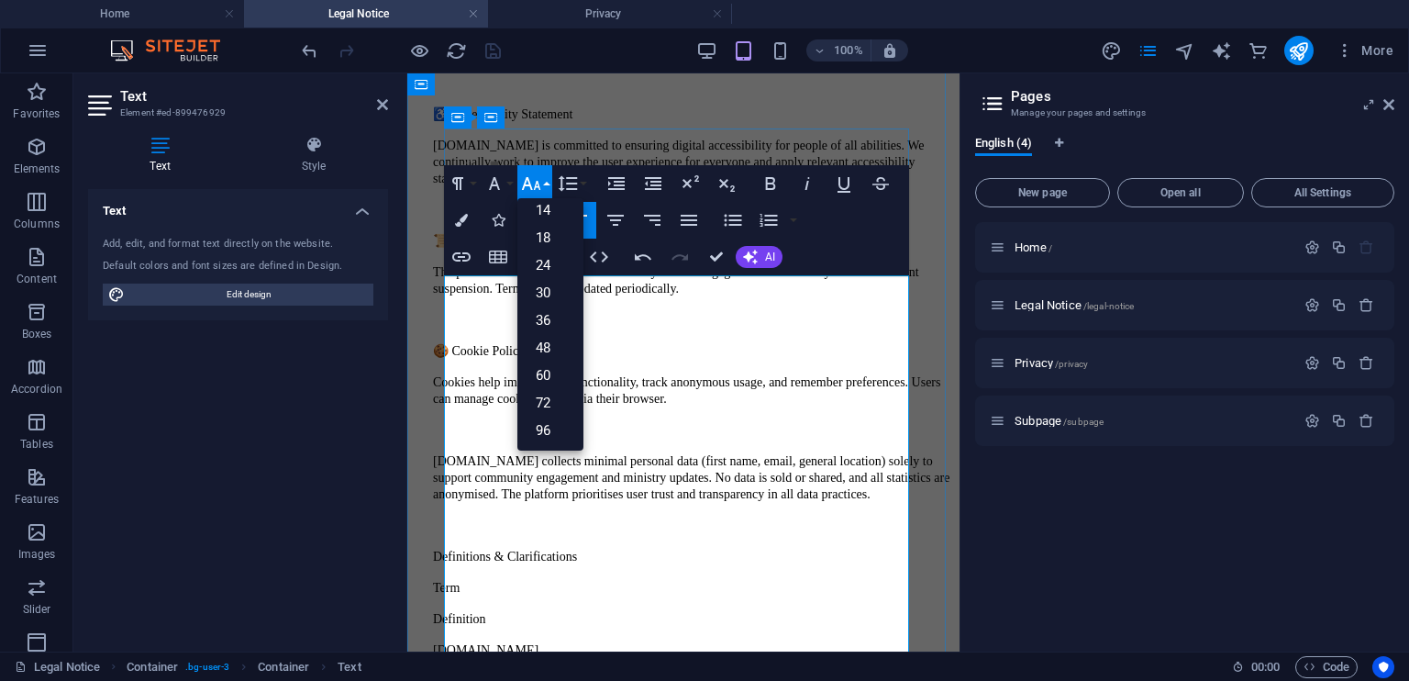
click at [737, 122] on p "♿ Accessibility Statement" at bounding box center [692, 114] width 519 height 17
click at [629, 122] on p "♿ Accessibility Statement" at bounding box center [692, 114] width 519 height 17
drag, startPoint x: 629, startPoint y: 462, endPoint x: 514, endPoint y: 462, distance: 115.6
click at [514, 122] on p "♿ Accessibility Statement" at bounding box center [692, 114] width 519 height 17
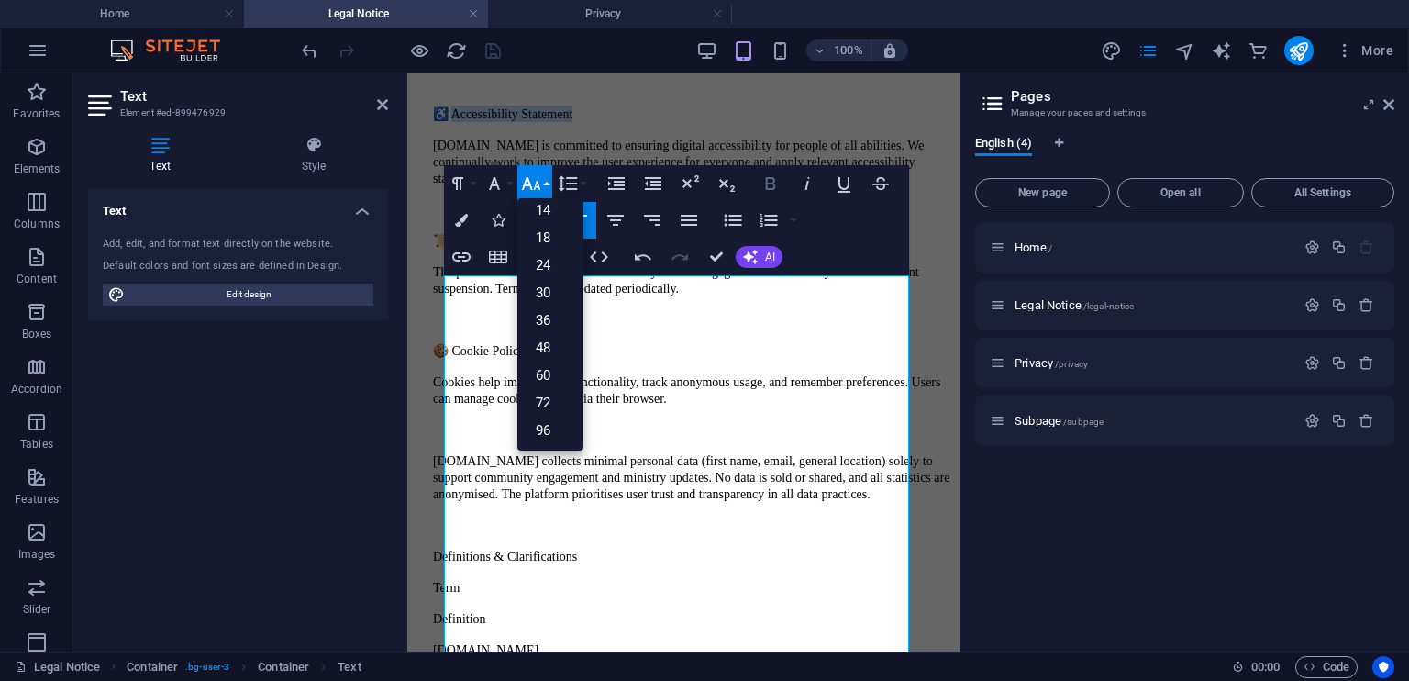
click at [774, 180] on icon "button" at bounding box center [771, 183] width 10 height 13
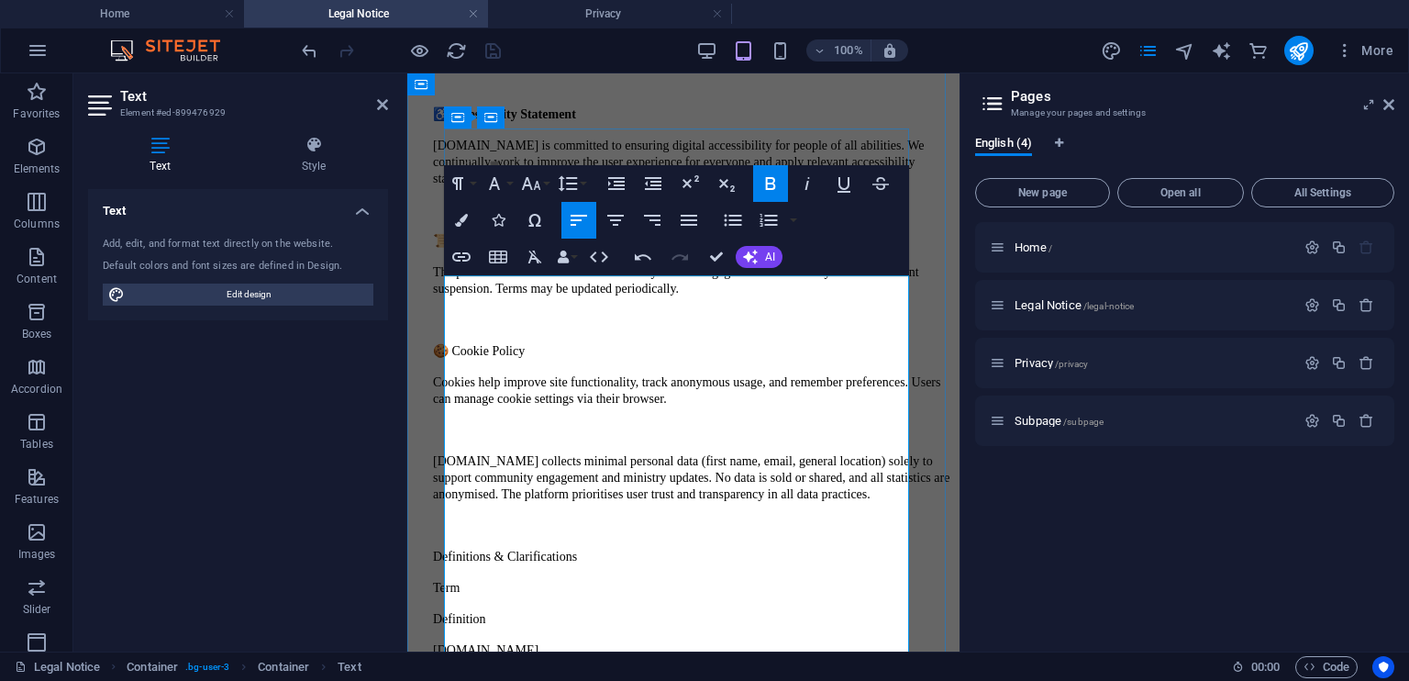
drag, startPoint x: 590, startPoint y: 570, endPoint x: 484, endPoint y: 573, distance: 105.6
click at [484, 249] on p "📜 Terms of Service" at bounding box center [692, 240] width 519 height 17
click at [776, 186] on icon "button" at bounding box center [771, 184] width 22 height 22
drag, startPoint x: 606, startPoint y: 337, endPoint x: 484, endPoint y: 346, distance: 122.4
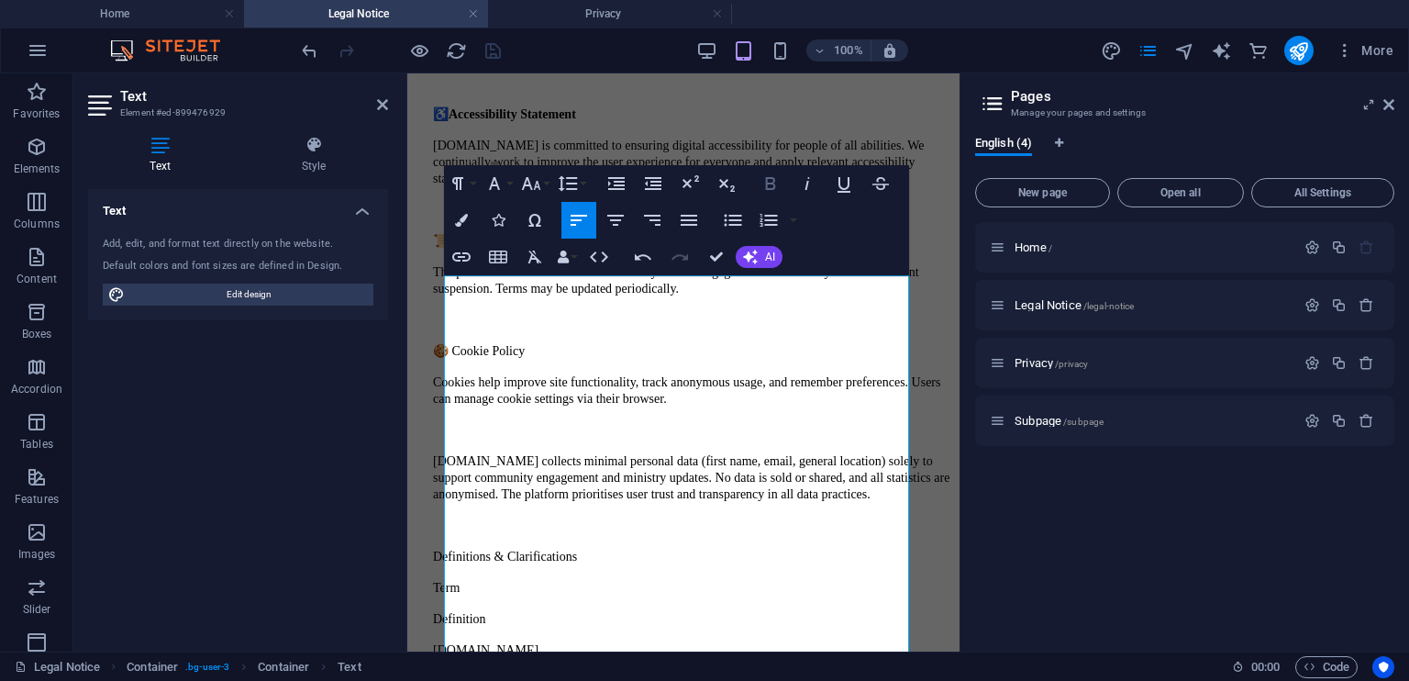
click at [776, 186] on icon "button" at bounding box center [771, 184] width 22 height 22
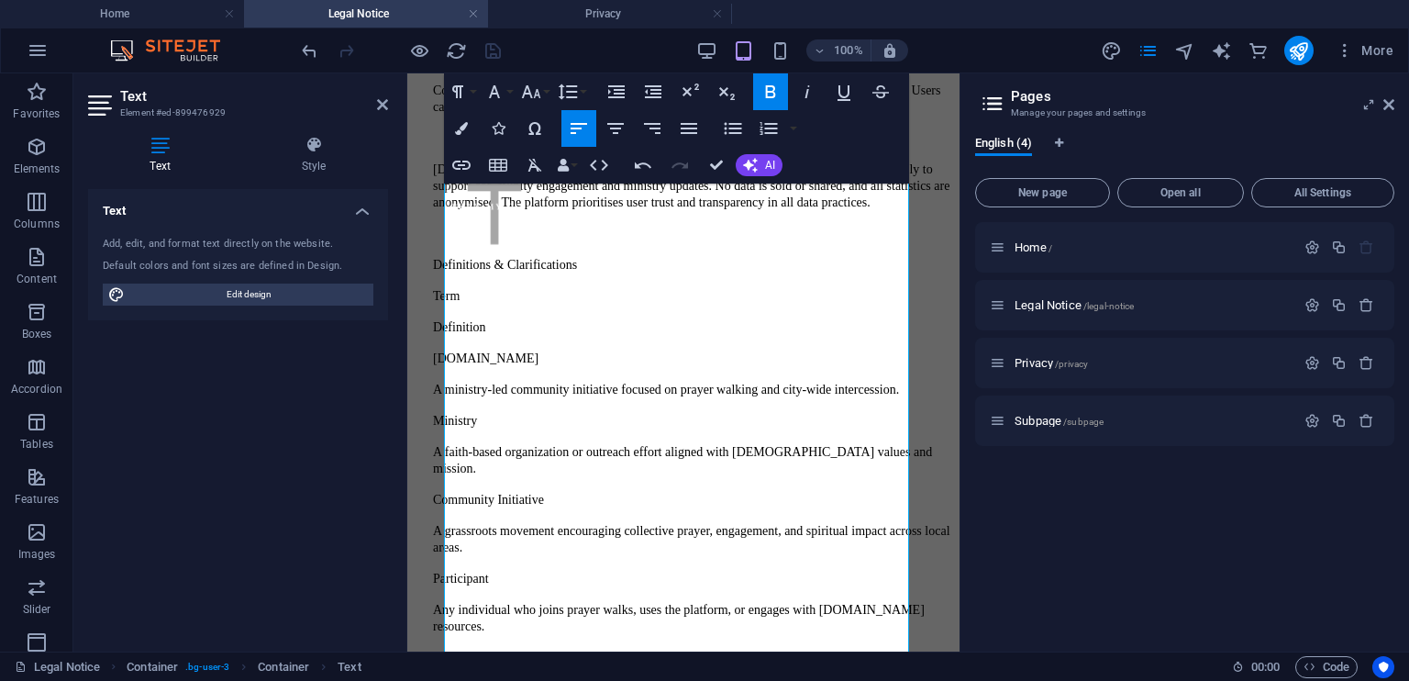
scroll to position [516, 0]
drag, startPoint x: 562, startPoint y: 372, endPoint x: 484, endPoint y: 374, distance: 78.0
click at [484, 64] on p "🍪 Cookie Policy" at bounding box center [692, 56] width 519 height 17
click at [772, 96] on icon "button" at bounding box center [771, 91] width 10 height 13
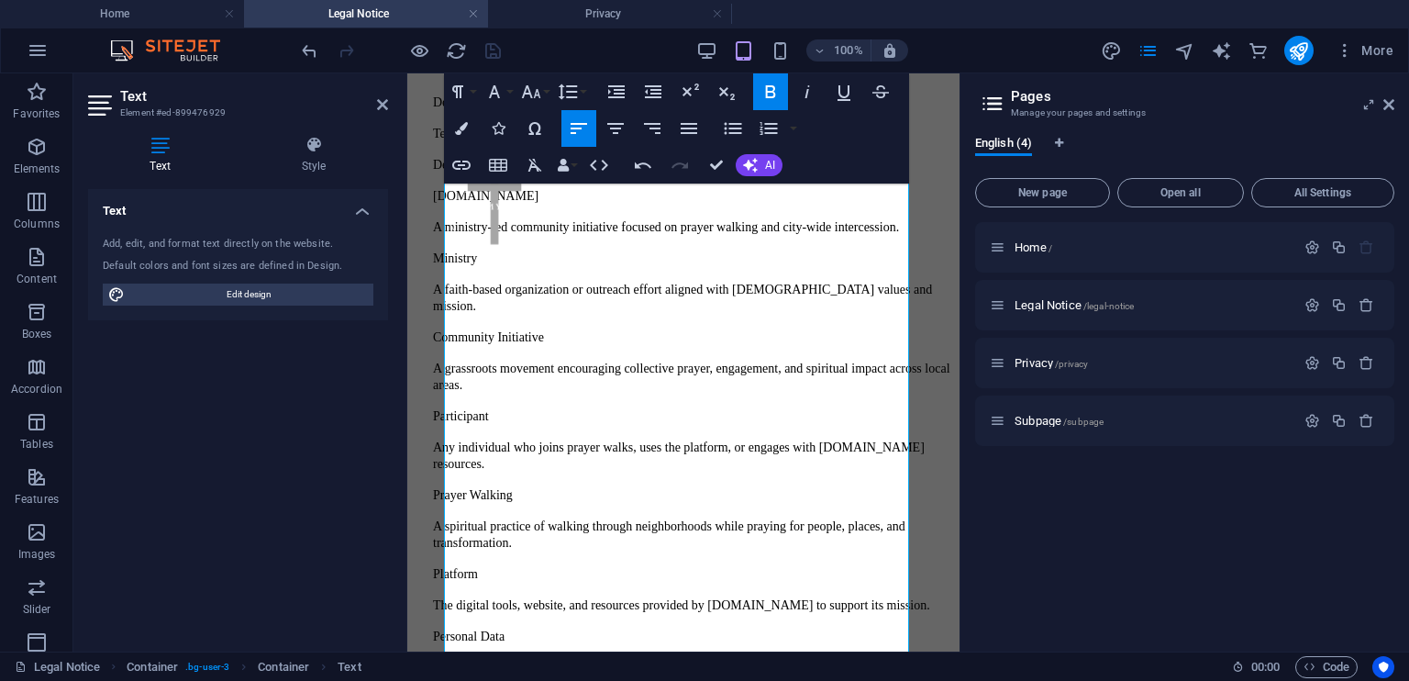
scroll to position [699, 0]
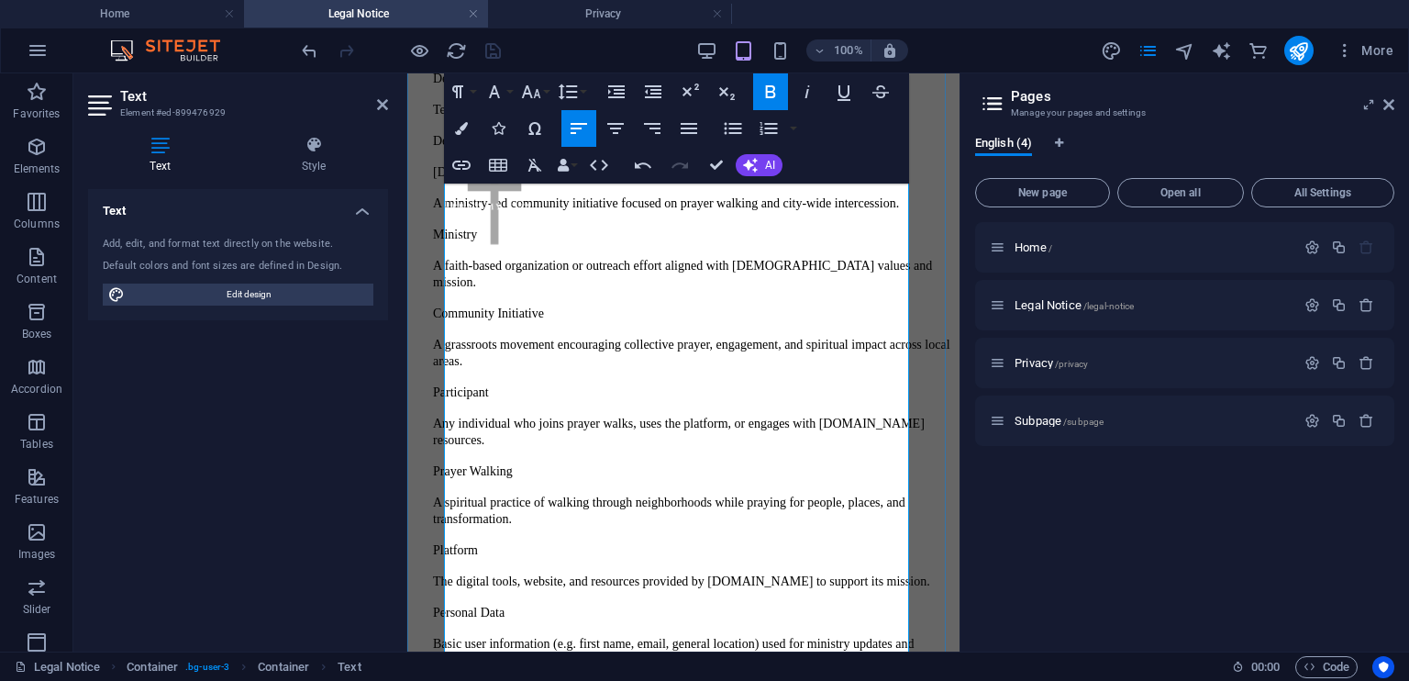
drag, startPoint x: 635, startPoint y: 397, endPoint x: 462, endPoint y: 401, distance: 172.5
click at [462, 86] on p "Definitions & Clarifications" at bounding box center [692, 78] width 519 height 17
click at [776, 93] on icon "button" at bounding box center [771, 92] width 22 height 22
drag, startPoint x: 529, startPoint y: 450, endPoint x: 462, endPoint y: 423, distance: 71.2
click at [462, 423] on div "[DOMAIN_NAME] ⚠️ General Disclaimer [DOMAIN_NAME] is a faith-based initiative f…" at bounding box center [684, 169] width 538 height 1374
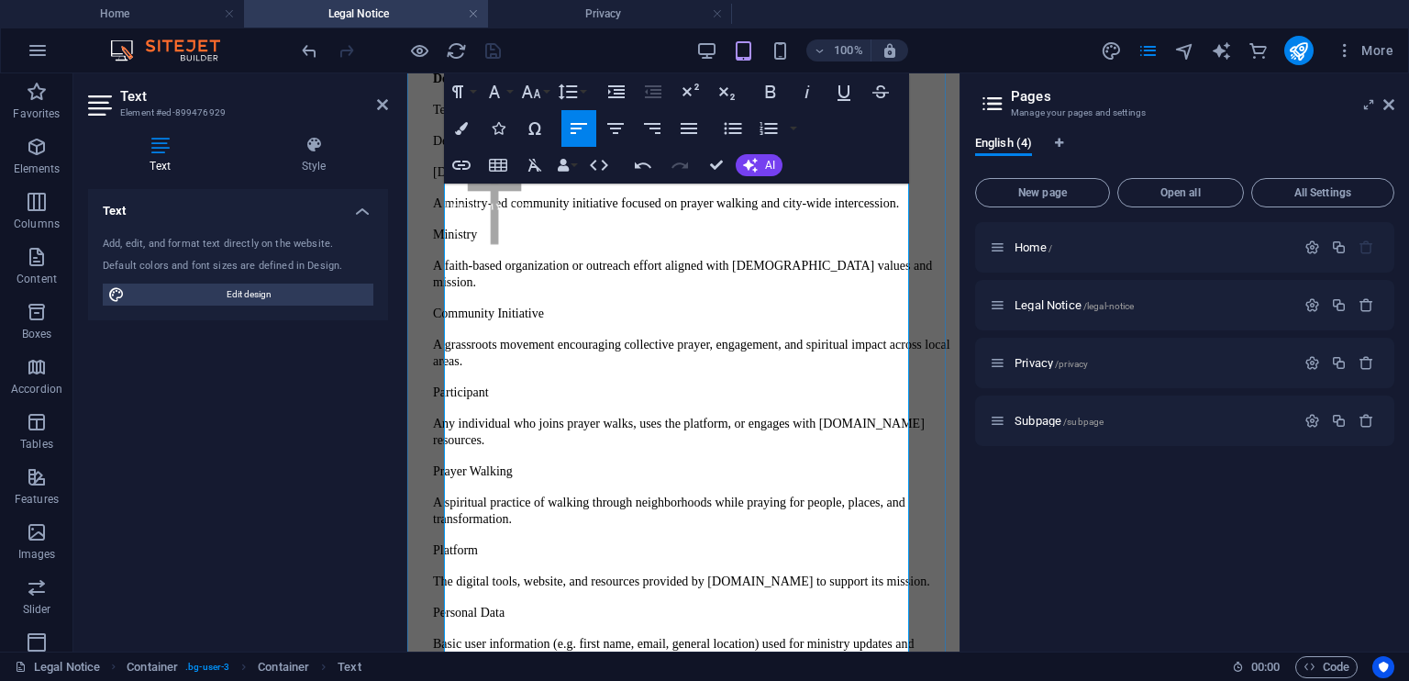
click at [495, 117] on p "Term" at bounding box center [692, 109] width 519 height 17
click at [519, 149] on p "Definition" at bounding box center [692, 140] width 519 height 17
click at [540, 180] on p "[DOMAIN_NAME]" at bounding box center [692, 171] width 519 height 17
drag, startPoint x: 540, startPoint y: 473, endPoint x: 462, endPoint y: 476, distance: 78.1
click at [462, 476] on div "[DOMAIN_NAME] ⚠️ General Disclaimer [DOMAIN_NAME] is a faith-based initiative f…" at bounding box center [684, 184] width 538 height 1405
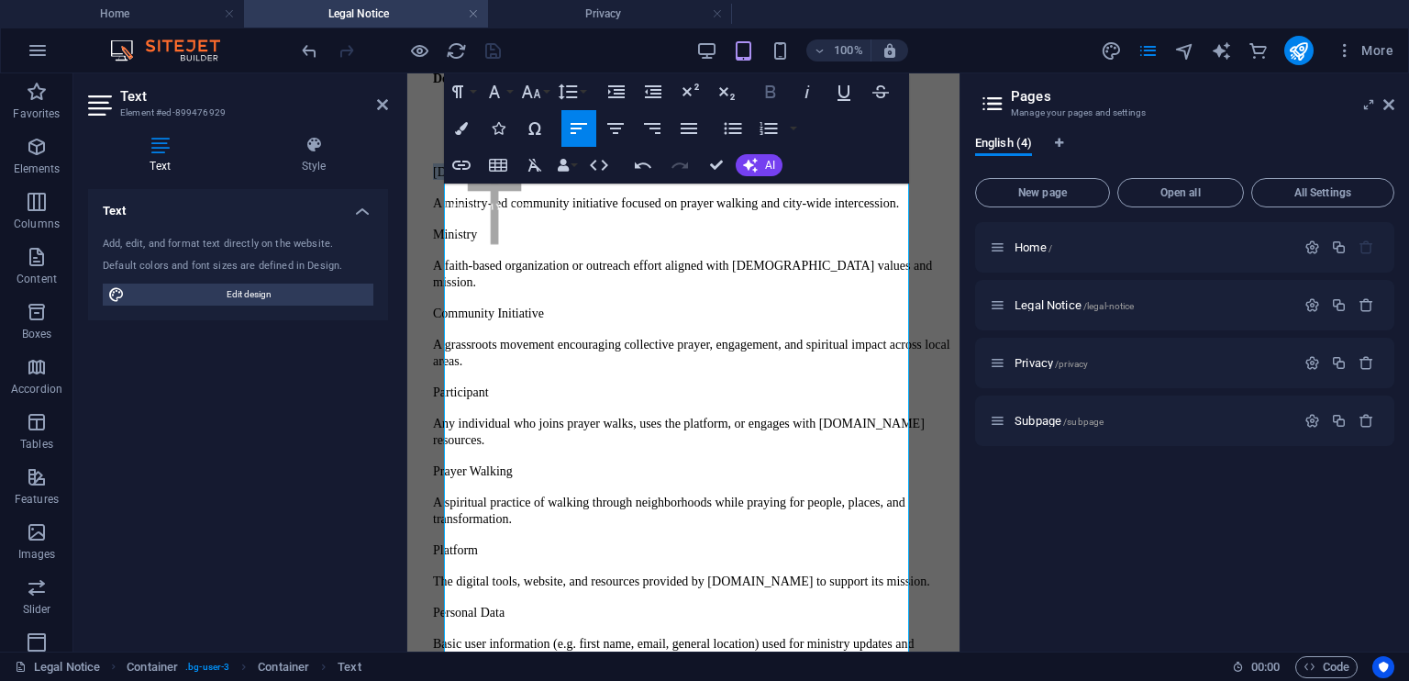
click at [774, 93] on icon "button" at bounding box center [771, 92] width 22 height 22
click at [550, 211] on p "A ministry-led community initiative focused on prayer walking and city-wide int…" at bounding box center [692, 203] width 519 height 17
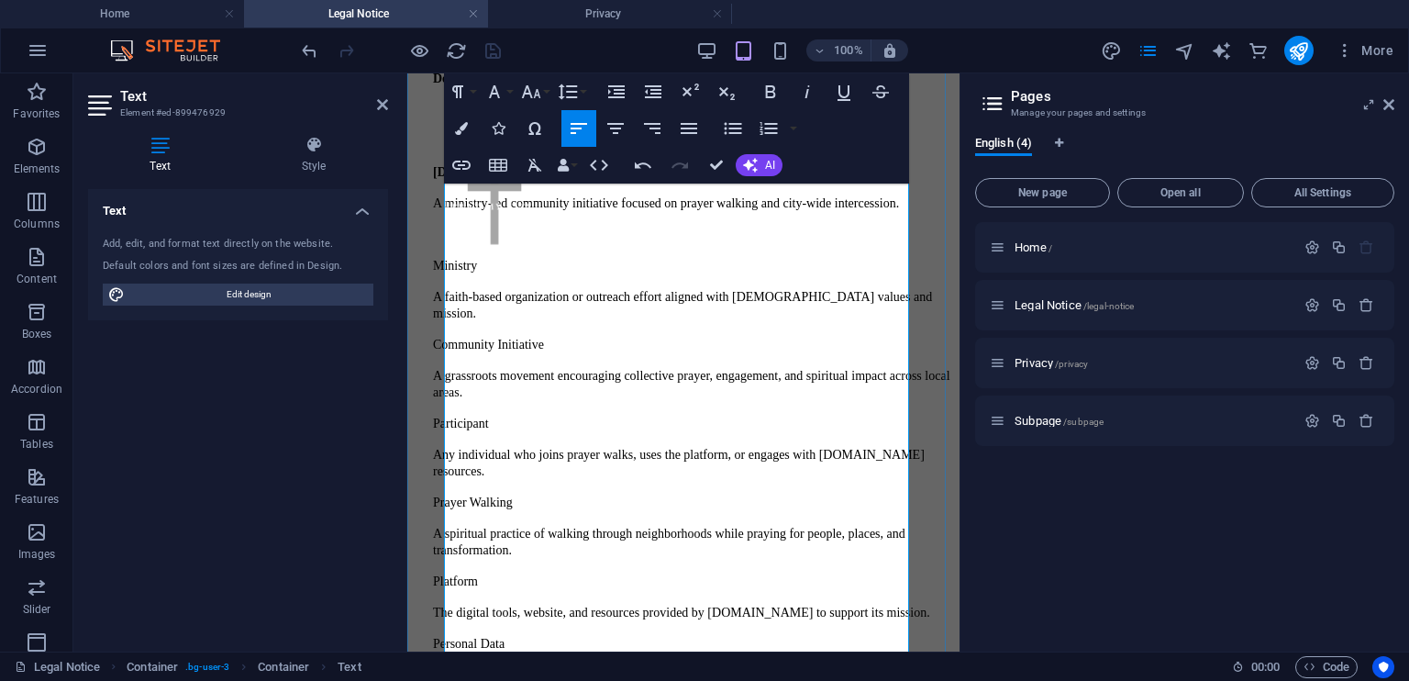
click at [515, 273] on p "Ministry" at bounding box center [692, 265] width 519 height 17
drag, startPoint x: 515, startPoint y: 569, endPoint x: 461, endPoint y: 570, distance: 54.1
click at [461, 570] on div "[DOMAIN_NAME] ⚠️ General Disclaimer [DOMAIN_NAME] is a faith-based initiative f…" at bounding box center [684, 200] width 538 height 1436
click at [771, 99] on icon "button" at bounding box center [771, 92] width 22 height 22
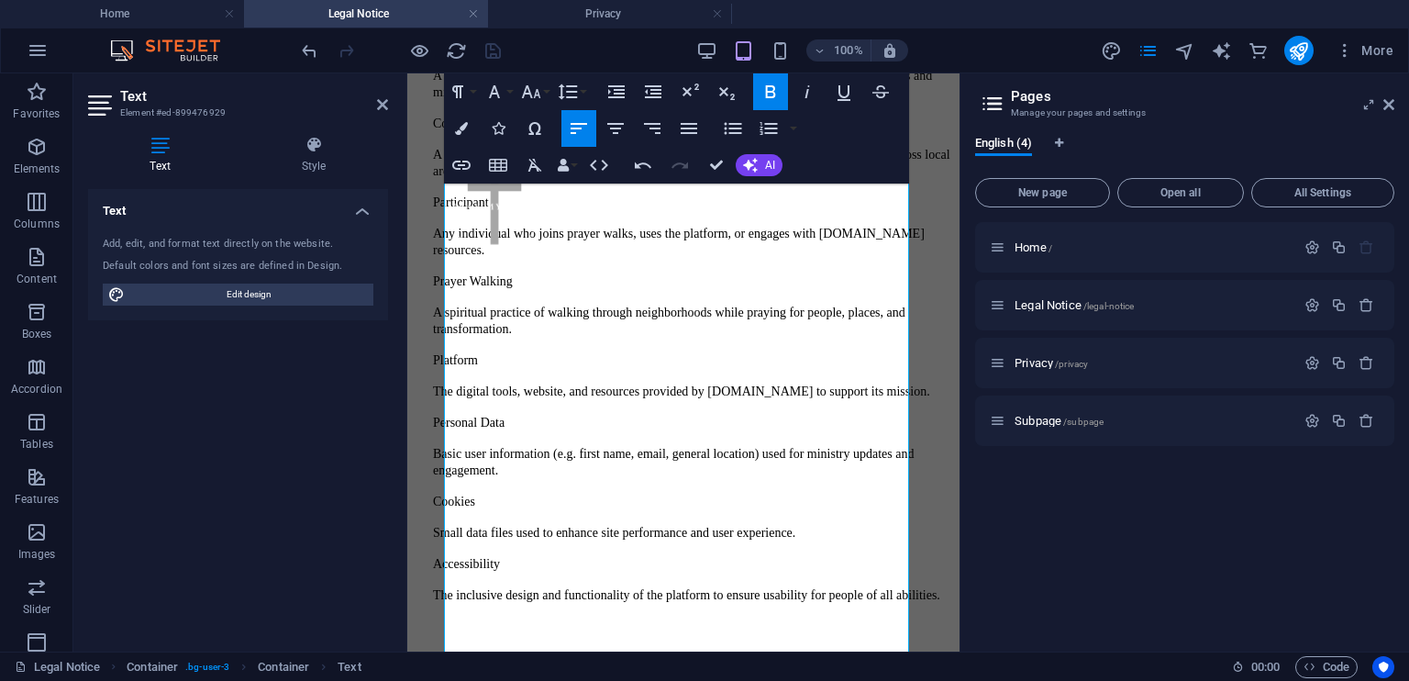
scroll to position [926, 0]
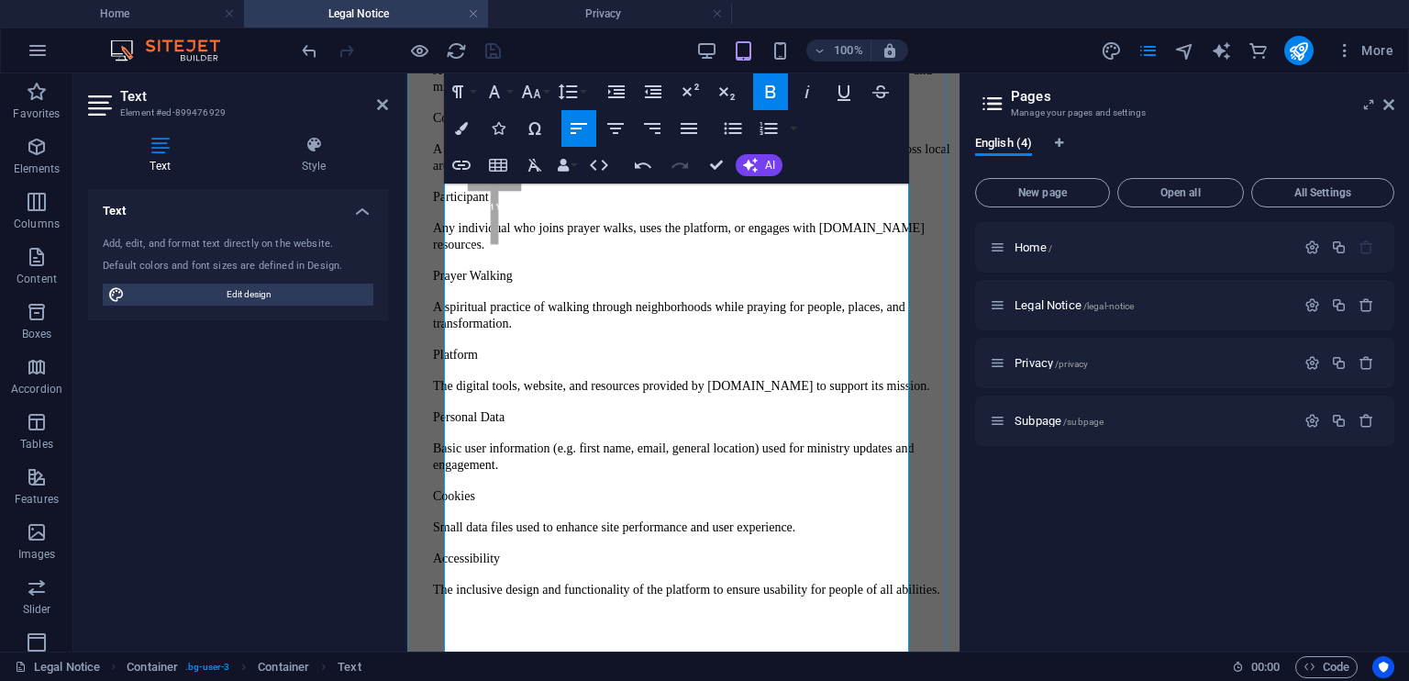
click at [532, 95] on p "A faith-based organization or outreach effort aligned with [DEMOGRAPHIC_DATA] v…" at bounding box center [692, 77] width 519 height 33
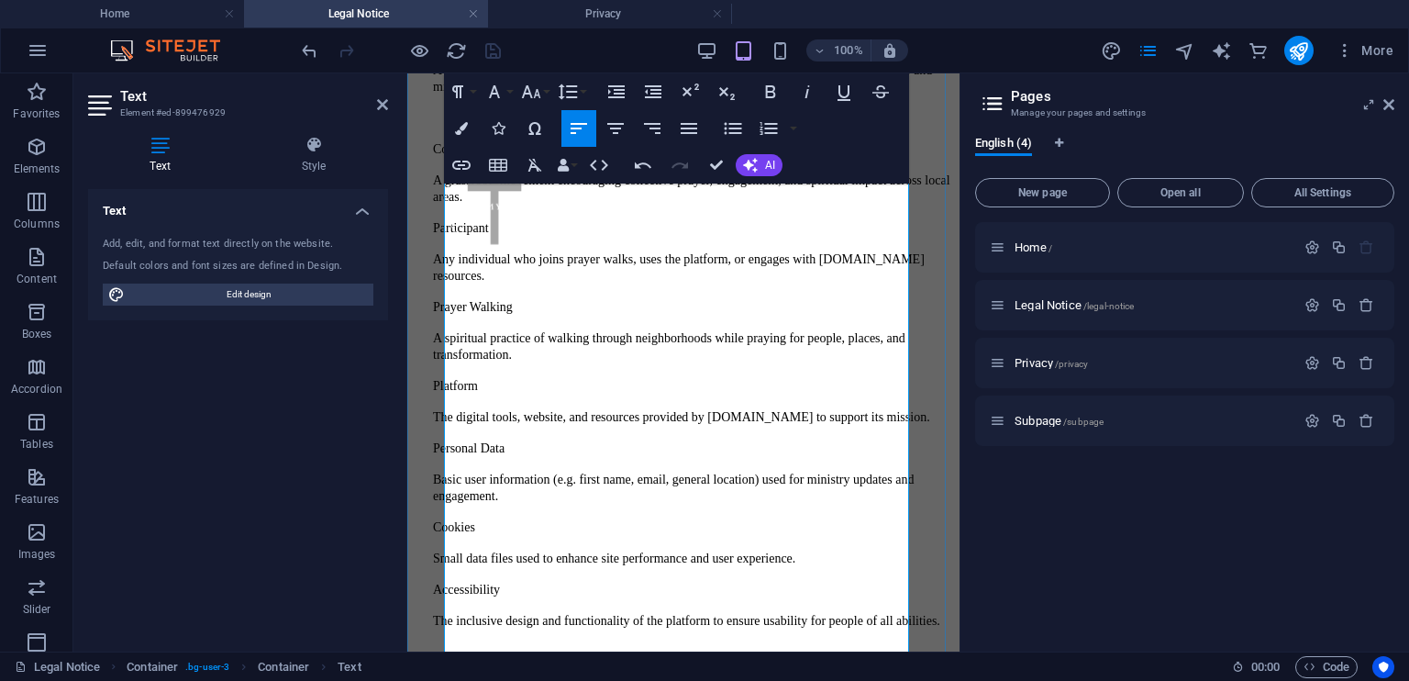
click at [586, 157] on p "Community Initiative" at bounding box center [692, 148] width 519 height 17
drag, startPoint x: 586, startPoint y: 434, endPoint x: 478, endPoint y: 429, distance: 108.4
click at [478, 157] on p "Community Initiative" at bounding box center [692, 148] width 519 height 17
click at [767, 93] on icon "button" at bounding box center [771, 91] width 10 height 13
click at [692, 205] on p "A grassroots movement encouraging collective prayer, engagement, and spiritual …" at bounding box center [692, 188] width 519 height 33
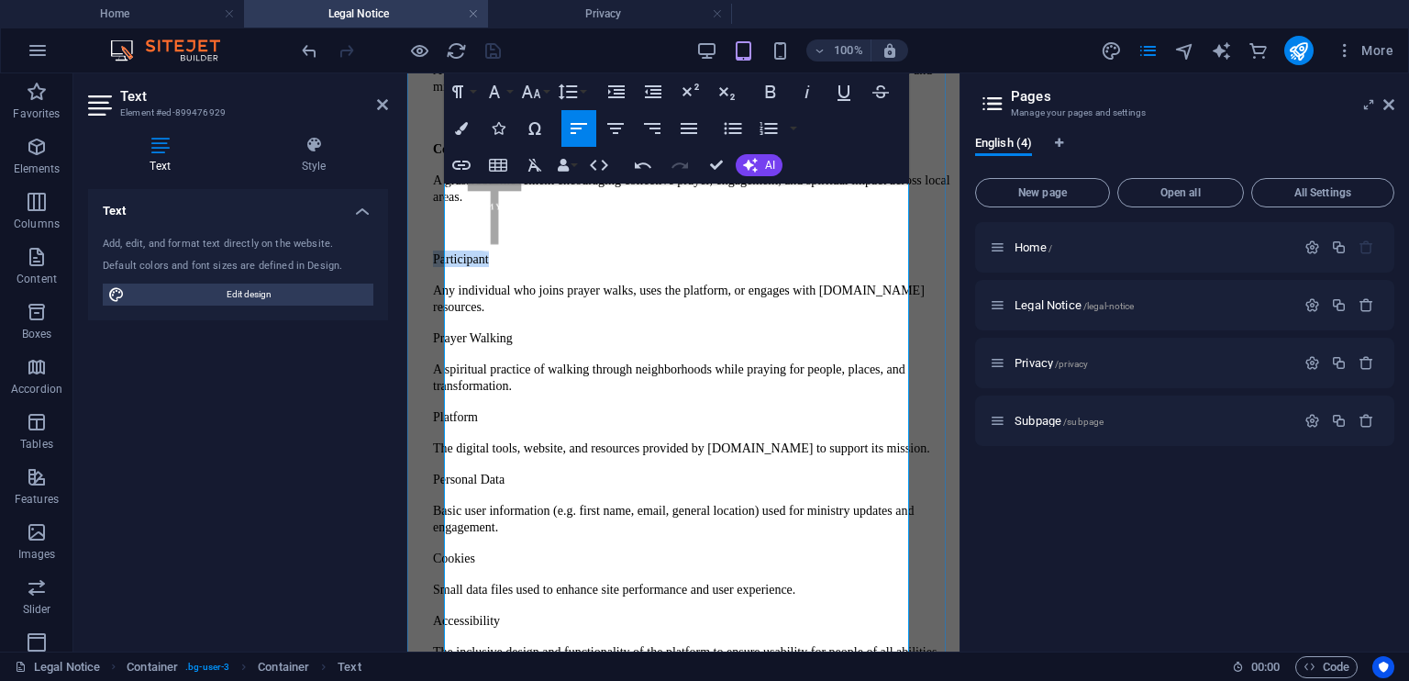
drag, startPoint x: 538, startPoint y: 524, endPoint x: 462, endPoint y: 521, distance: 75.3
click at [462, 267] on p "Participant" at bounding box center [692, 258] width 519 height 17
click at [773, 95] on icon "button" at bounding box center [771, 92] width 22 height 22
click at [615, 315] on p "Any individual who joins prayer walks, uses the platform, or engages with [DOMA…" at bounding box center [692, 298] width 519 height 33
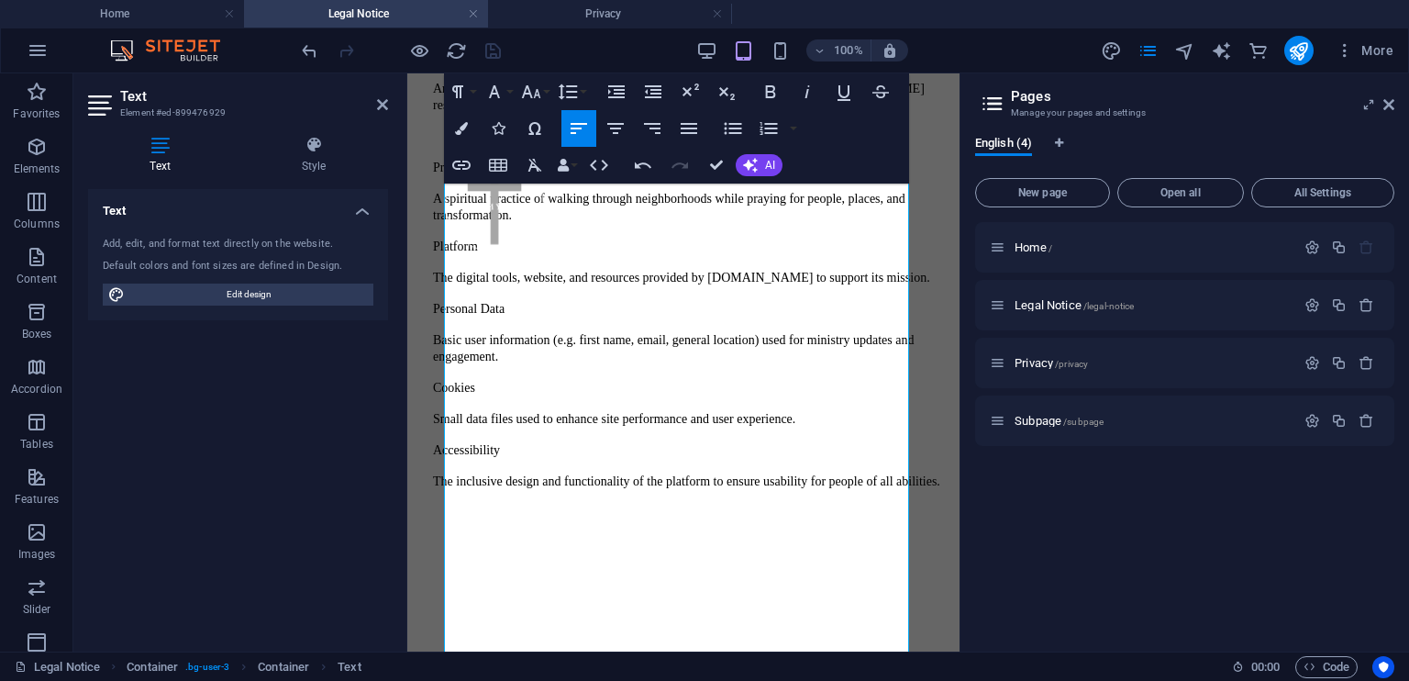
scroll to position [1168, 0]
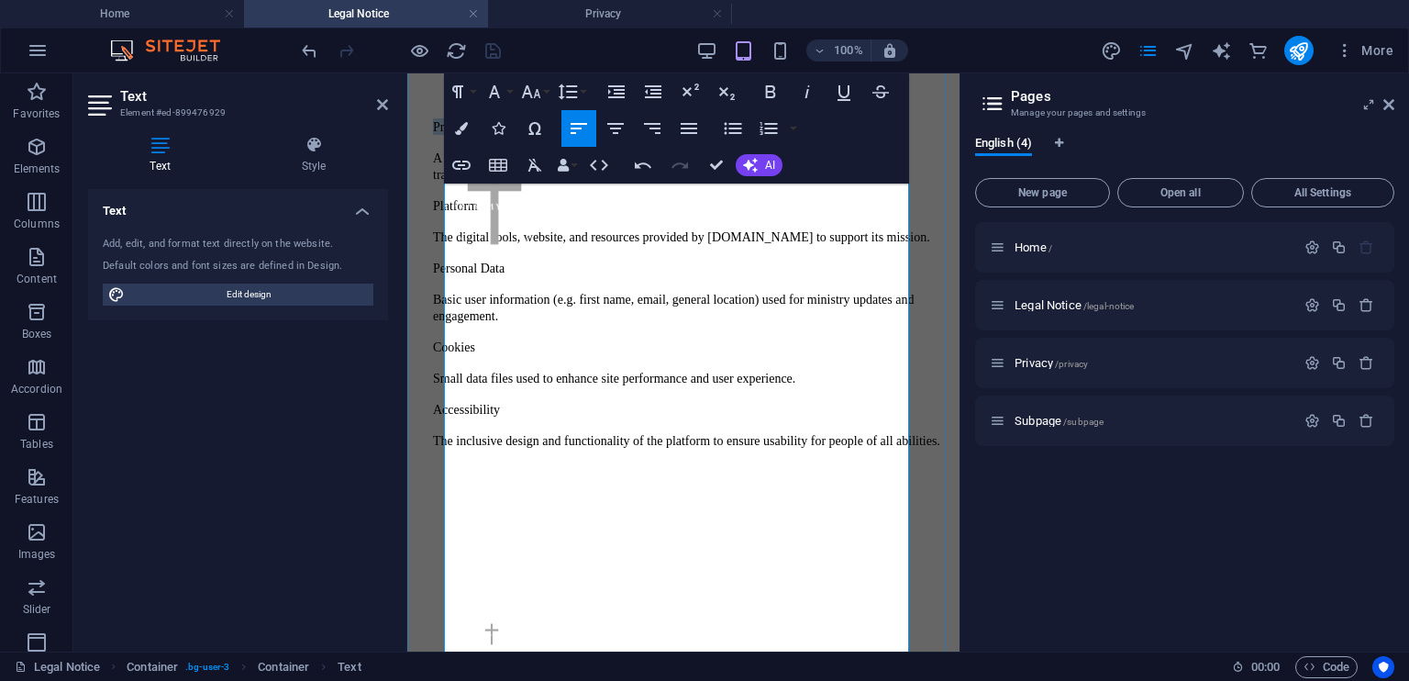
drag, startPoint x: 559, startPoint y: 379, endPoint x: 464, endPoint y: 370, distance: 95.0
click at [464, 135] on p "Prayer Walking" at bounding box center [692, 126] width 519 height 17
click at [766, 96] on icon "button" at bounding box center [771, 91] width 10 height 13
click at [632, 183] on p "A spiritual practice of walking through neighborhoods while praying for people,…" at bounding box center [692, 166] width 519 height 33
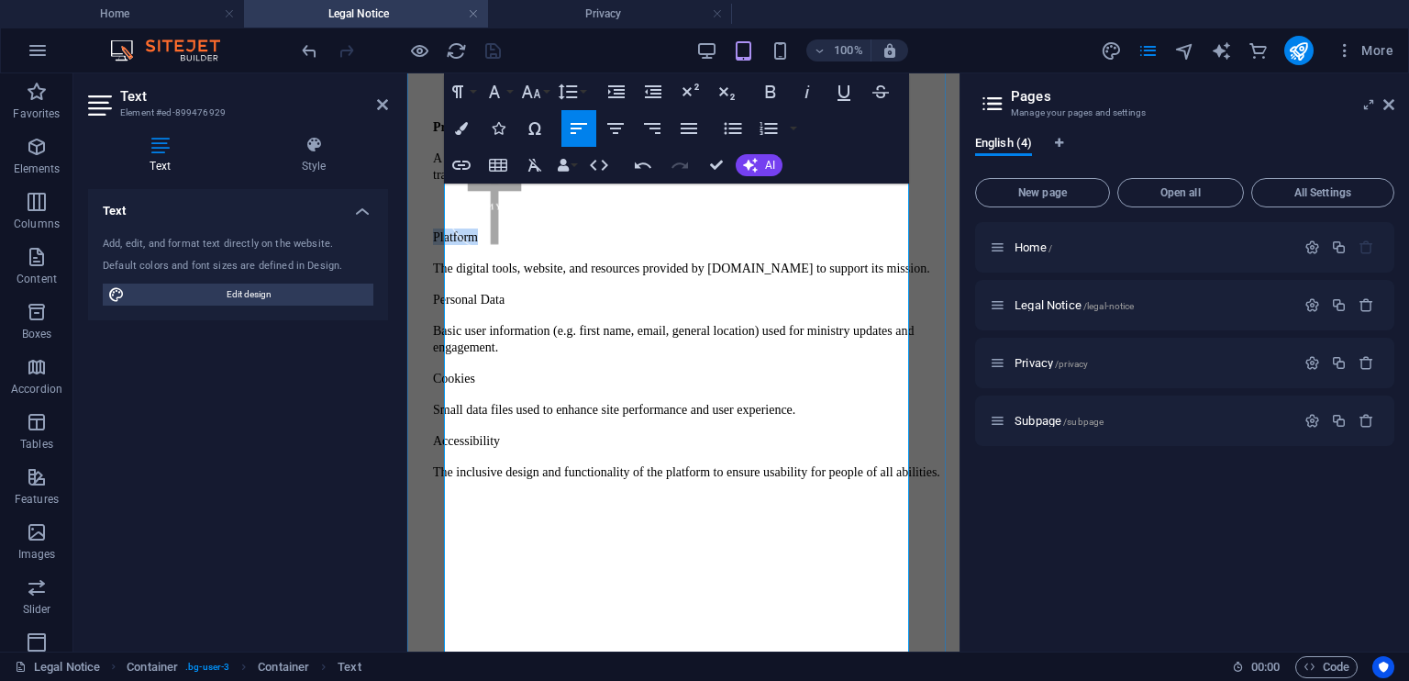
drag, startPoint x: 525, startPoint y: 467, endPoint x: 460, endPoint y: 467, distance: 65.1
click at [774, 90] on icon "button" at bounding box center [771, 91] width 10 height 13
click at [527, 276] on p "The digital tools, website, and resources provided by [DOMAIN_NAME] to support …" at bounding box center [692, 268] width 519 height 17
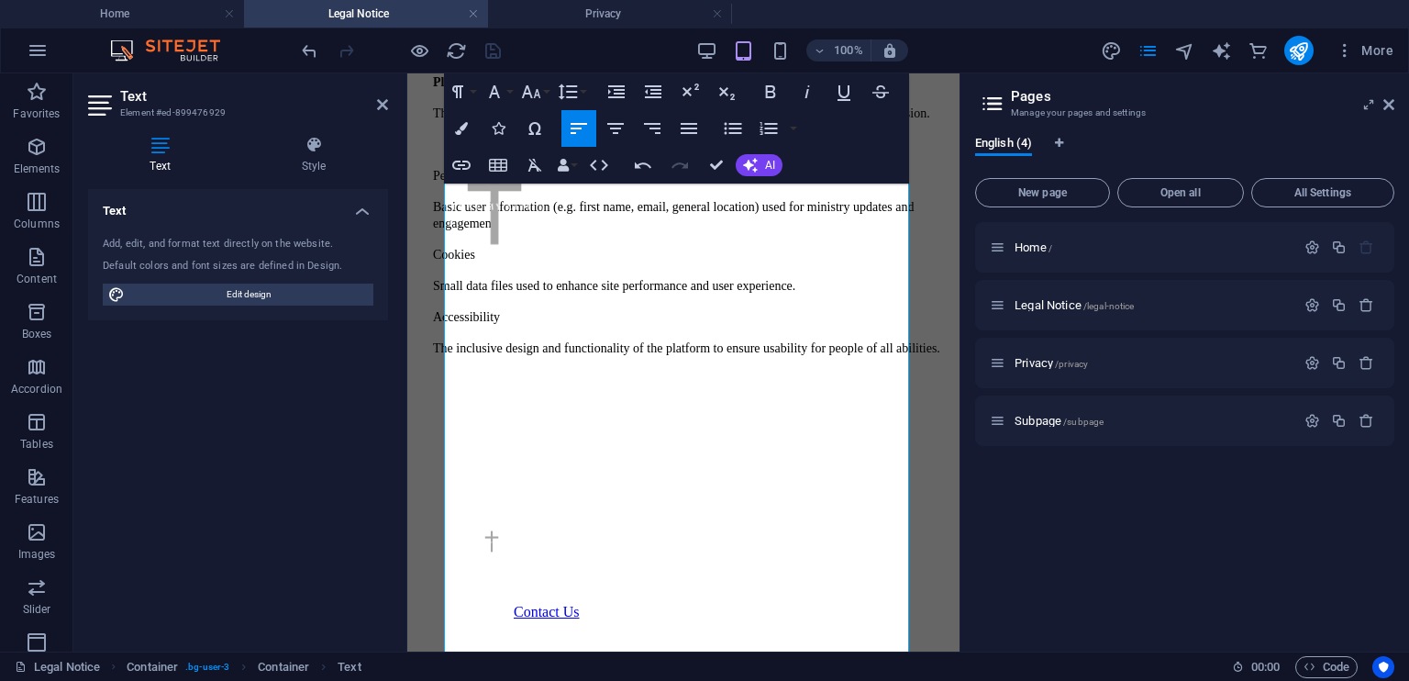
scroll to position [1361, 0]
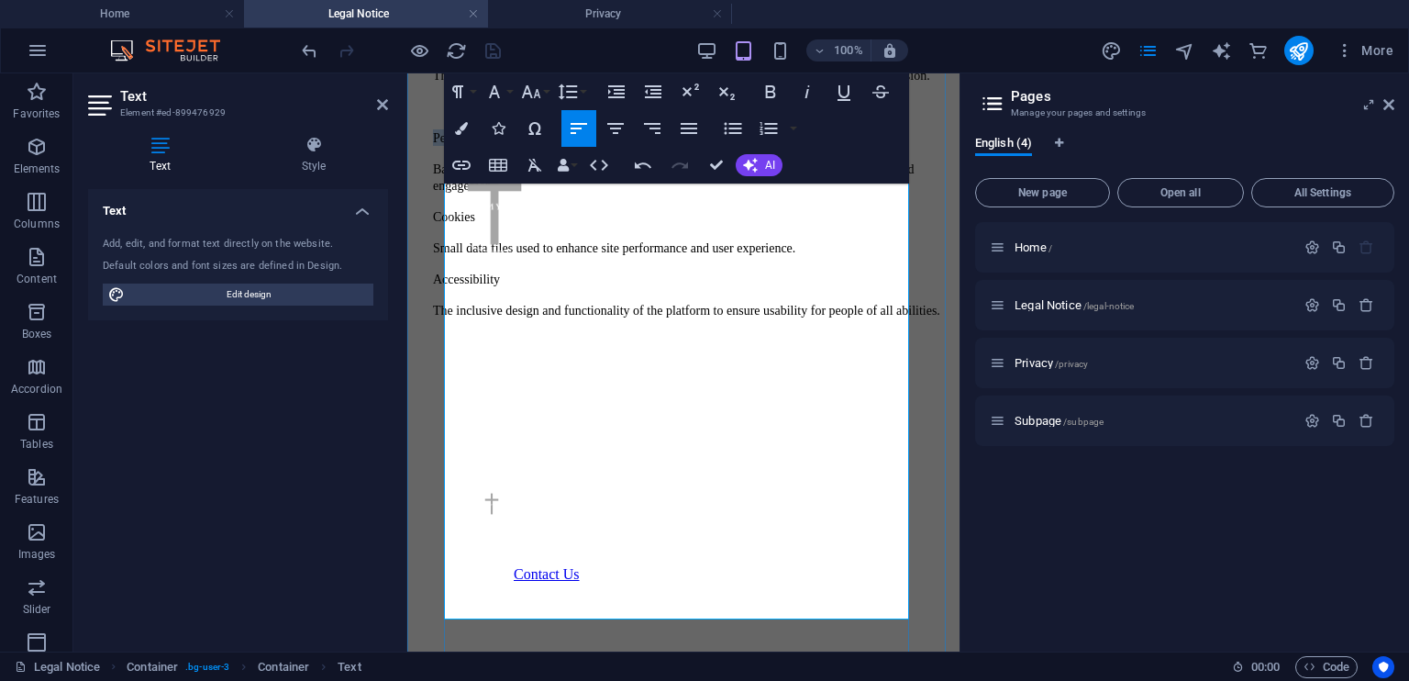
drag, startPoint x: 560, startPoint y: 370, endPoint x: 462, endPoint y: 372, distance: 97.3
click at [462, 146] on p "Personal Data" at bounding box center [692, 137] width 519 height 17
click at [765, 93] on icon "button" at bounding box center [771, 92] width 22 height 22
click at [685, 194] on p "Basic user information (e.g. first name, email, general location) used for mini…" at bounding box center [692, 177] width 519 height 33
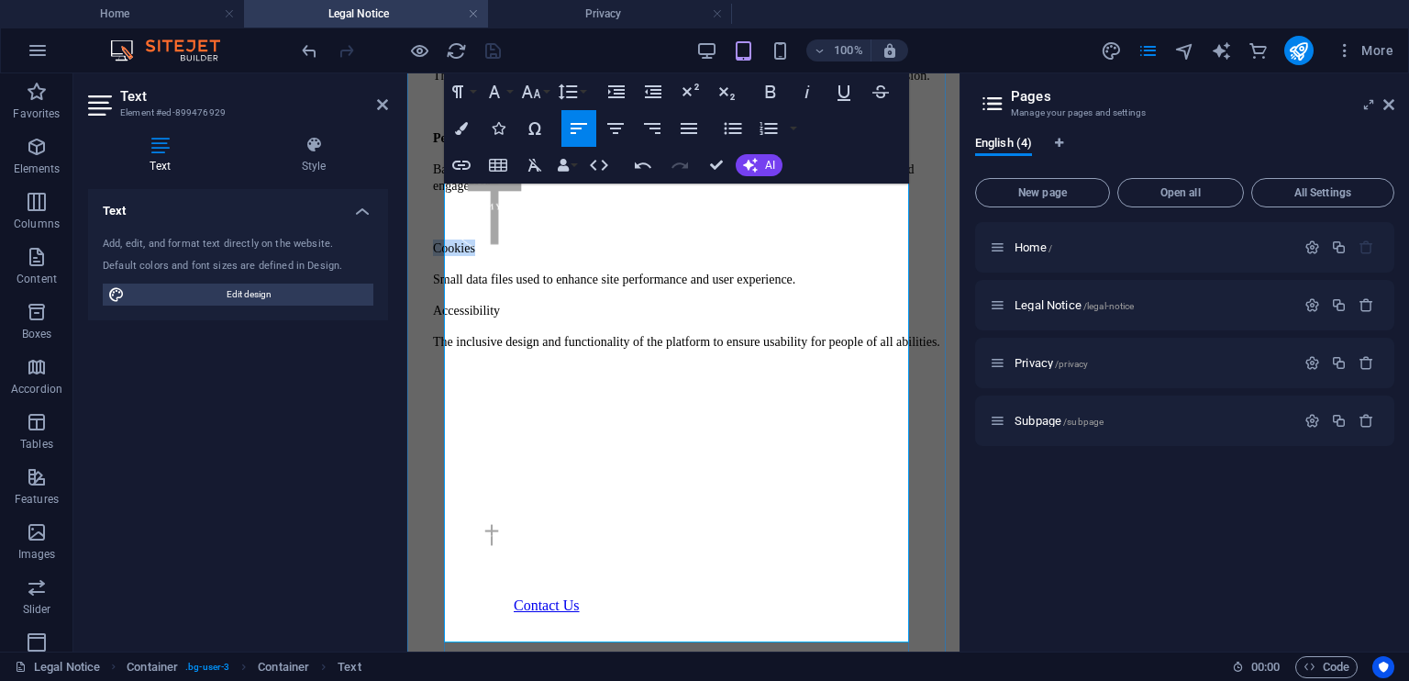
drag, startPoint x: 532, startPoint y: 470, endPoint x: 461, endPoint y: 468, distance: 71.6
click at [771, 96] on icon "button" at bounding box center [771, 91] width 10 height 13
click at [870, 287] on p "Small data files used to enhance site performance and user experience." at bounding box center [692, 279] width 519 height 17
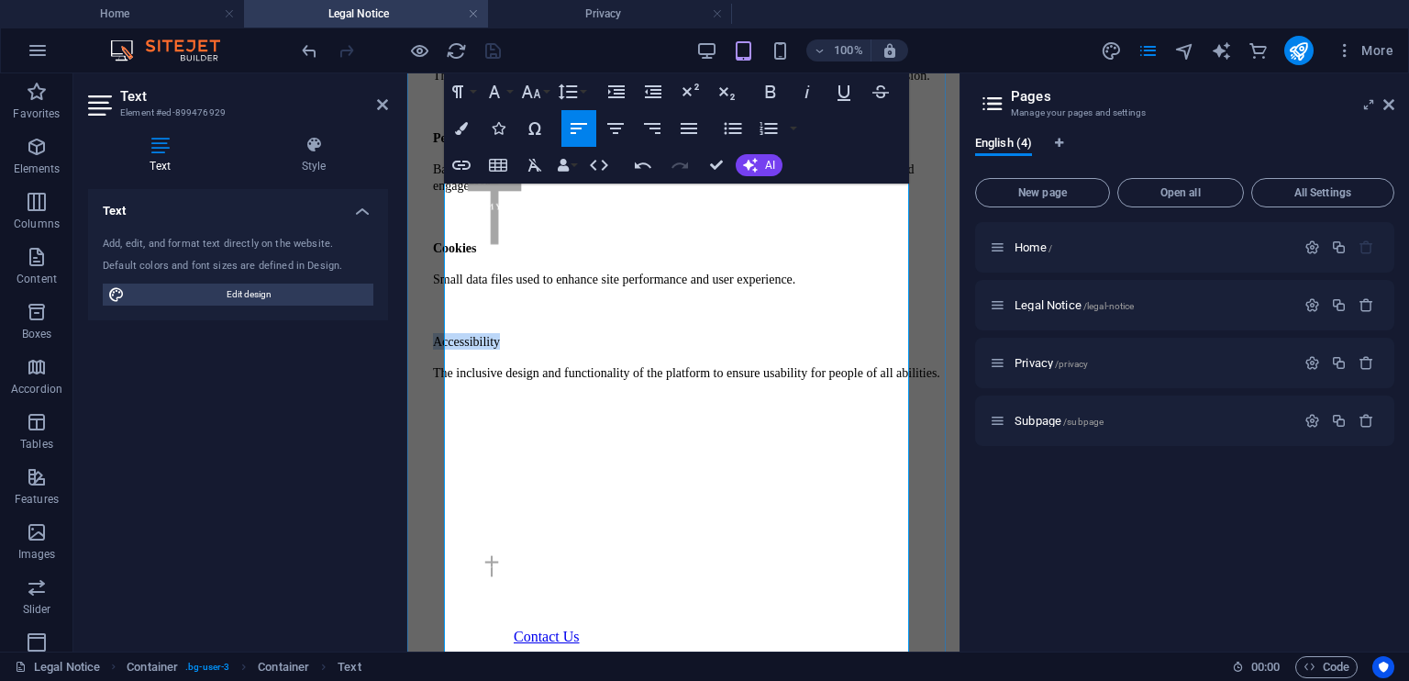
drag, startPoint x: 551, startPoint y: 540, endPoint x: 463, endPoint y: 541, distance: 87.2
click at [463, 350] on p "Accessibility" at bounding box center [692, 341] width 519 height 17
click at [771, 95] on icon "button" at bounding box center [771, 92] width 22 height 22
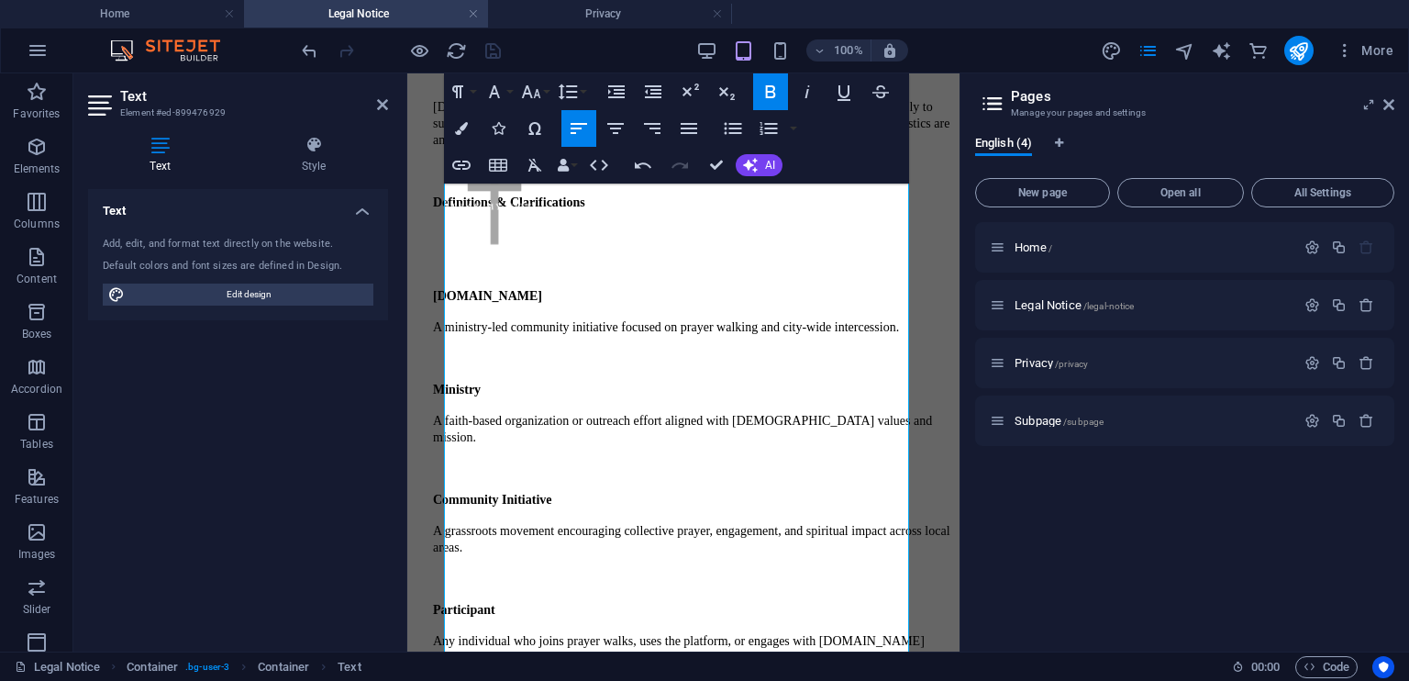
scroll to position [582, 0]
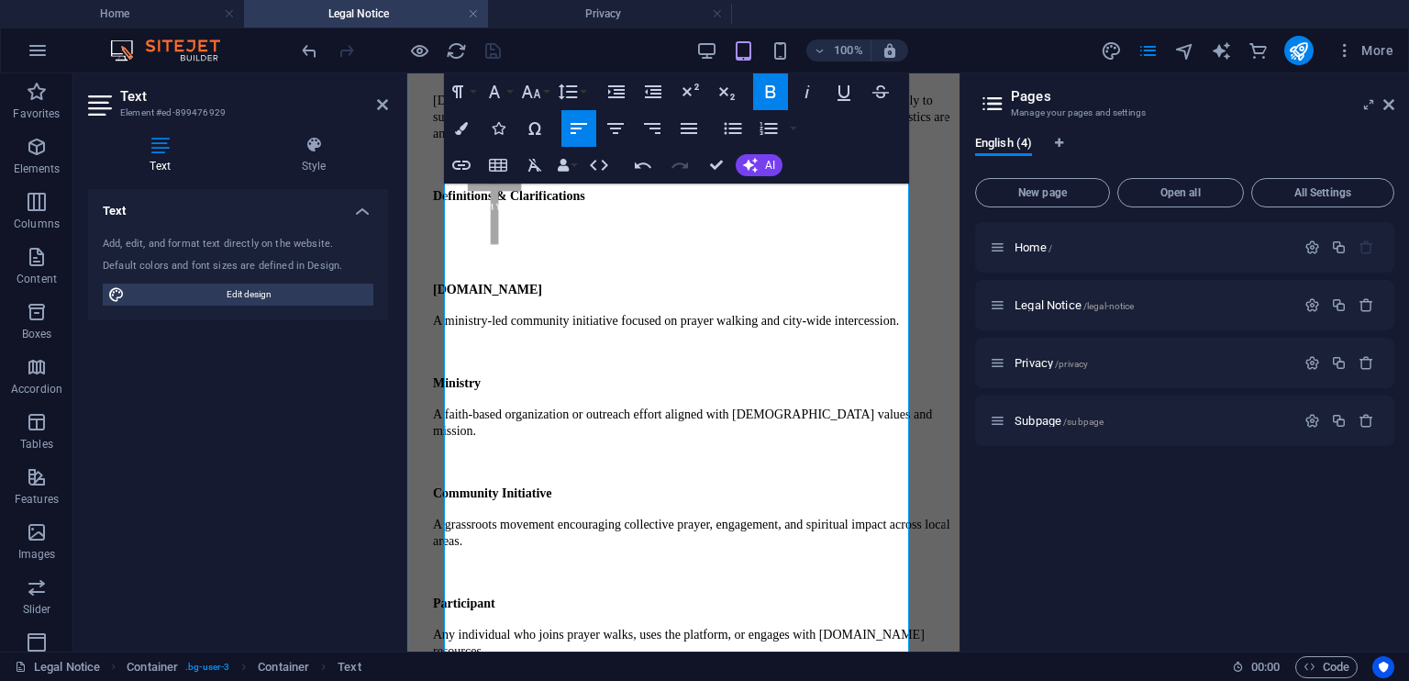
click at [510, 235] on p "​" at bounding box center [692, 226] width 519 height 17
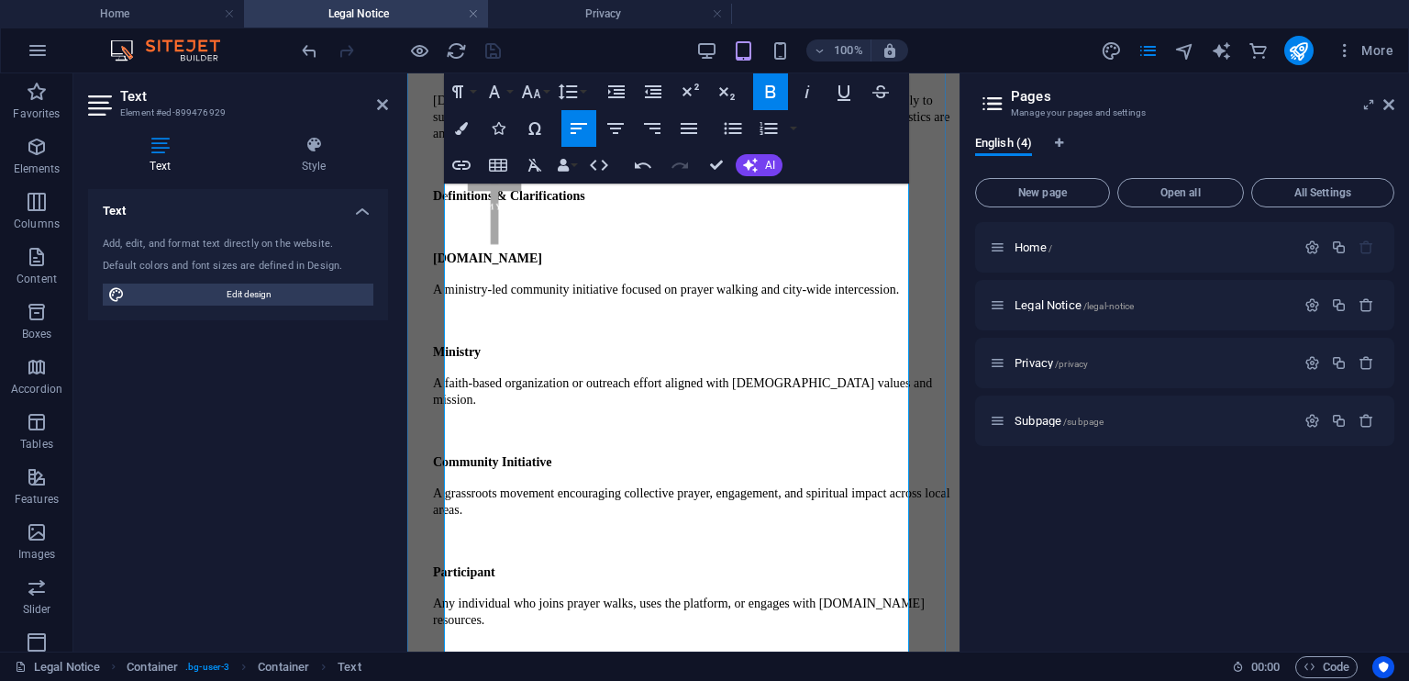
click at [502, 235] on p "​" at bounding box center [692, 226] width 519 height 17
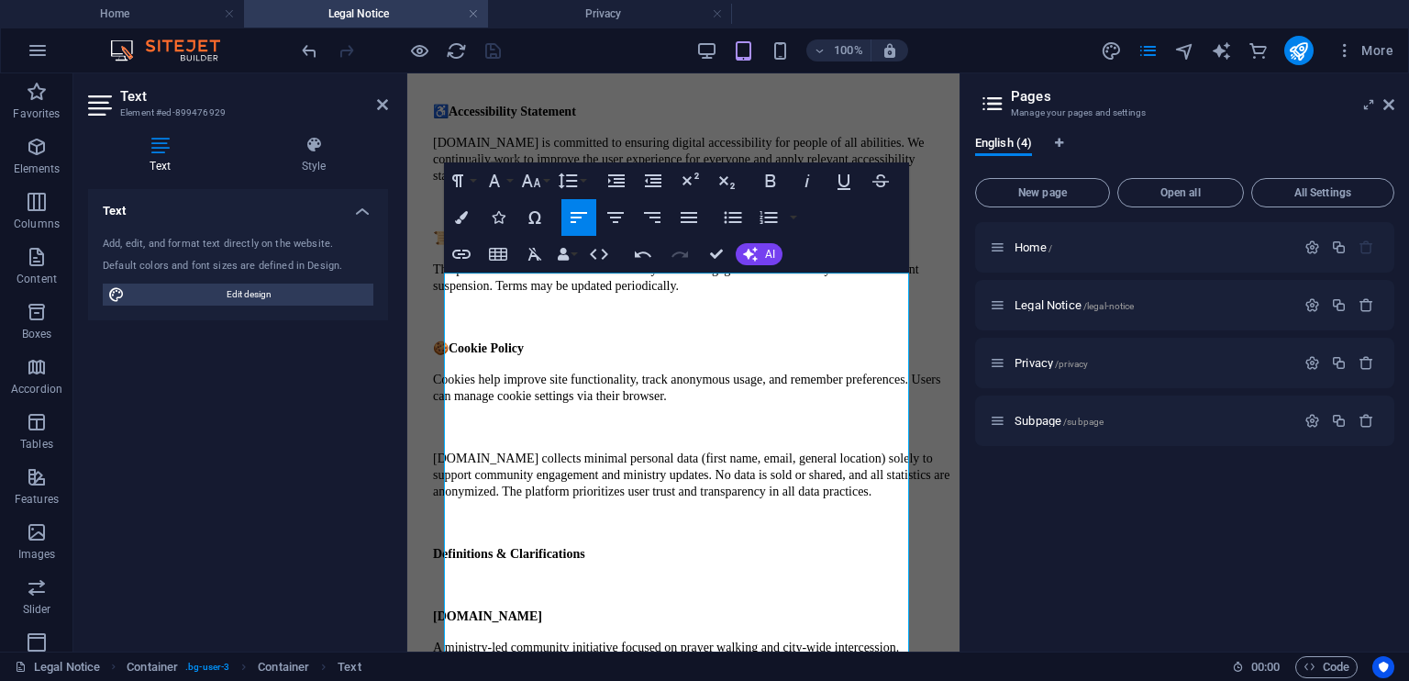
scroll to position [0, 0]
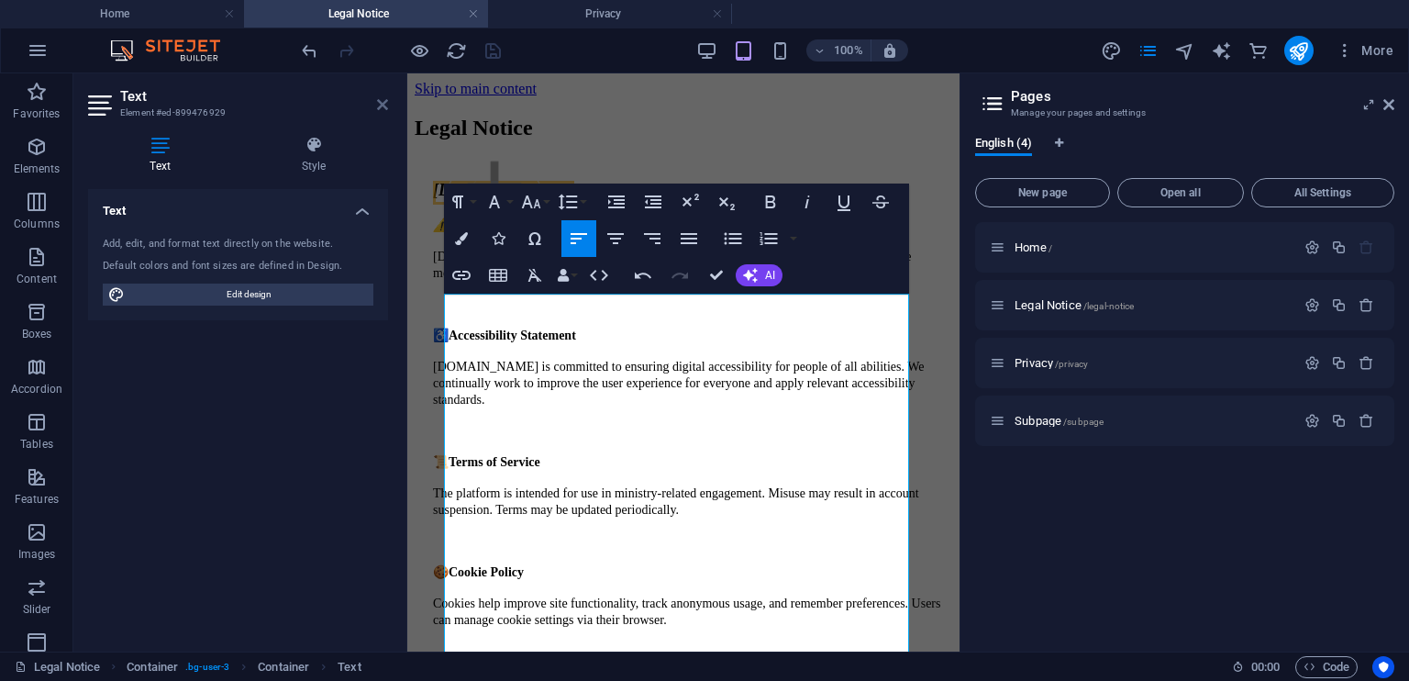
click at [382, 107] on icon at bounding box center [382, 104] width 11 height 15
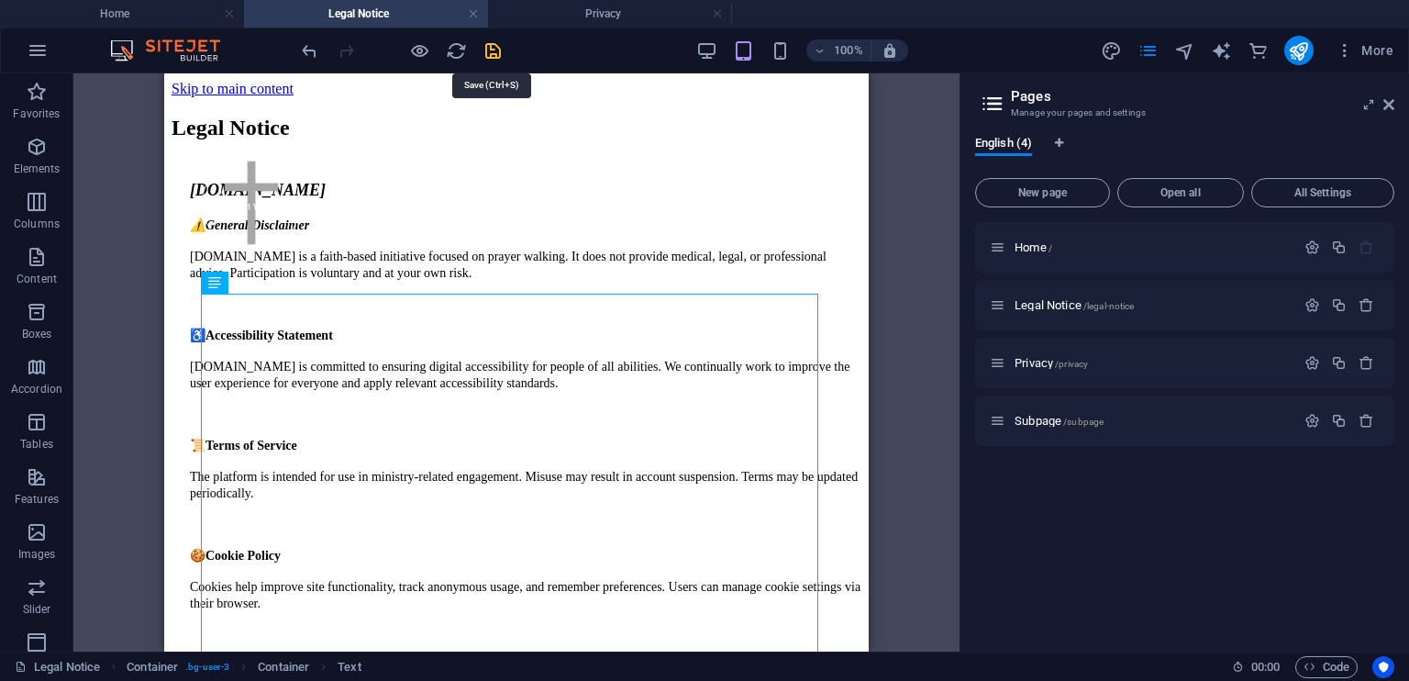
click at [493, 47] on icon "save" at bounding box center [493, 50] width 21 height 21
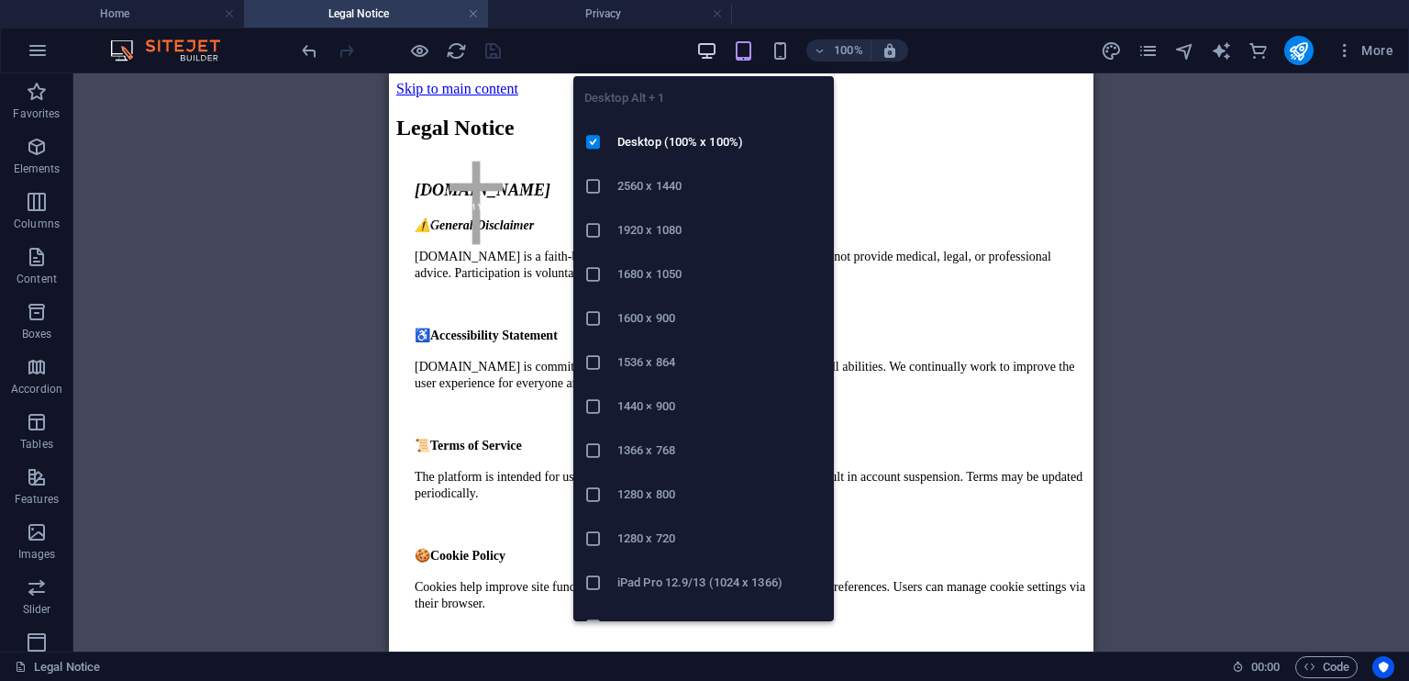
click at [704, 48] on icon "button" at bounding box center [706, 50] width 21 height 21
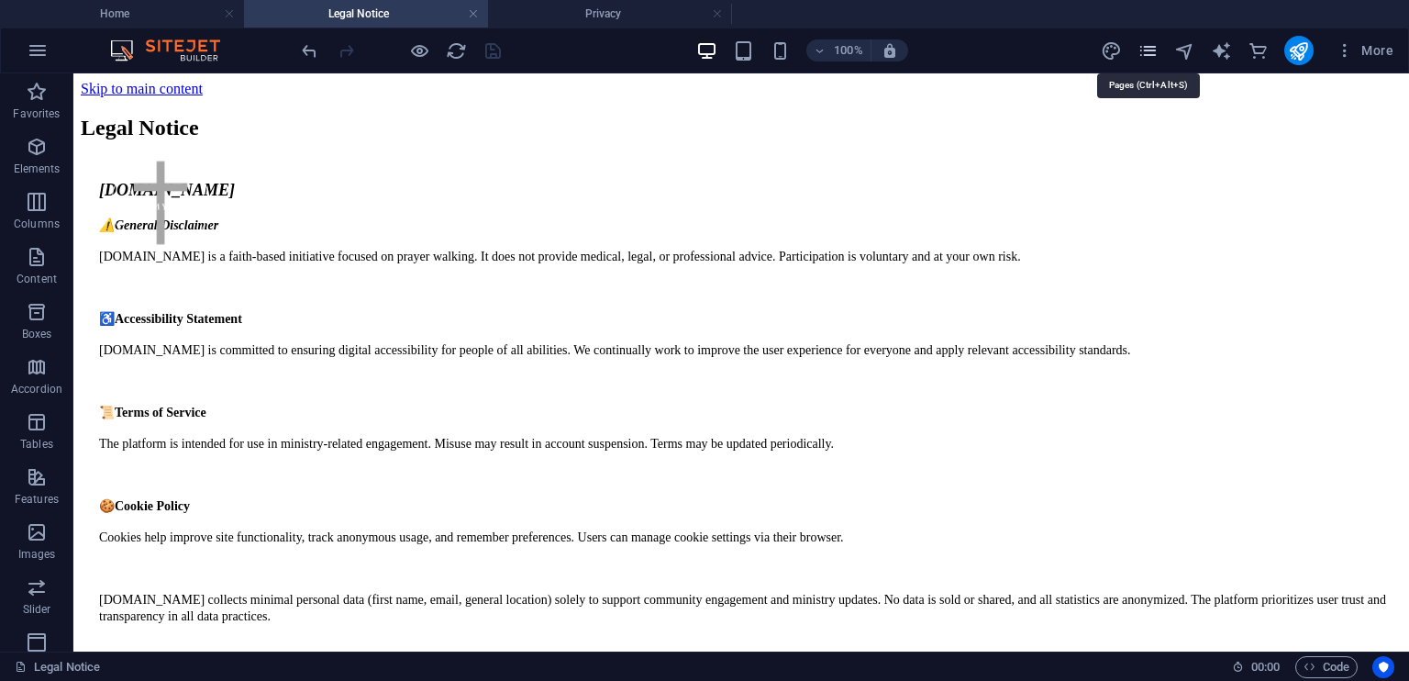
click at [1150, 56] on icon "pages" at bounding box center [1148, 50] width 21 height 21
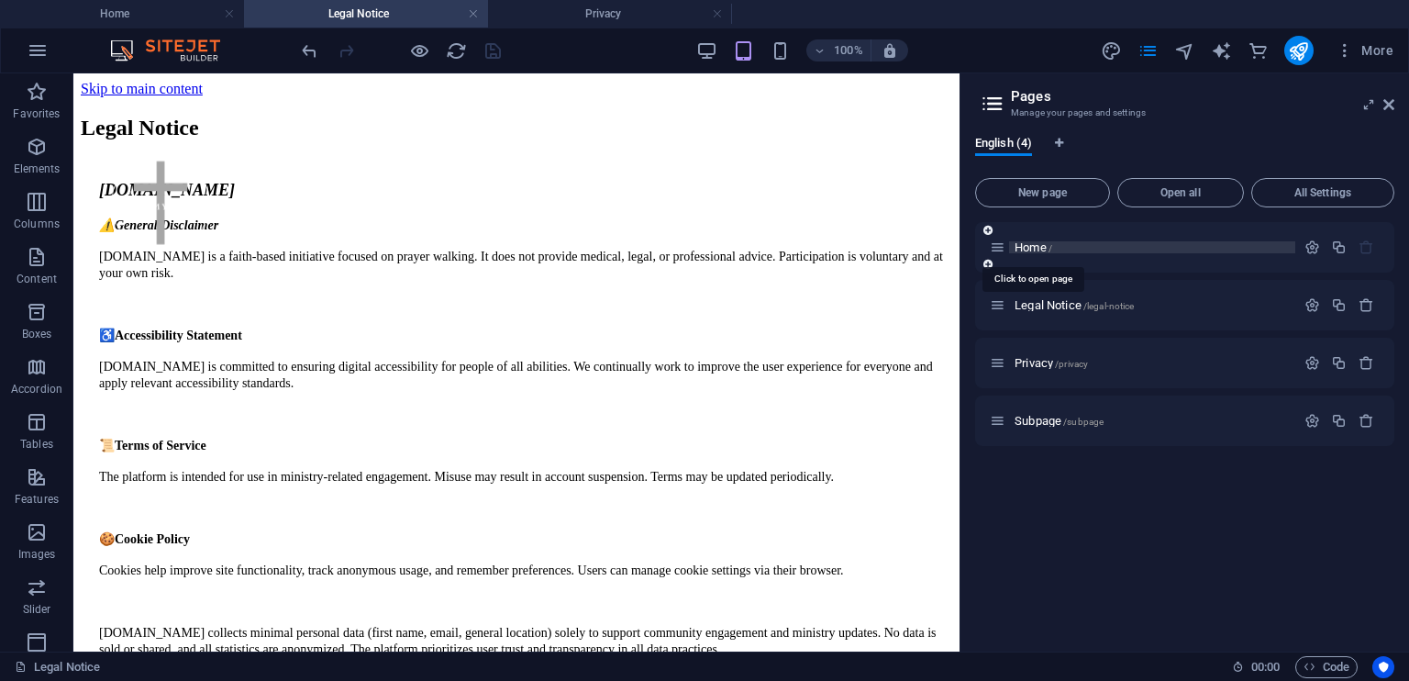
click at [1029, 246] on span "Home /" at bounding box center [1034, 247] width 38 height 14
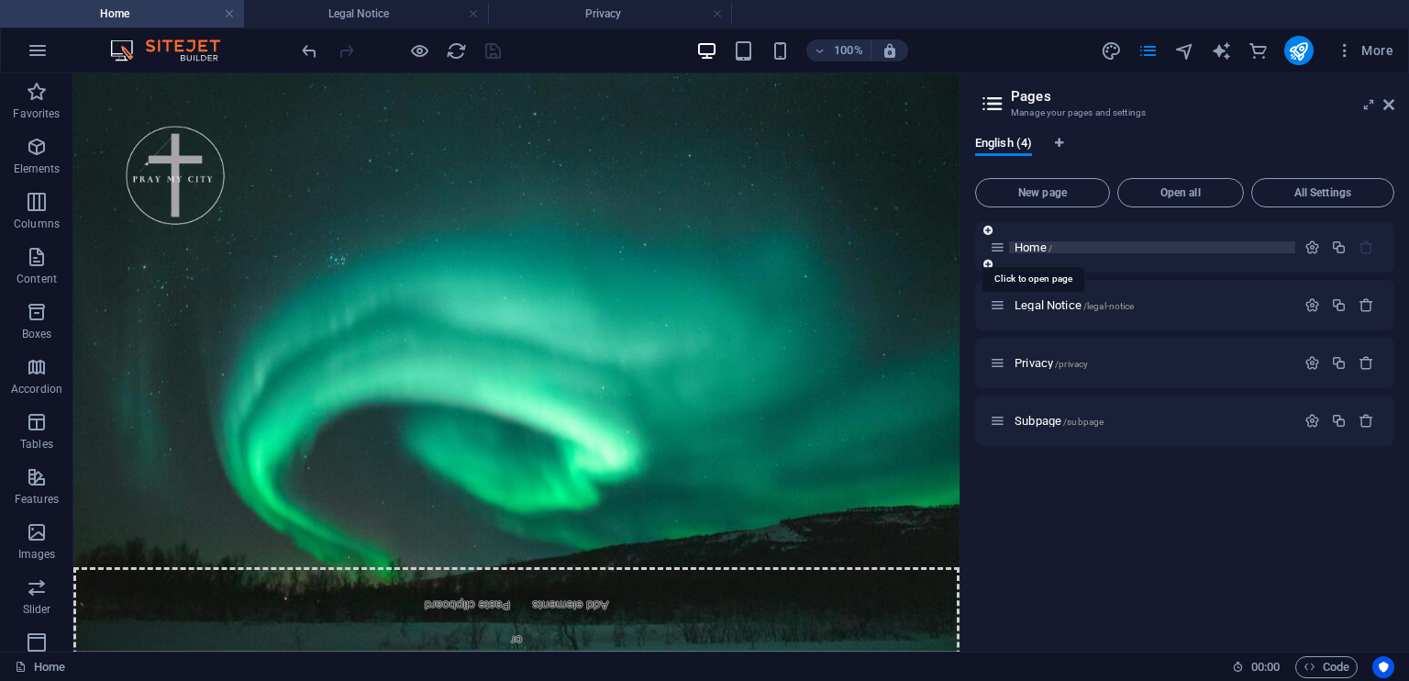
scroll to position [6370, 0]
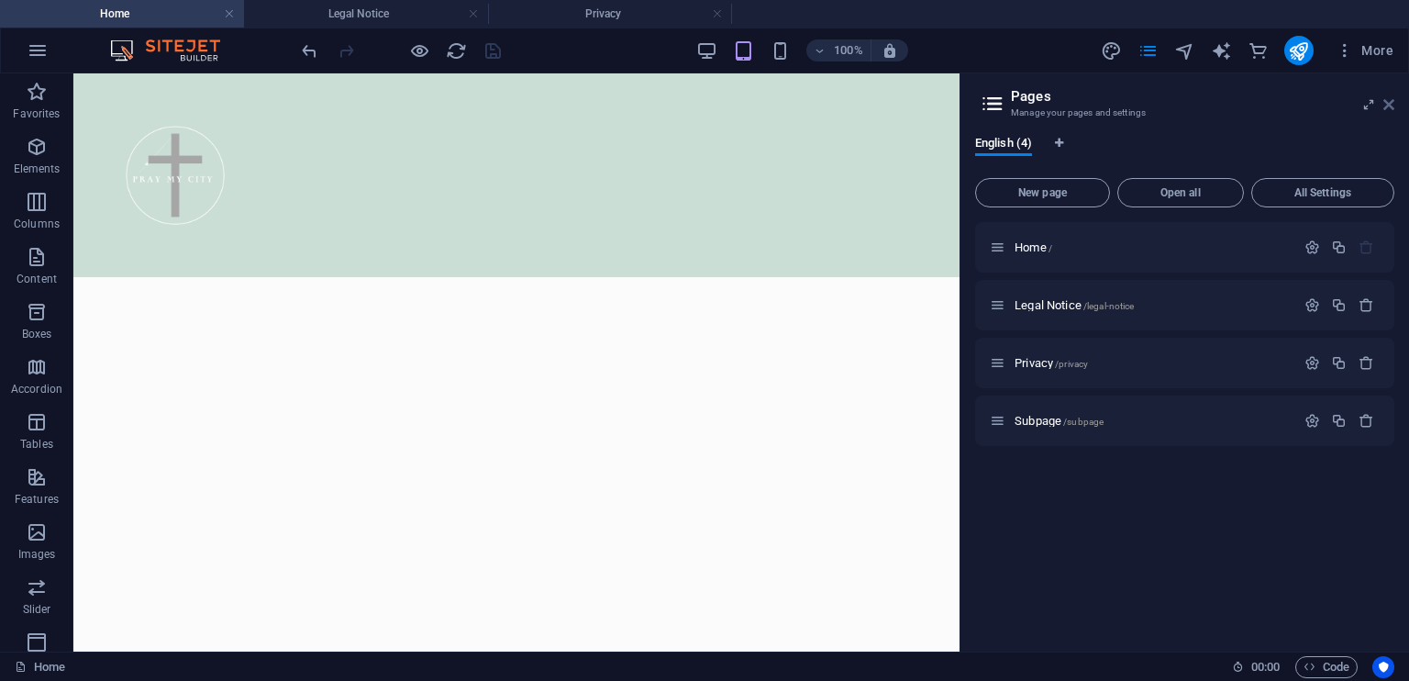
click at [1387, 106] on icon at bounding box center [1389, 104] width 11 height 15
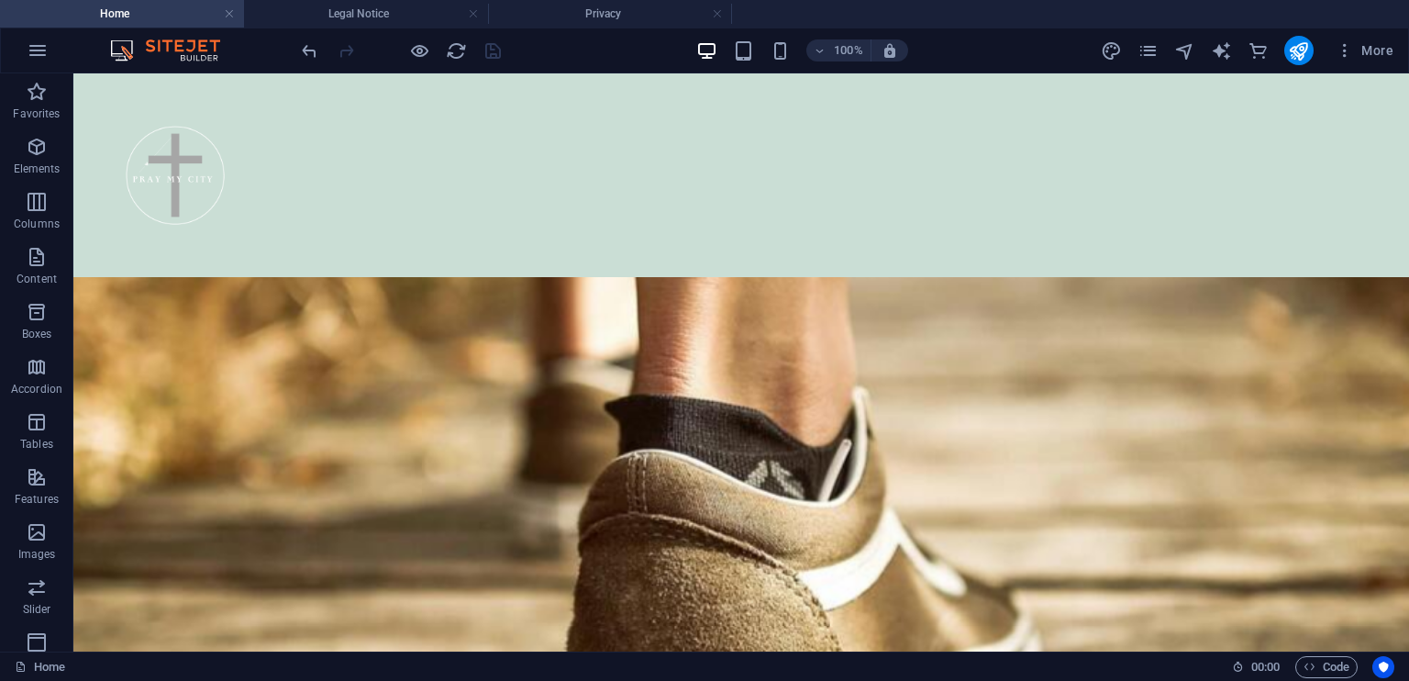
scroll to position [6168, 0]
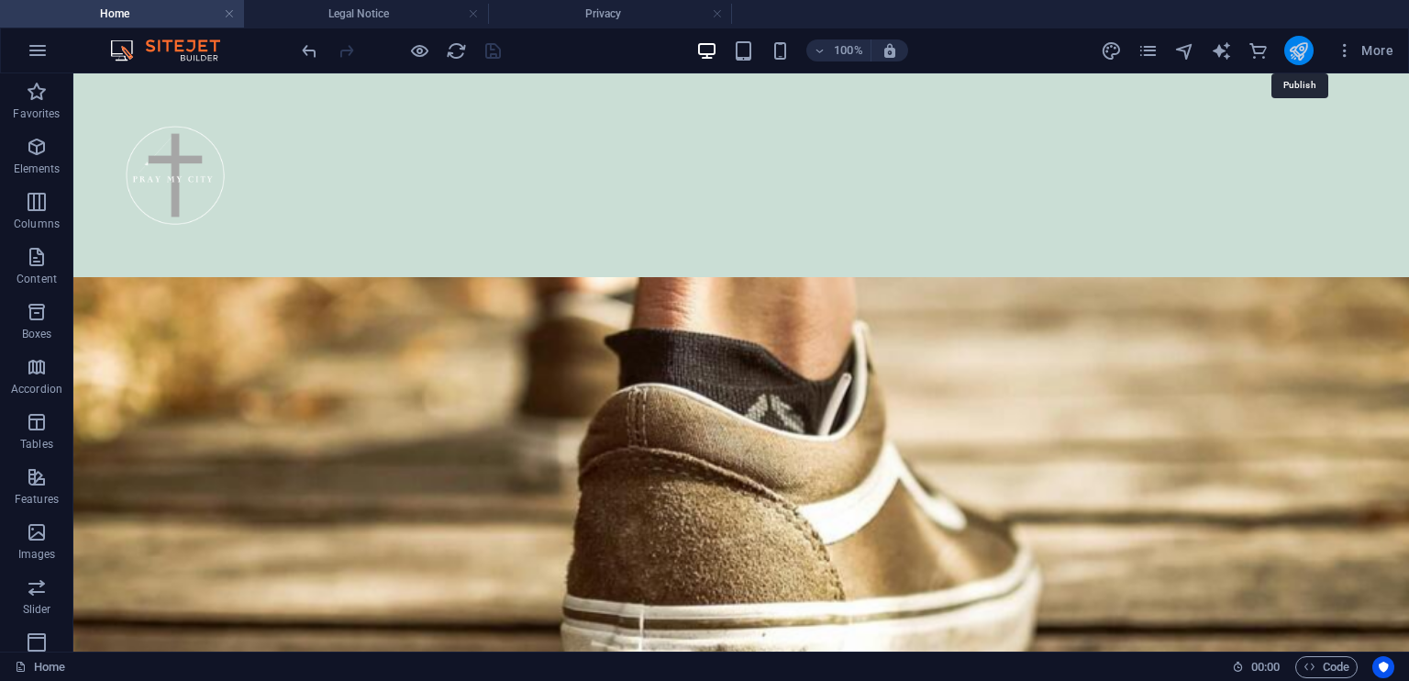
click at [1299, 46] on icon "publish" at bounding box center [1298, 50] width 21 height 21
